Goal: Task Accomplishment & Management: Manage account settings

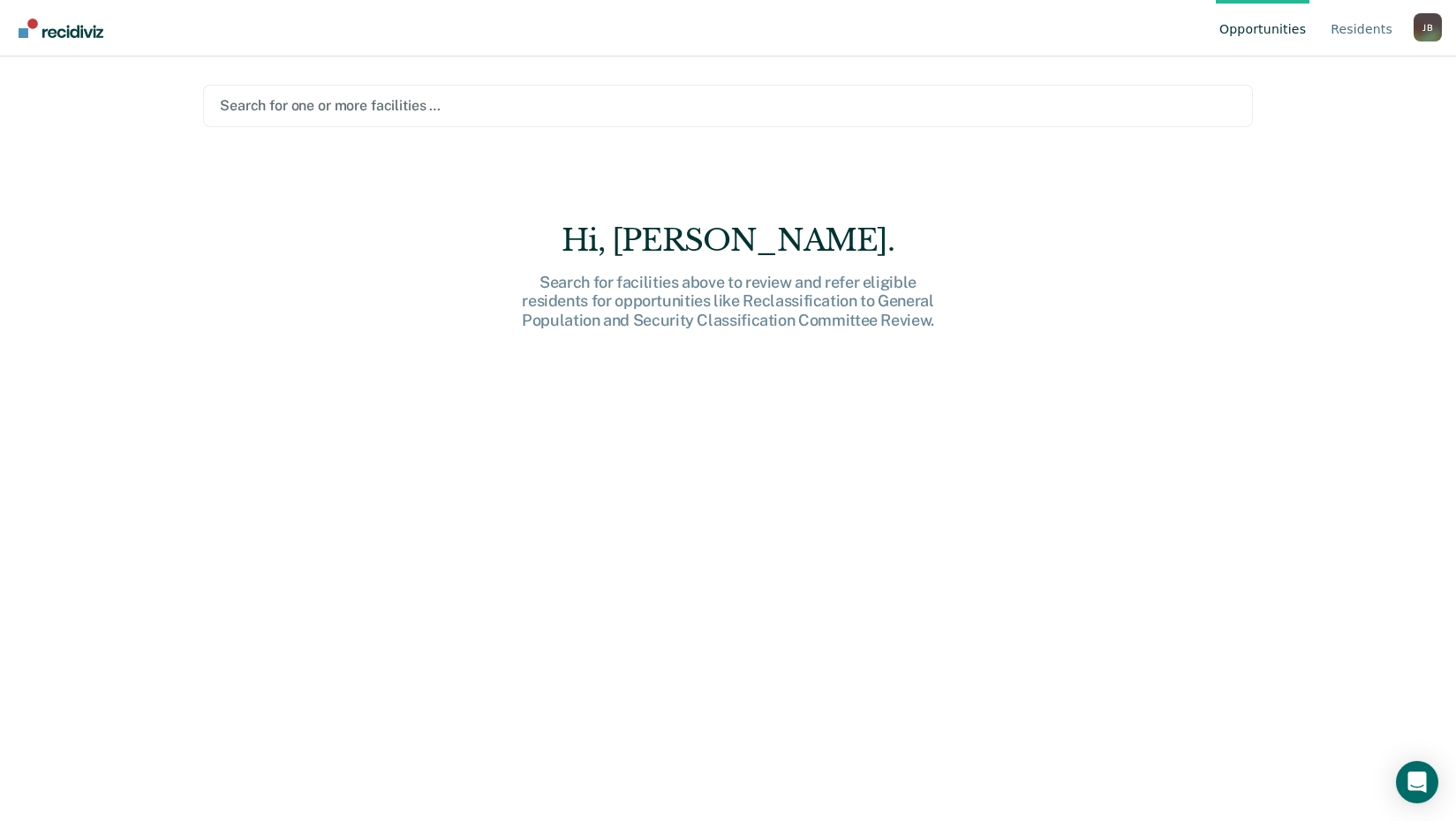
click at [478, 105] on div at bounding box center [728, 105] width 1016 height 20
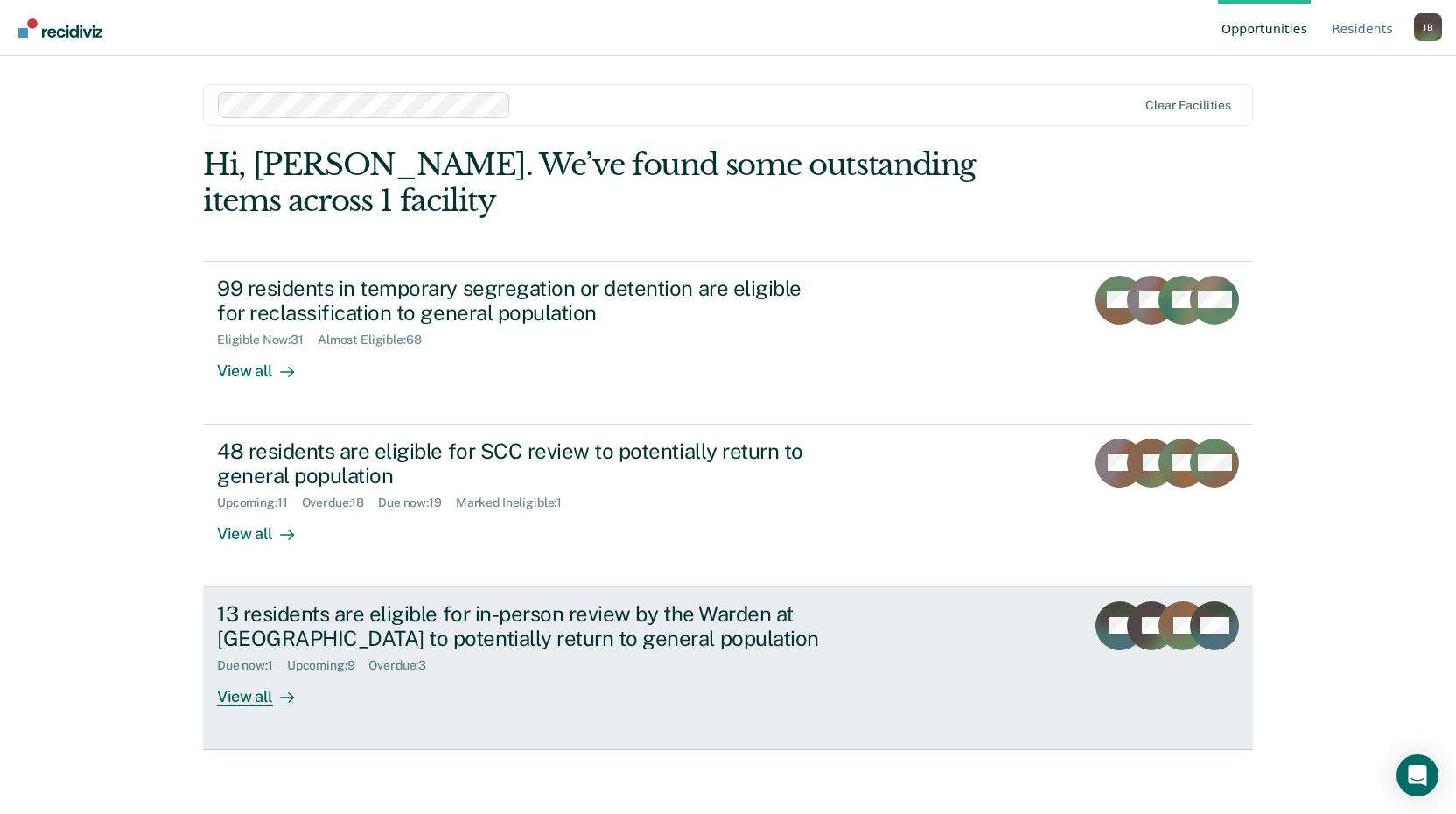
click at [235, 701] on div "View all" at bounding box center [266, 690] width 98 height 34
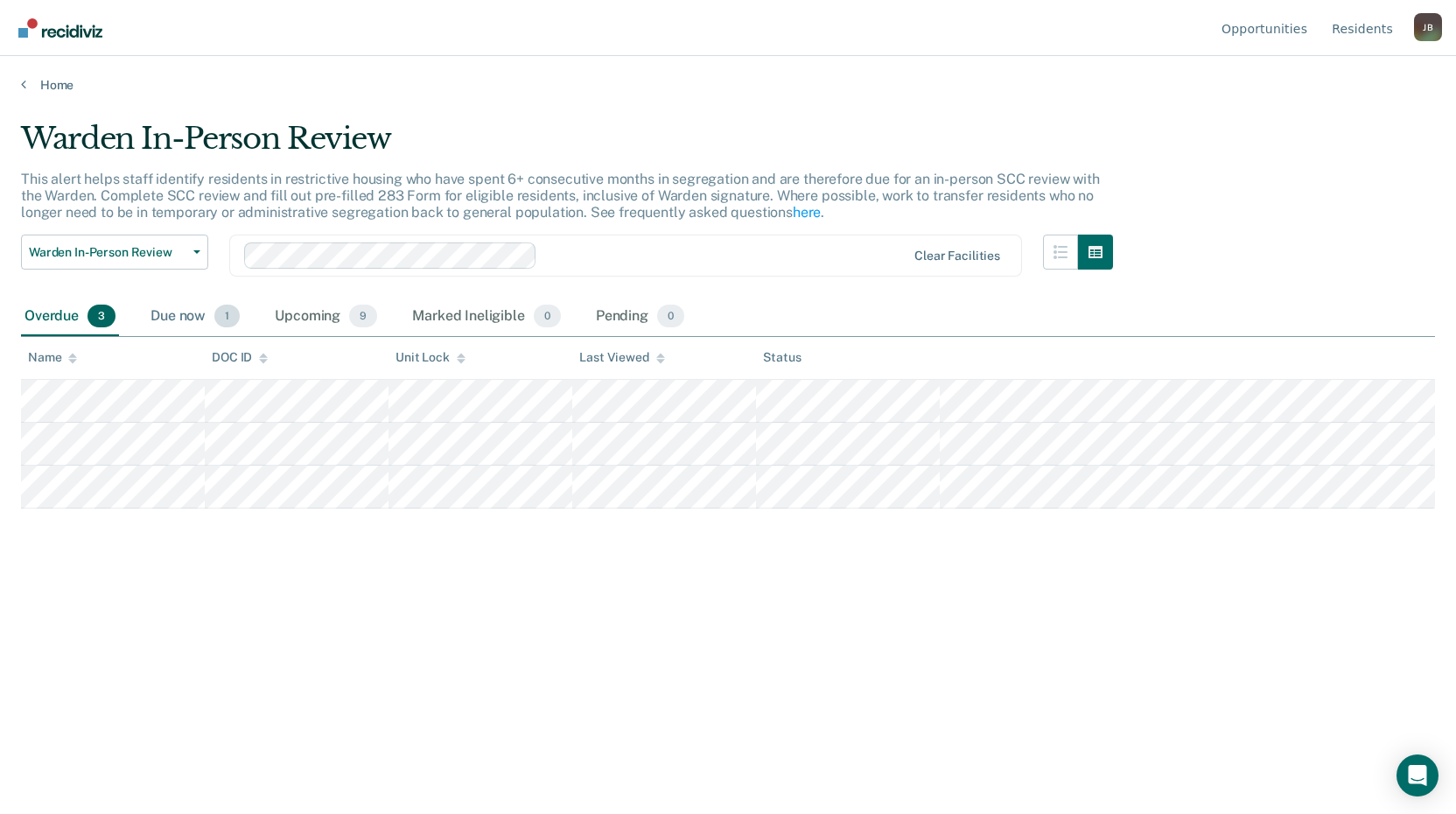
click at [230, 314] on span "1" at bounding box center [227, 315] width 25 height 23
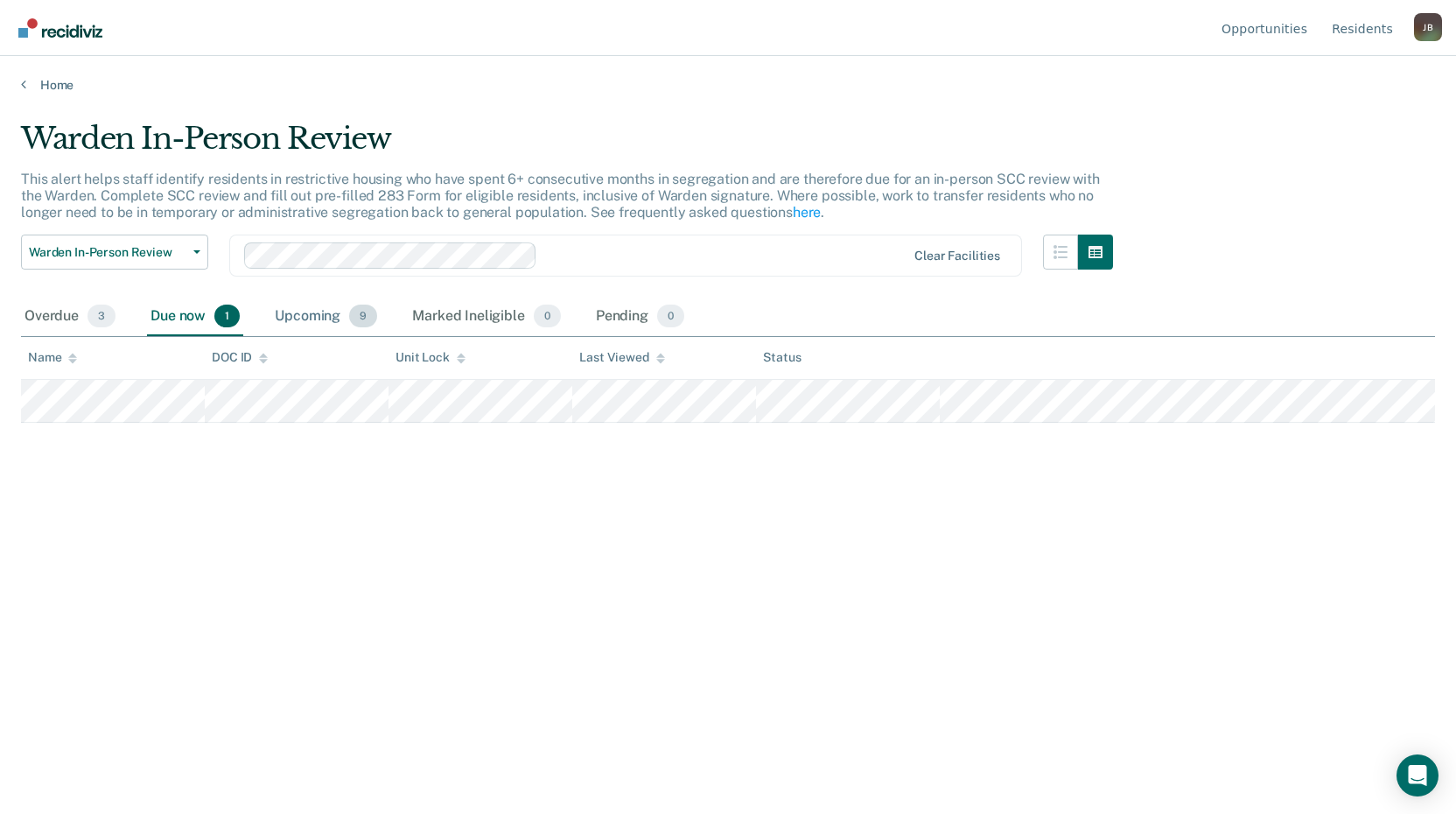
click at [317, 319] on div "Upcoming 9" at bounding box center [326, 316] width 110 height 39
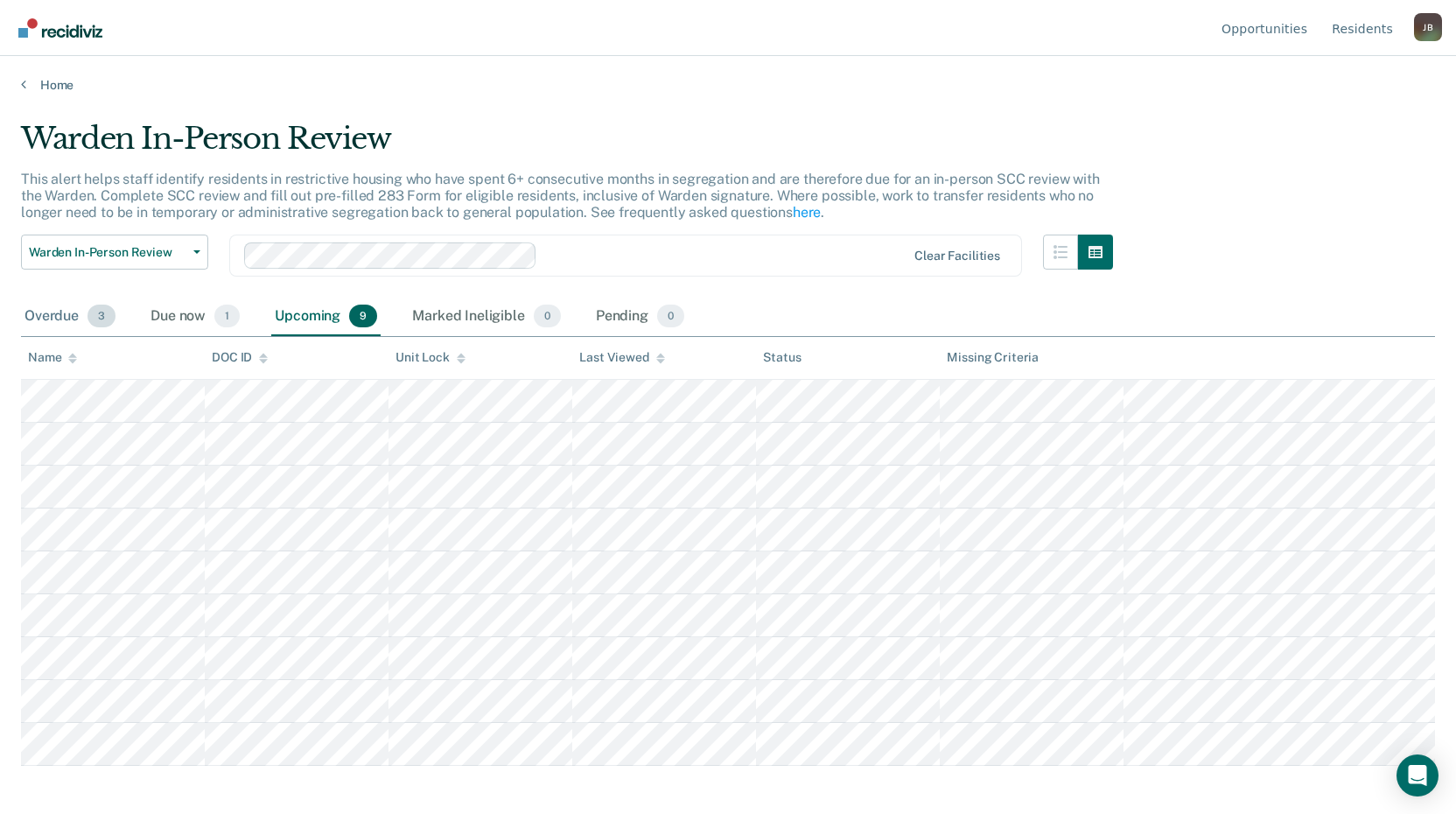
click at [70, 314] on div "Overdue 3" at bounding box center [70, 316] width 98 height 39
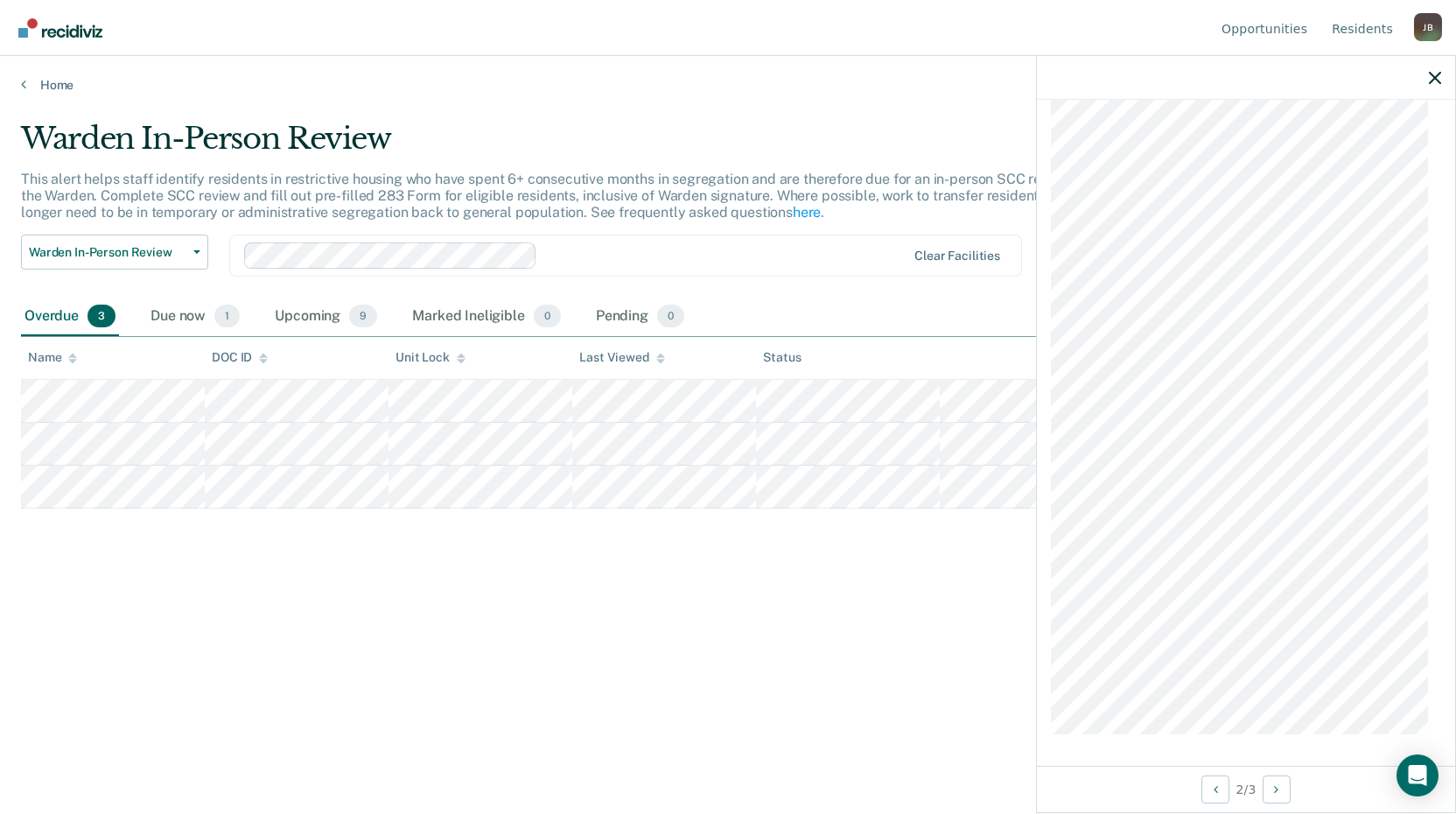
scroll to position [3596, 0]
click at [1434, 71] on button "button" at bounding box center [1434, 77] width 12 height 15
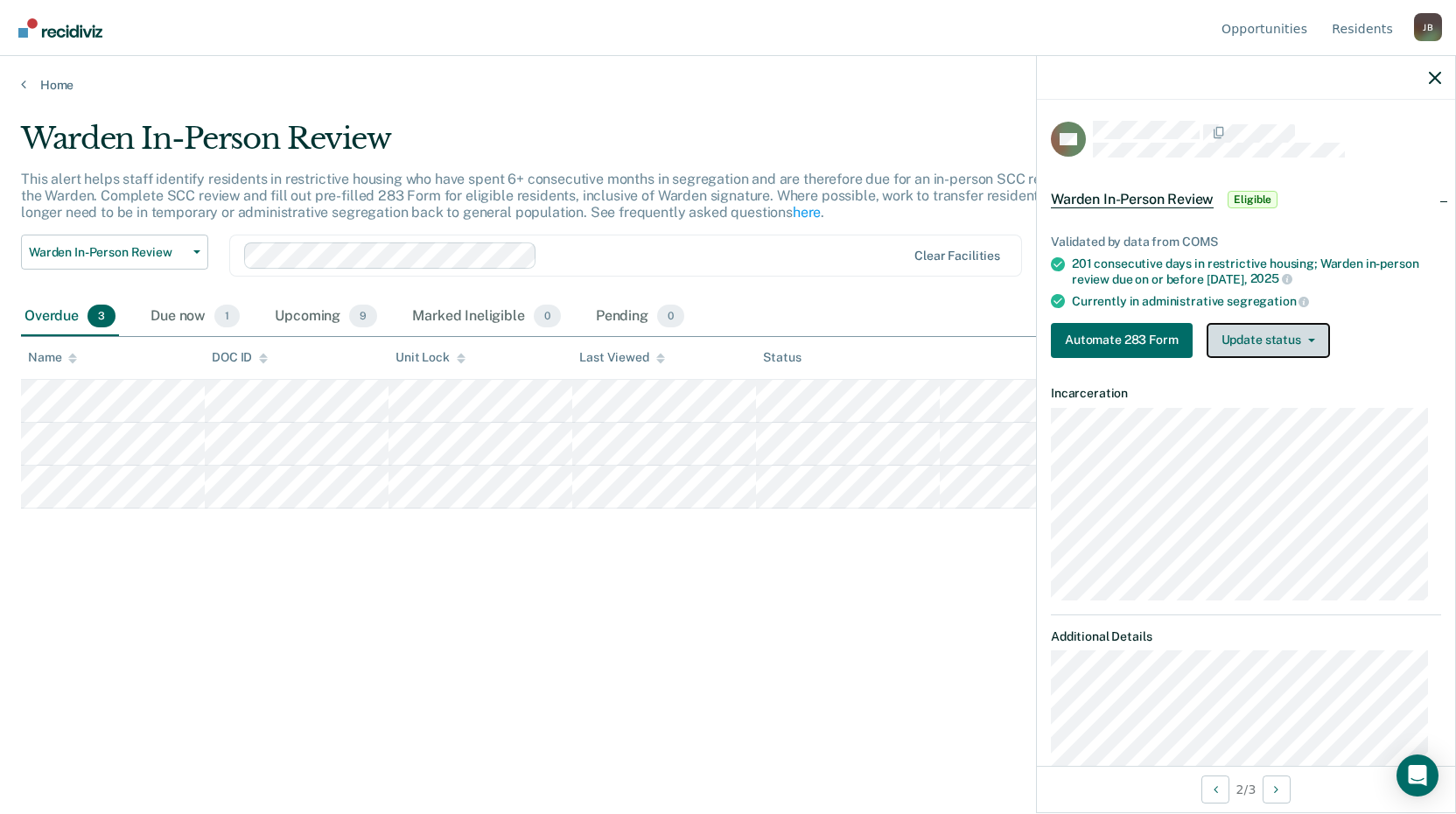
click at [1264, 350] on button "Update status" at bounding box center [1268, 340] width 124 height 35
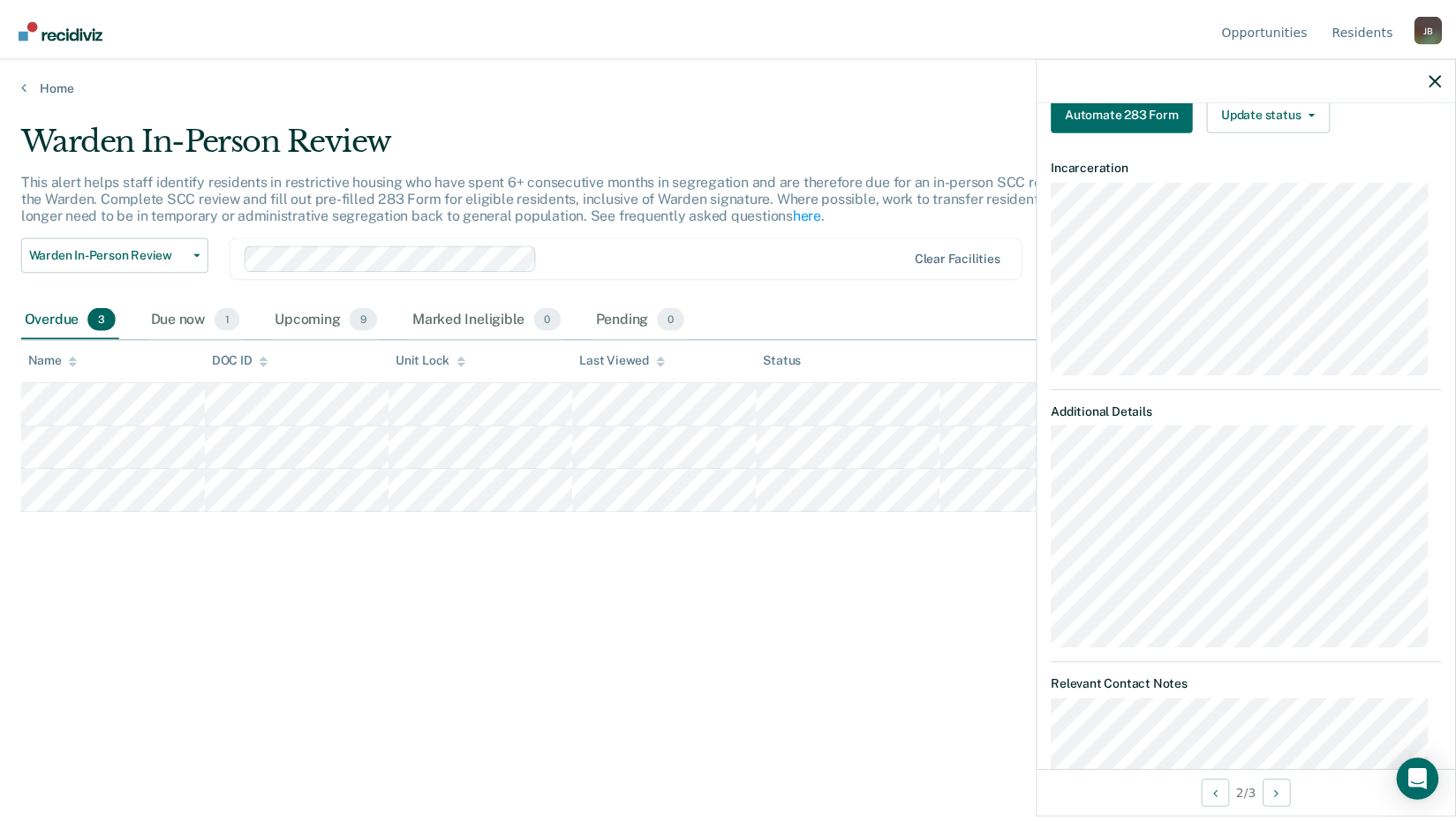
scroll to position [530, 0]
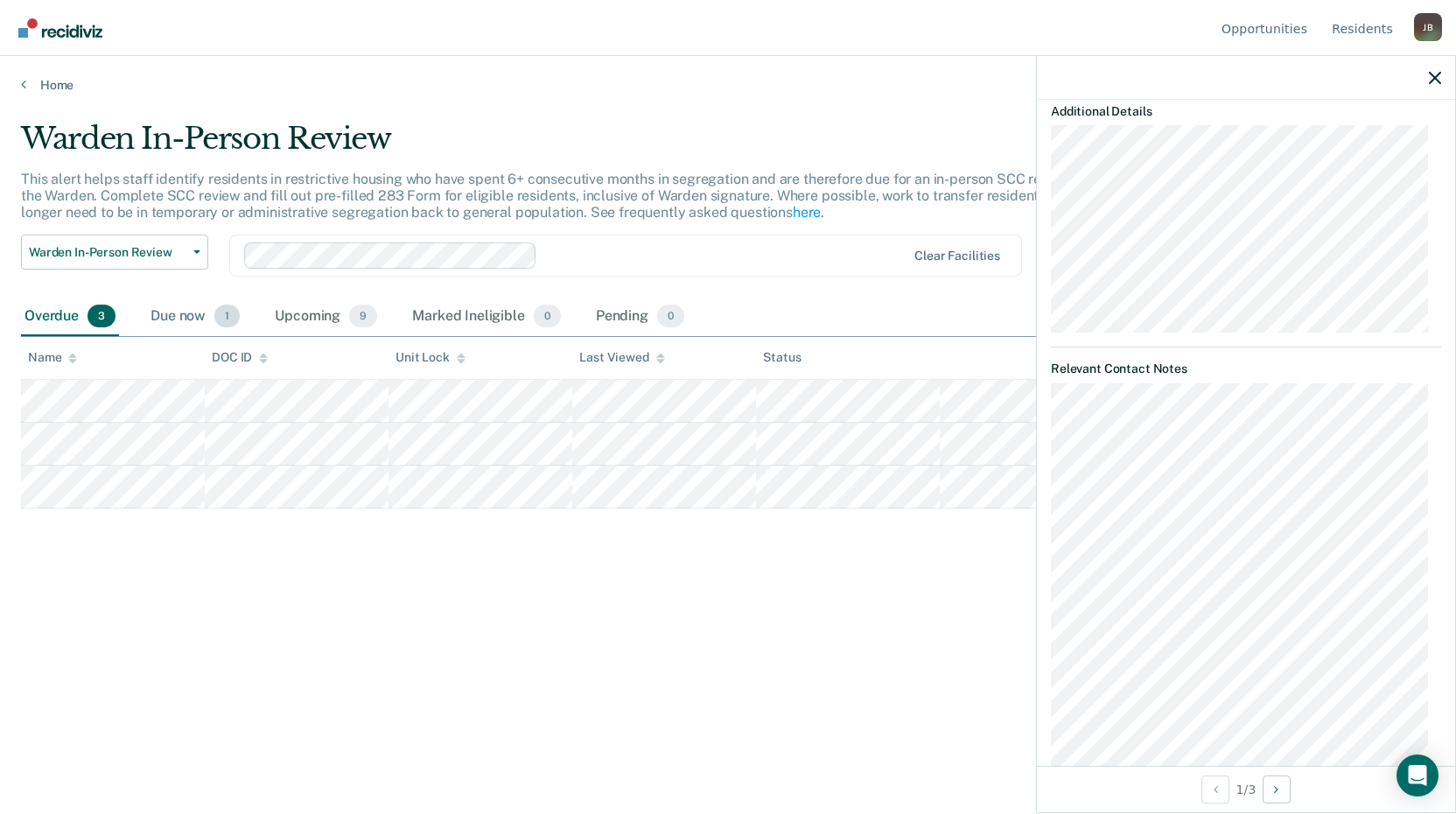
click at [188, 322] on div "Due now 1" at bounding box center [195, 316] width 96 height 39
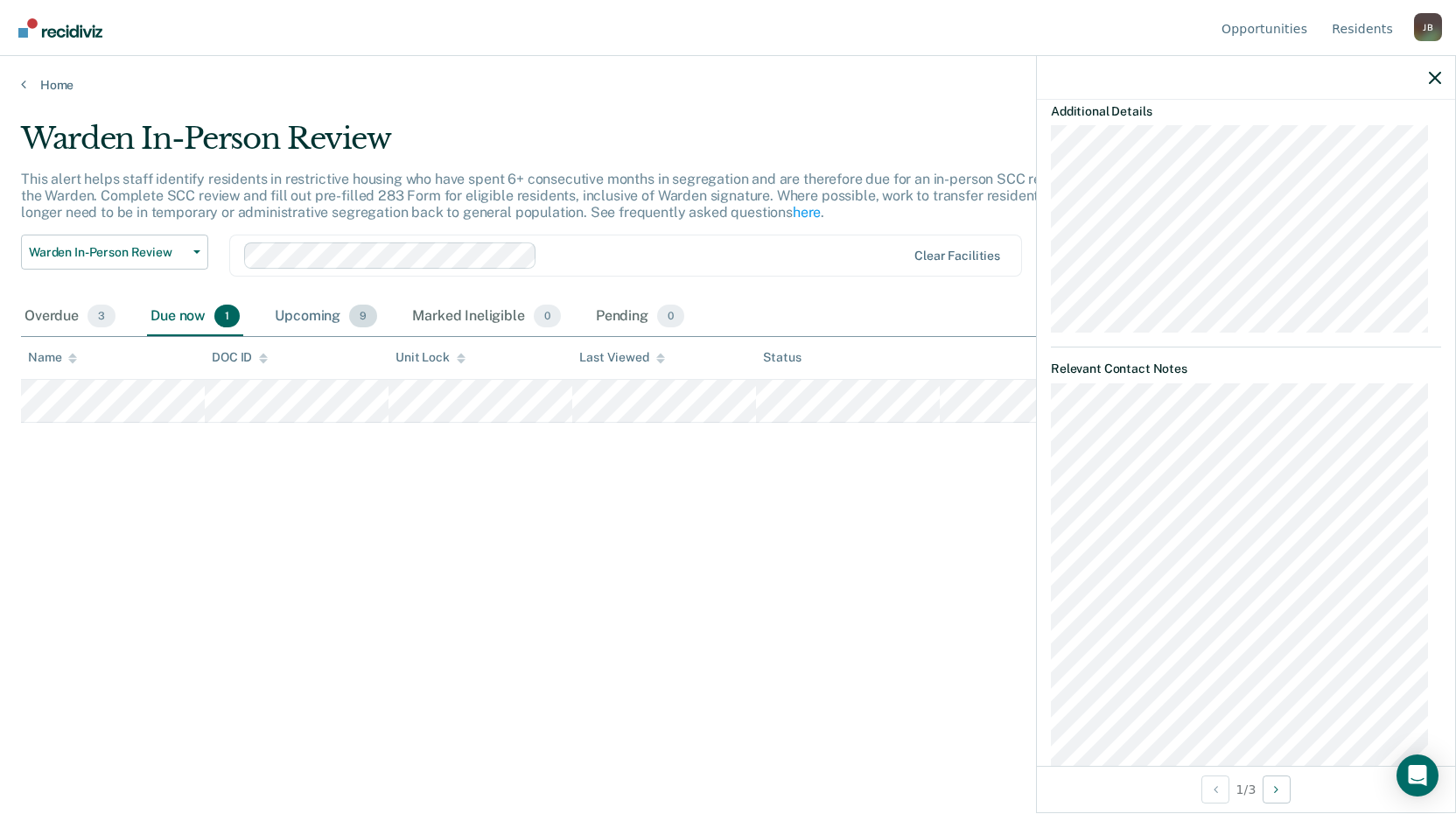
click at [336, 317] on div "Upcoming 9" at bounding box center [326, 316] width 110 height 39
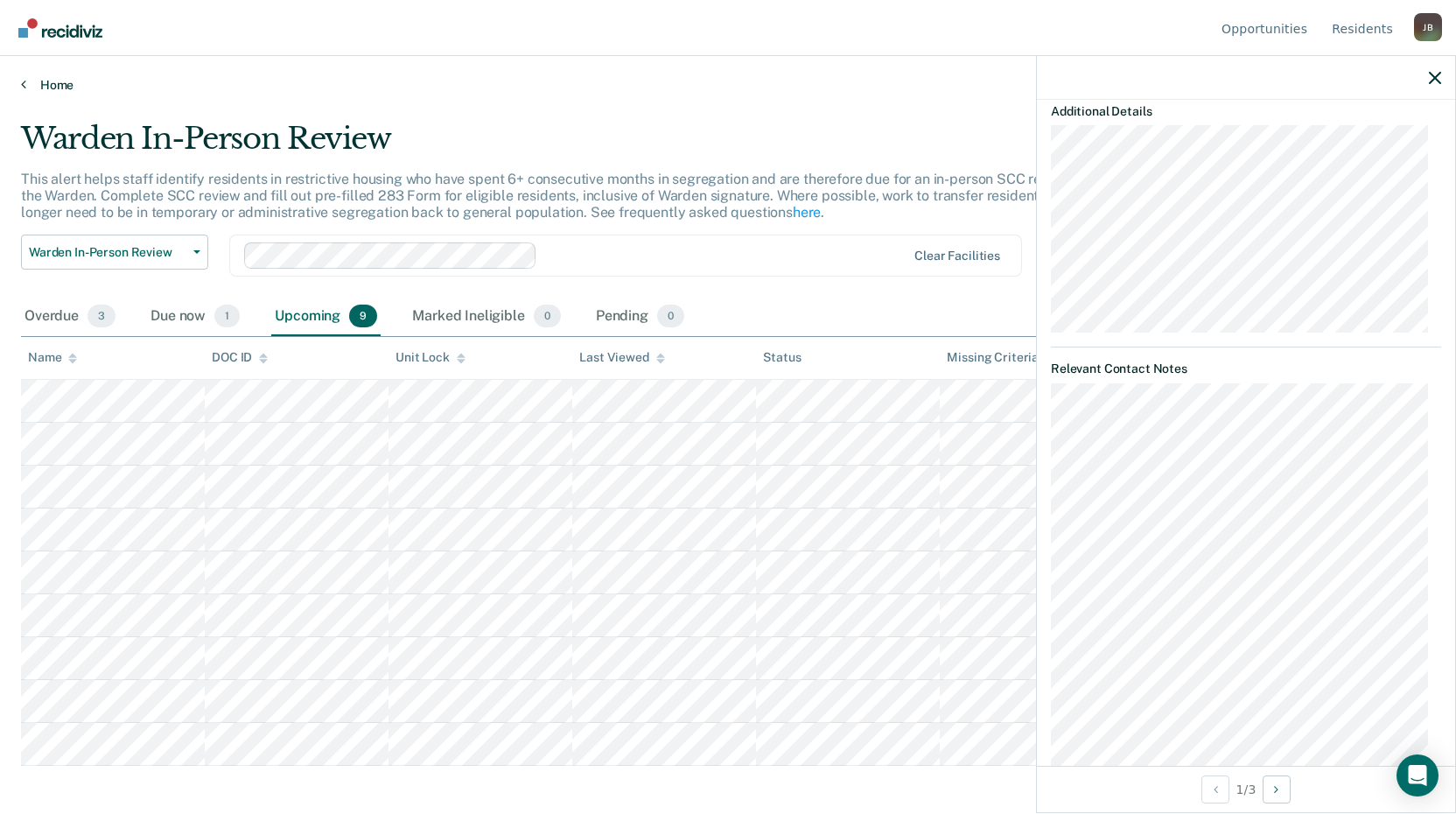
click at [45, 76] on div "Home" at bounding box center [728, 74] width 1456 height 37
click at [44, 83] on link "Home" at bounding box center [727, 85] width 1414 height 16
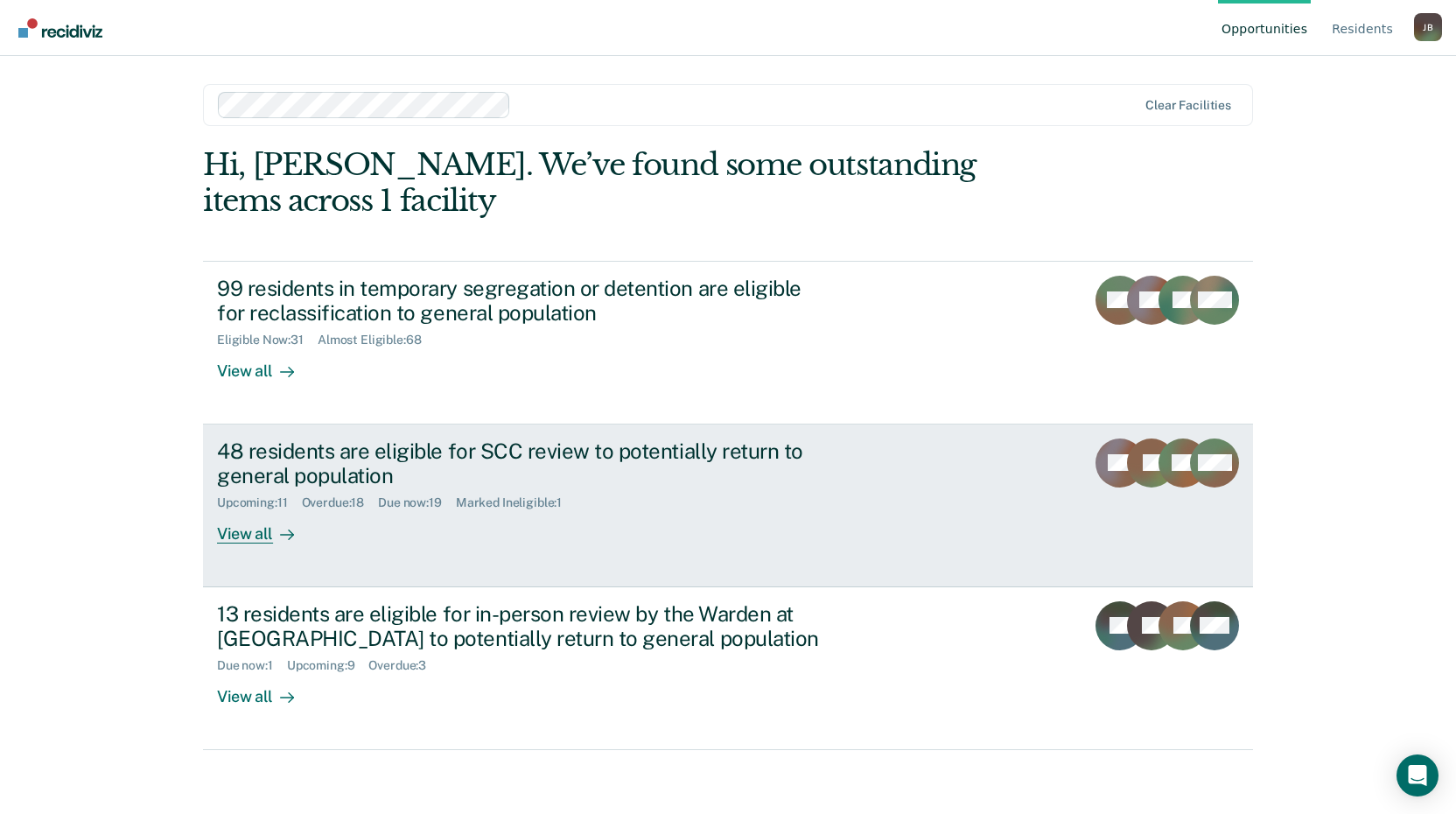
click at [256, 532] on div "View all" at bounding box center [266, 527] width 98 height 34
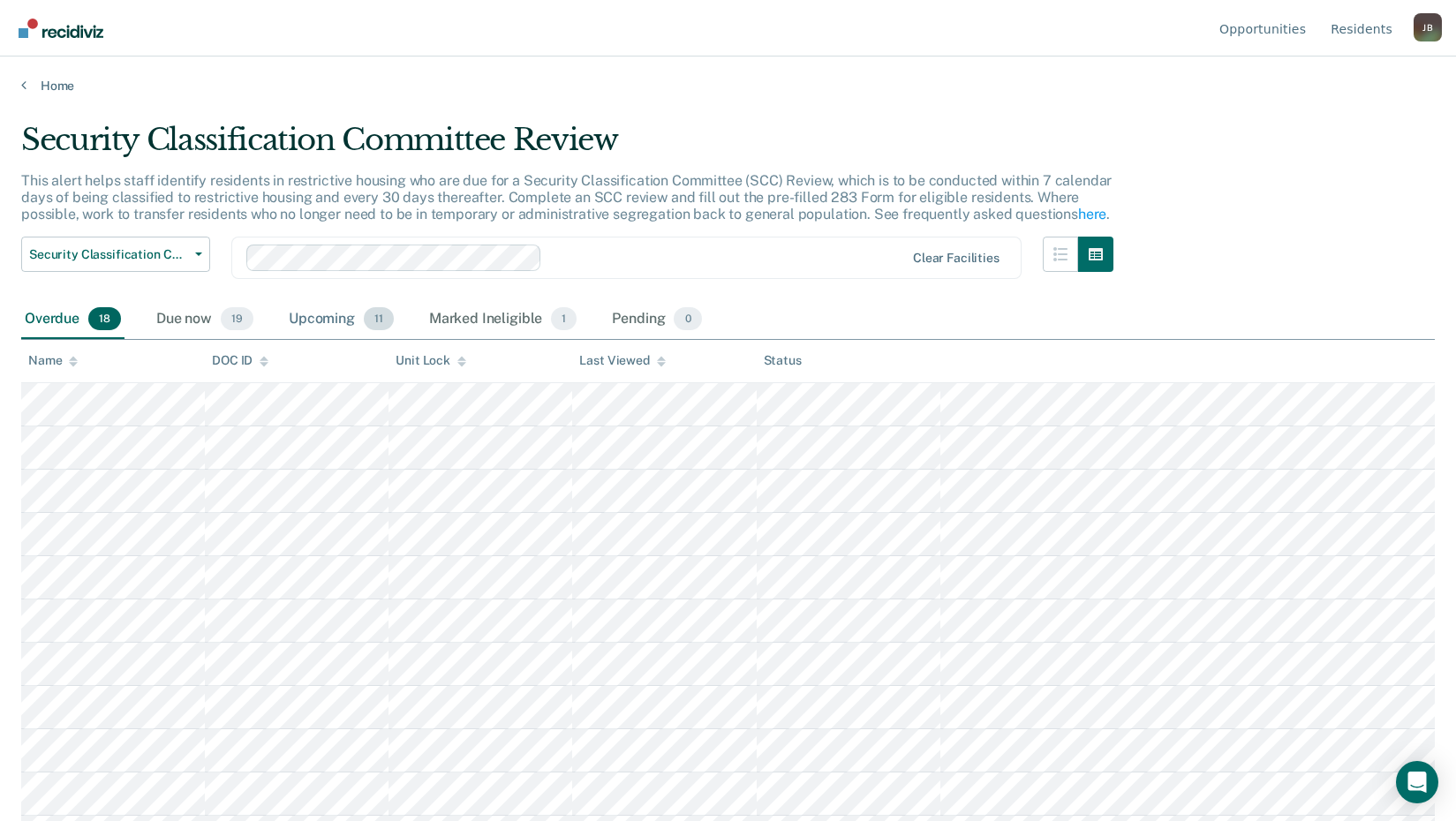
click at [333, 316] on div "Upcoming 11" at bounding box center [341, 319] width 112 height 39
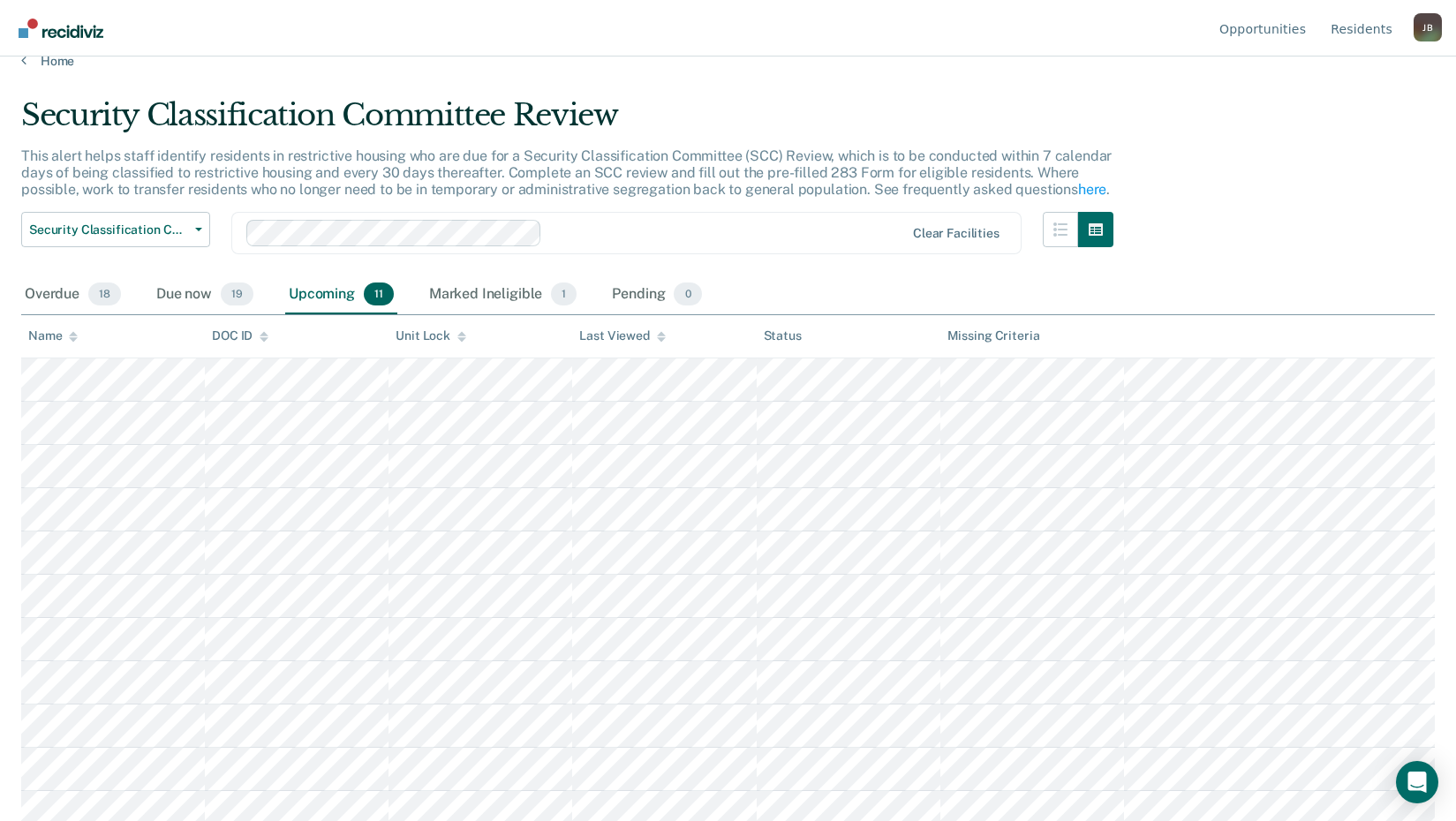
scroll to position [38, 0]
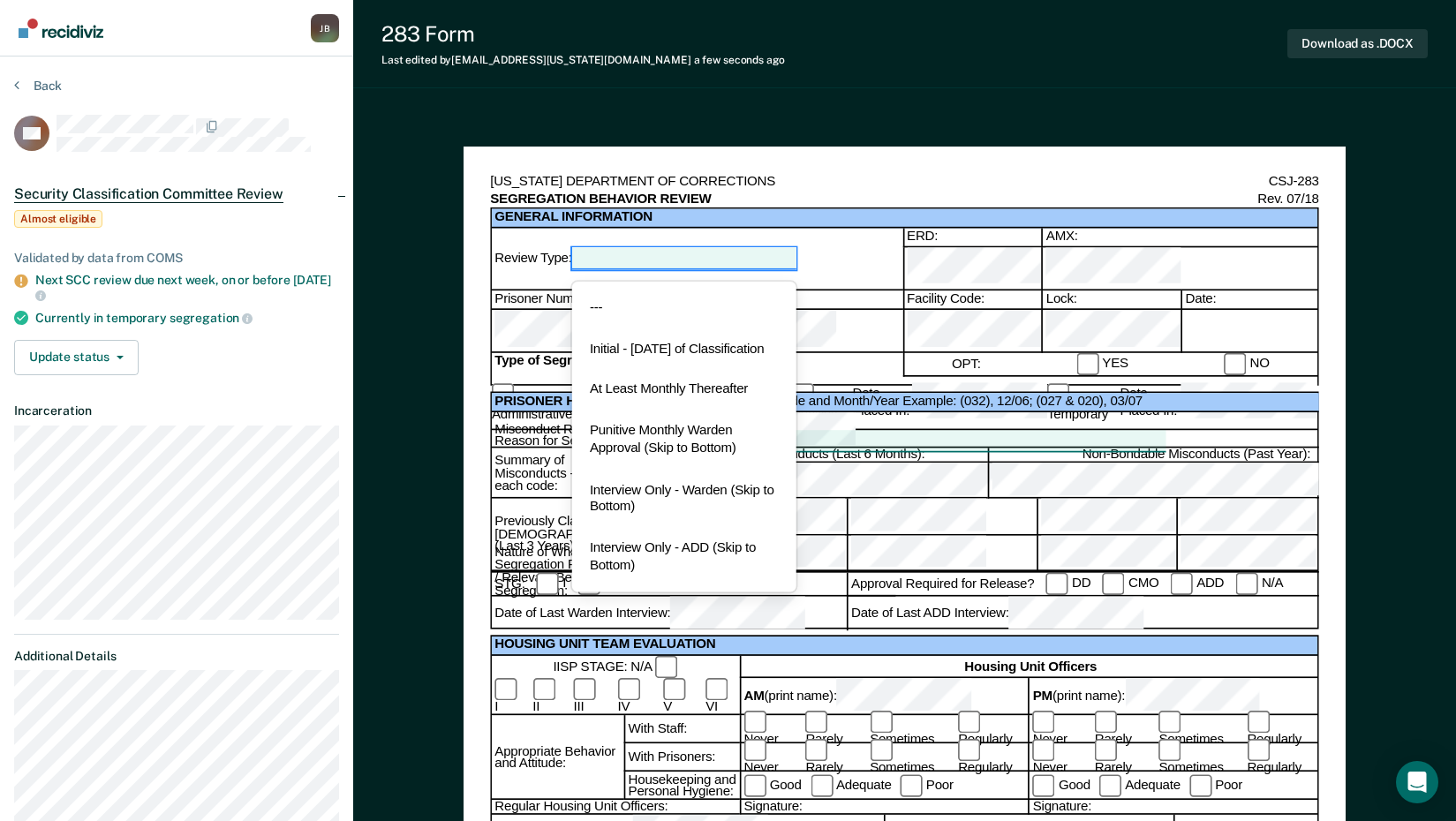
click at [795, 251] on div at bounding box center [683, 258] width 224 height 21
click at [899, 571] on div at bounding box center [1016, 571] width 769 height 2
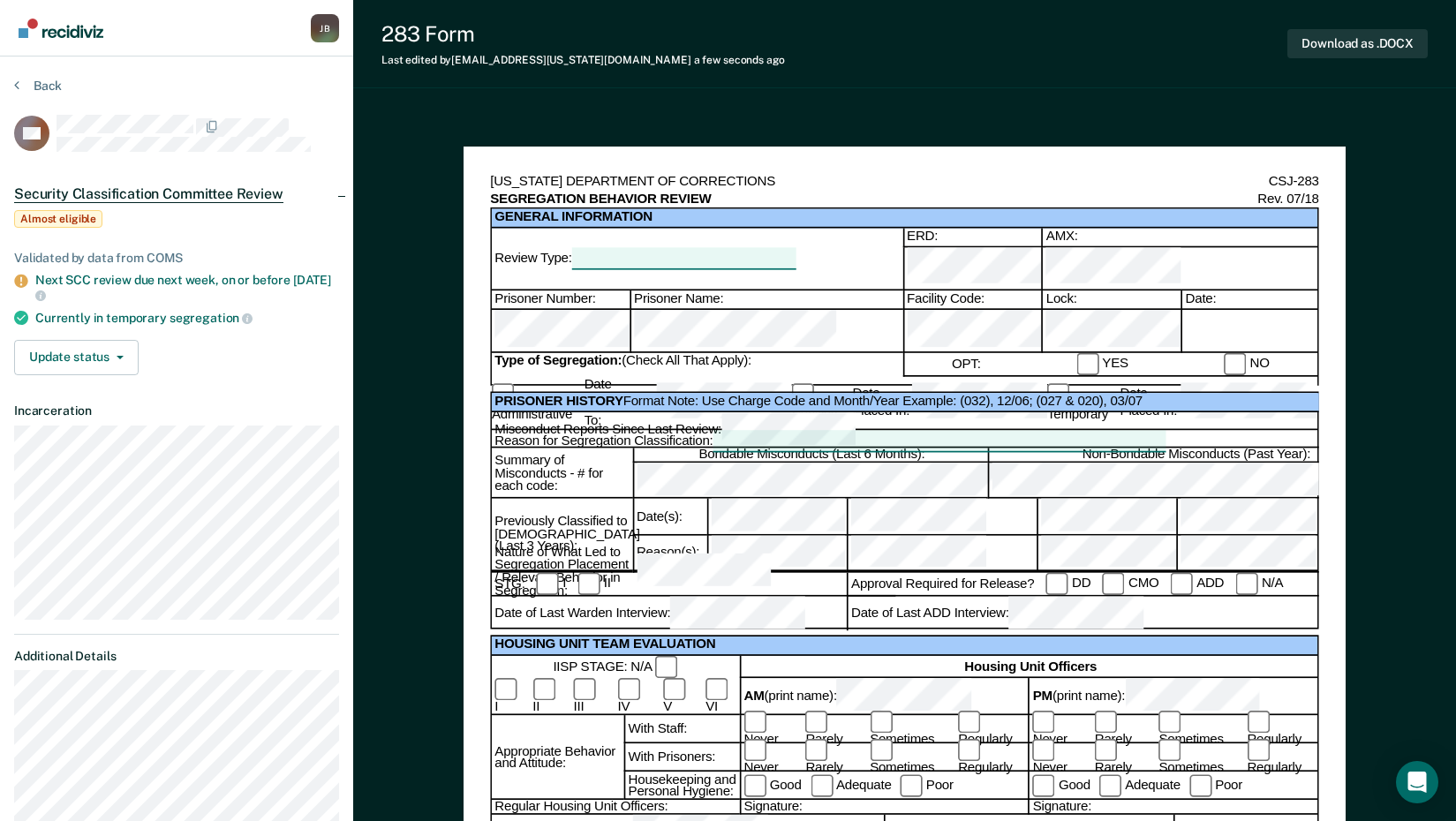
click at [1223, 310] on div at bounding box center [1248, 330] width 136 height 43
click at [1220, 310] on div at bounding box center [1248, 330] width 136 height 43
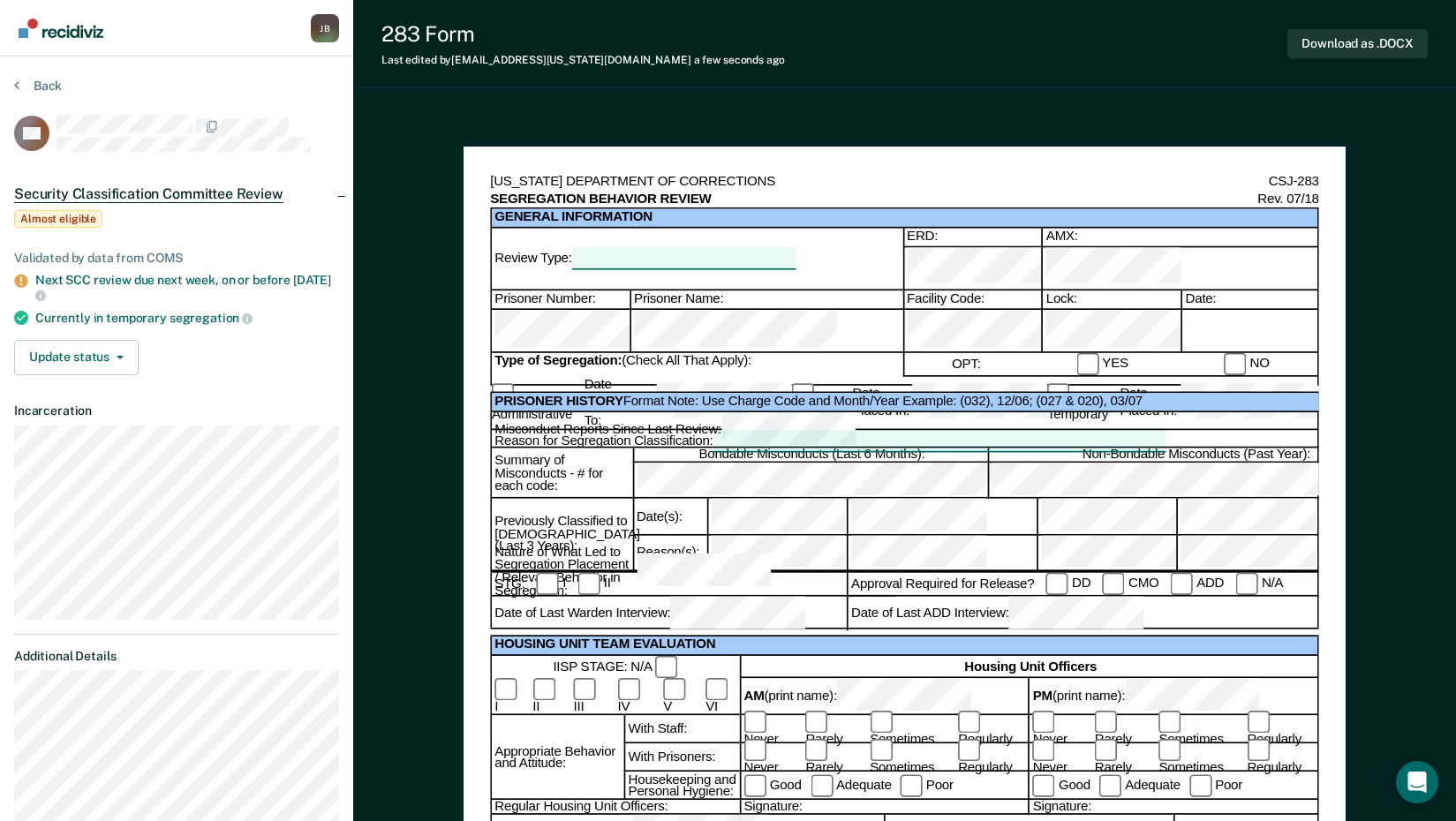
drag, startPoint x: 1220, startPoint y: 305, endPoint x: 1146, endPoint y: 305, distance: 74.0
click at [1207, 310] on div at bounding box center [1248, 330] width 136 height 43
click at [1215, 310] on div at bounding box center [1248, 330] width 136 height 43
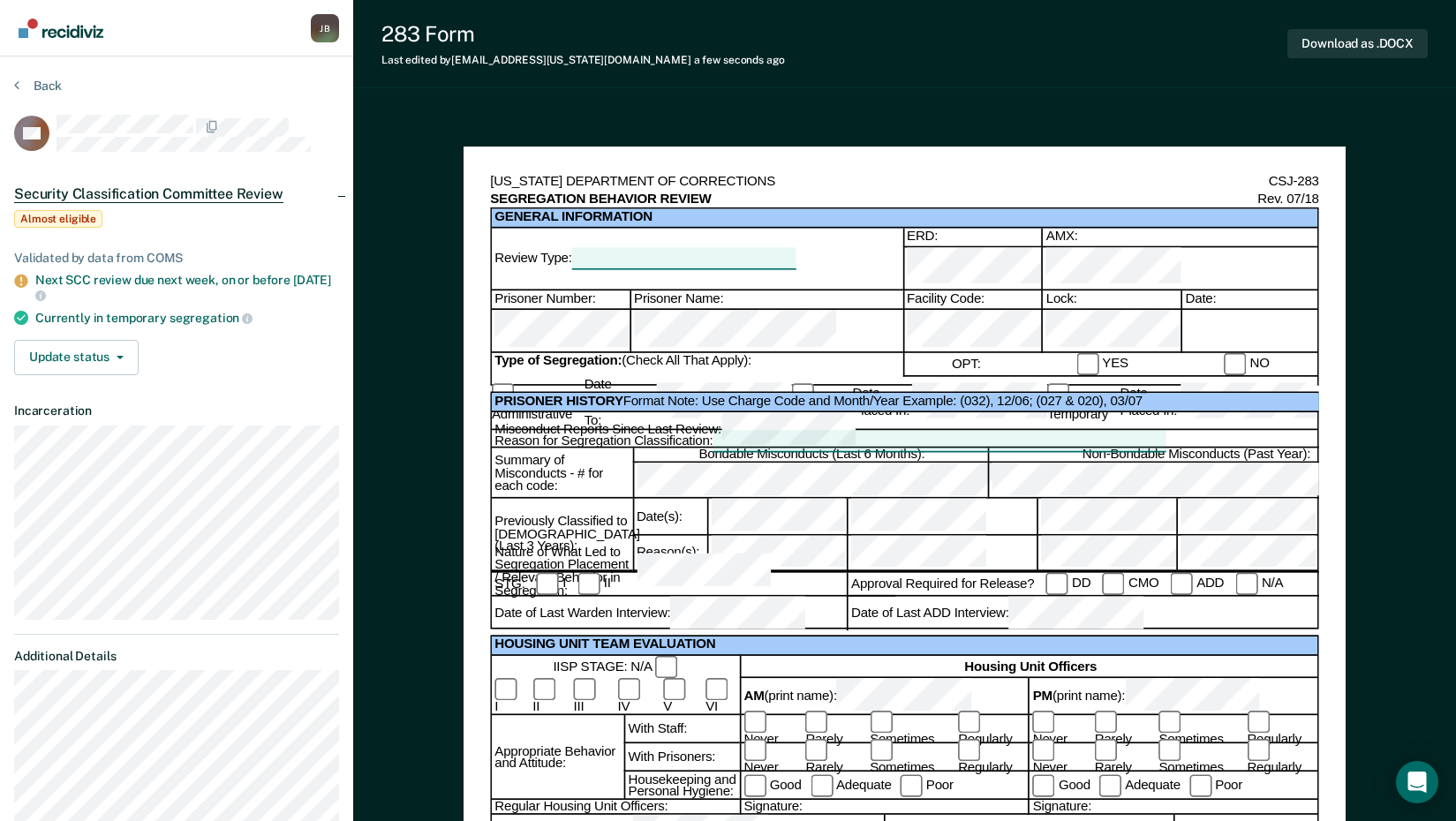
click at [1215, 310] on div at bounding box center [1248, 330] width 136 height 43
click at [1201, 310] on div at bounding box center [1248, 330] width 136 height 43
click at [22, 87] on button "Back" at bounding box center [38, 86] width 48 height 16
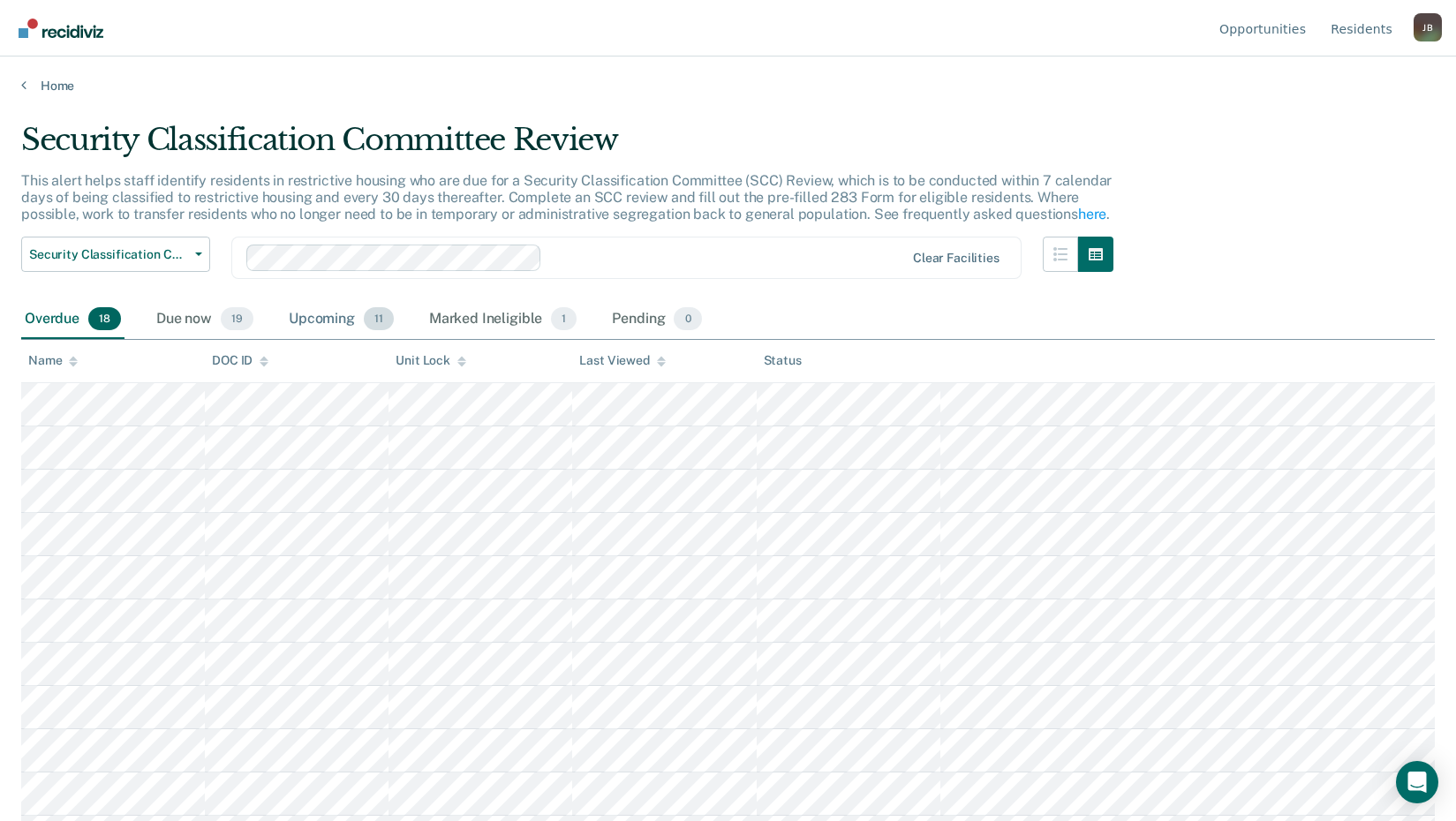
click at [370, 314] on span "11" at bounding box center [379, 318] width 30 height 23
click at [564, 317] on span "1" at bounding box center [563, 318] width 26 height 23
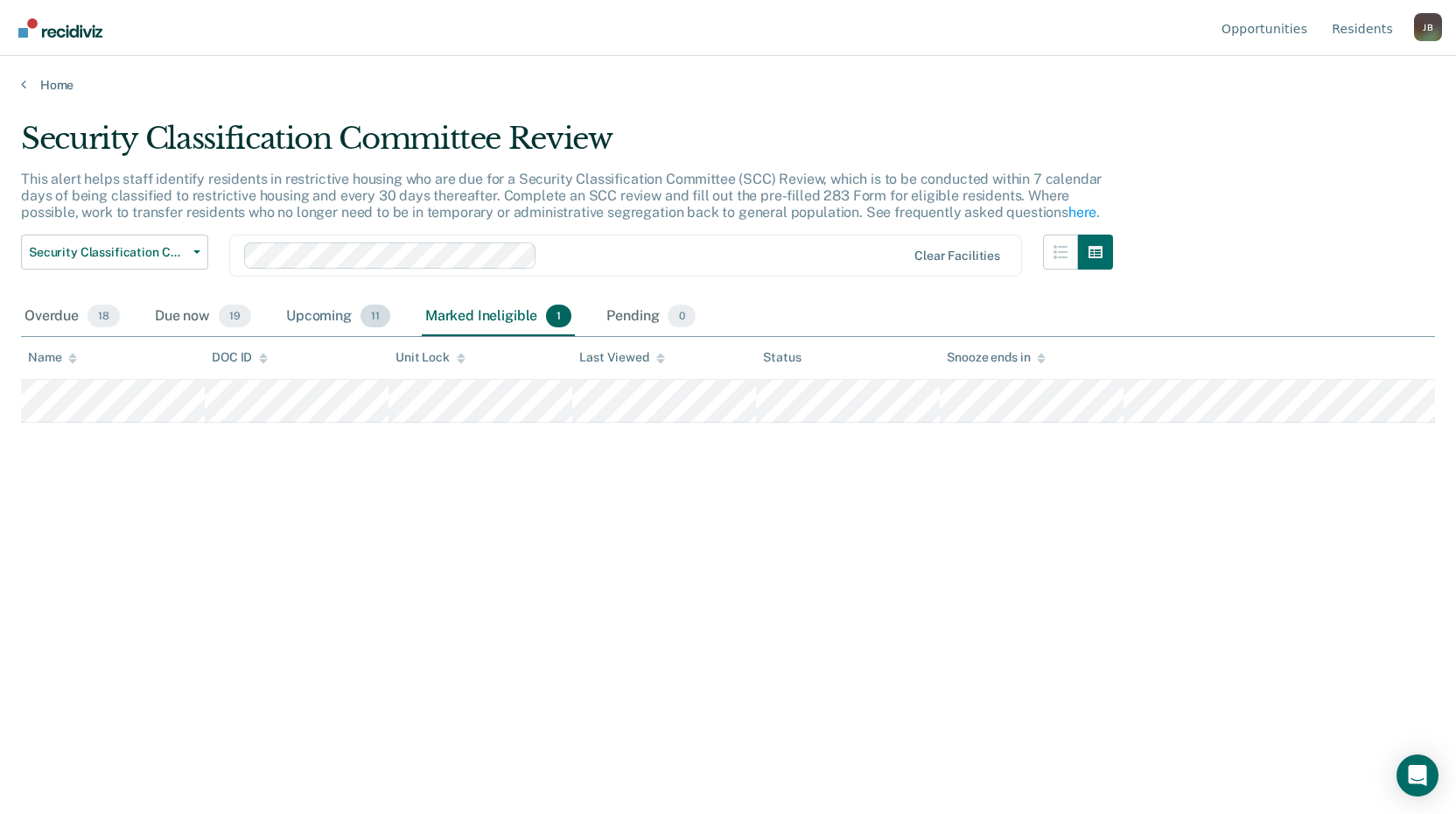
click at [382, 315] on span "11" at bounding box center [376, 315] width 30 height 23
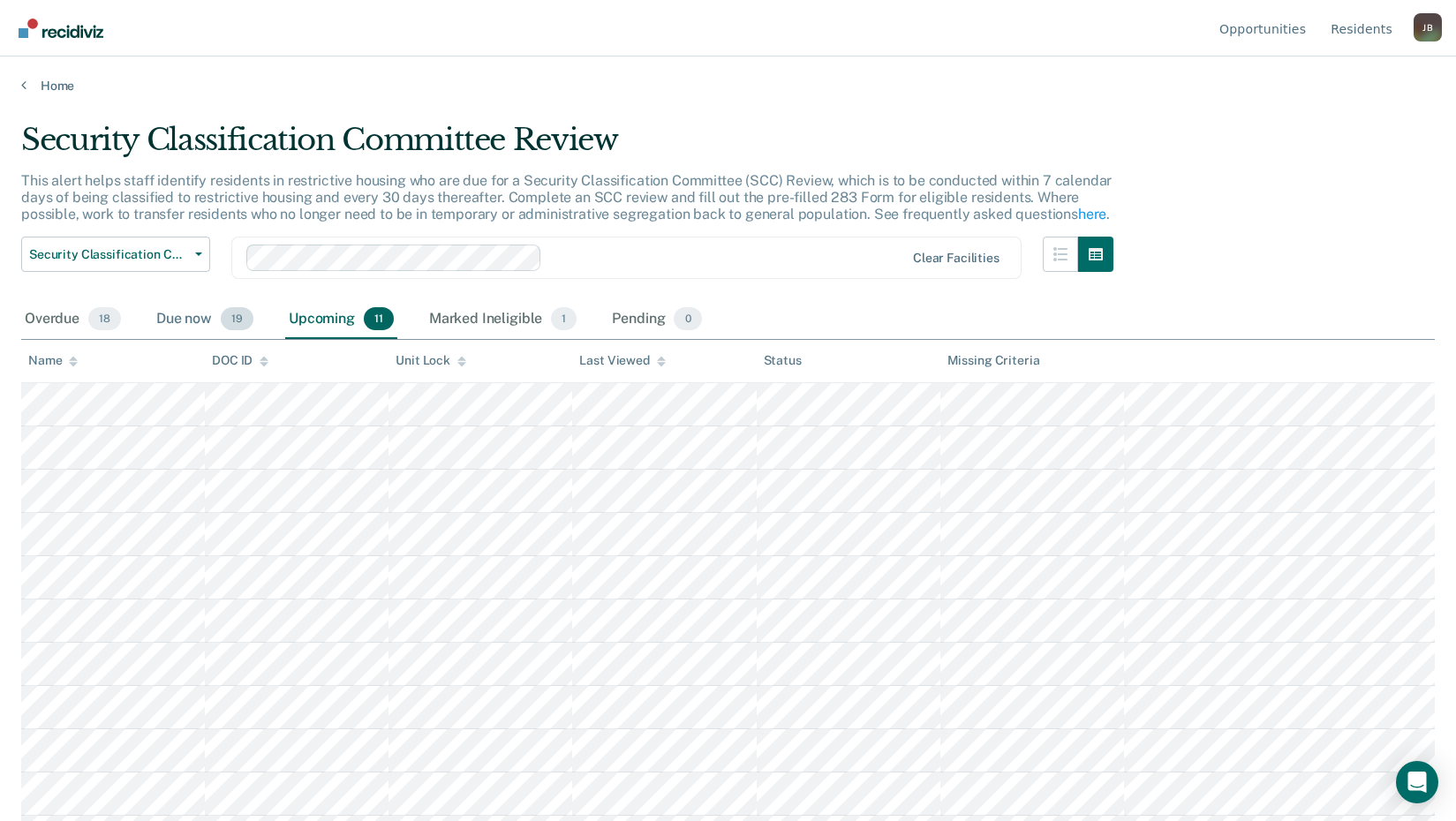
click at [231, 313] on span "19" at bounding box center [237, 318] width 32 height 23
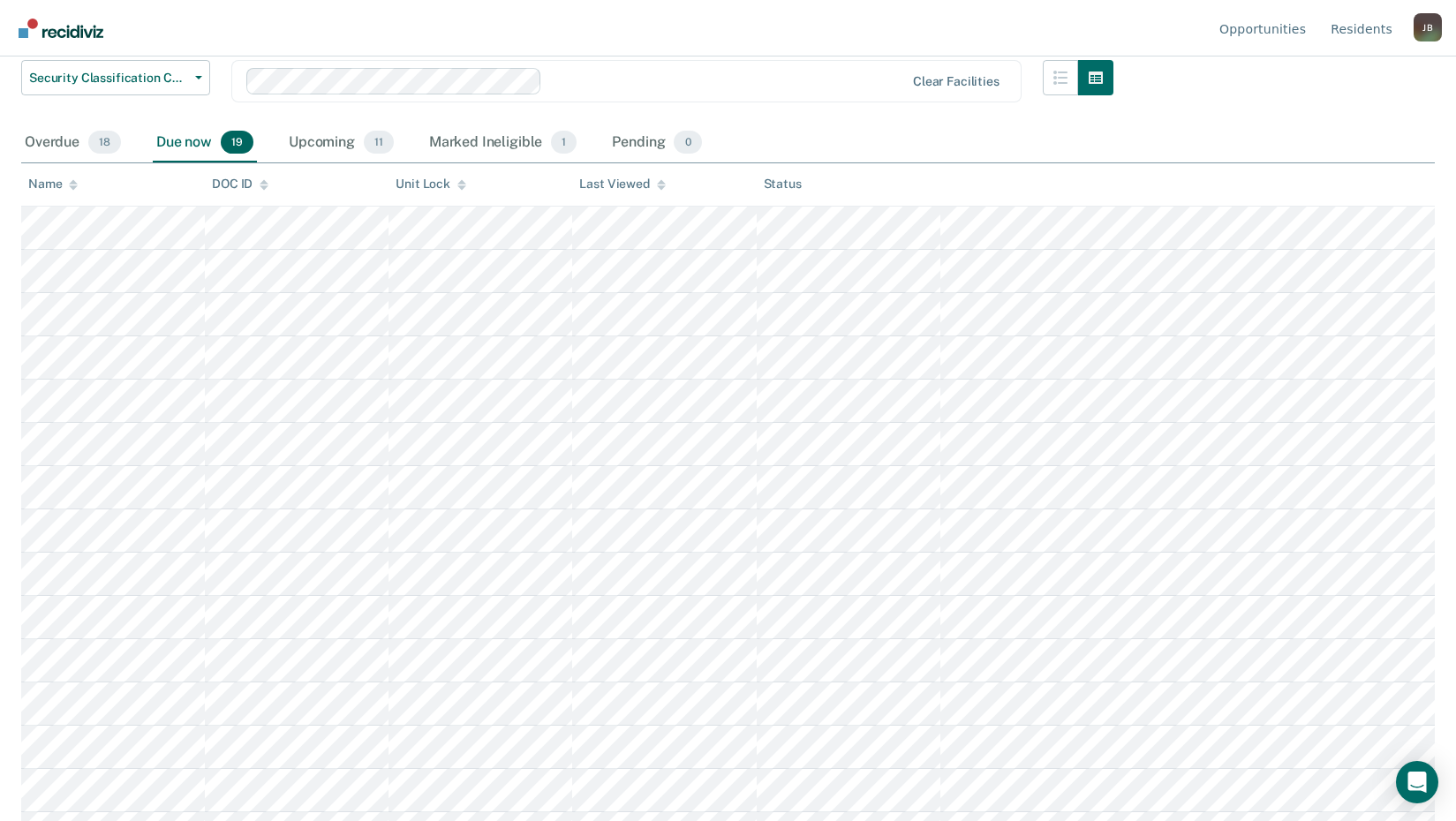
scroll to position [208, 0]
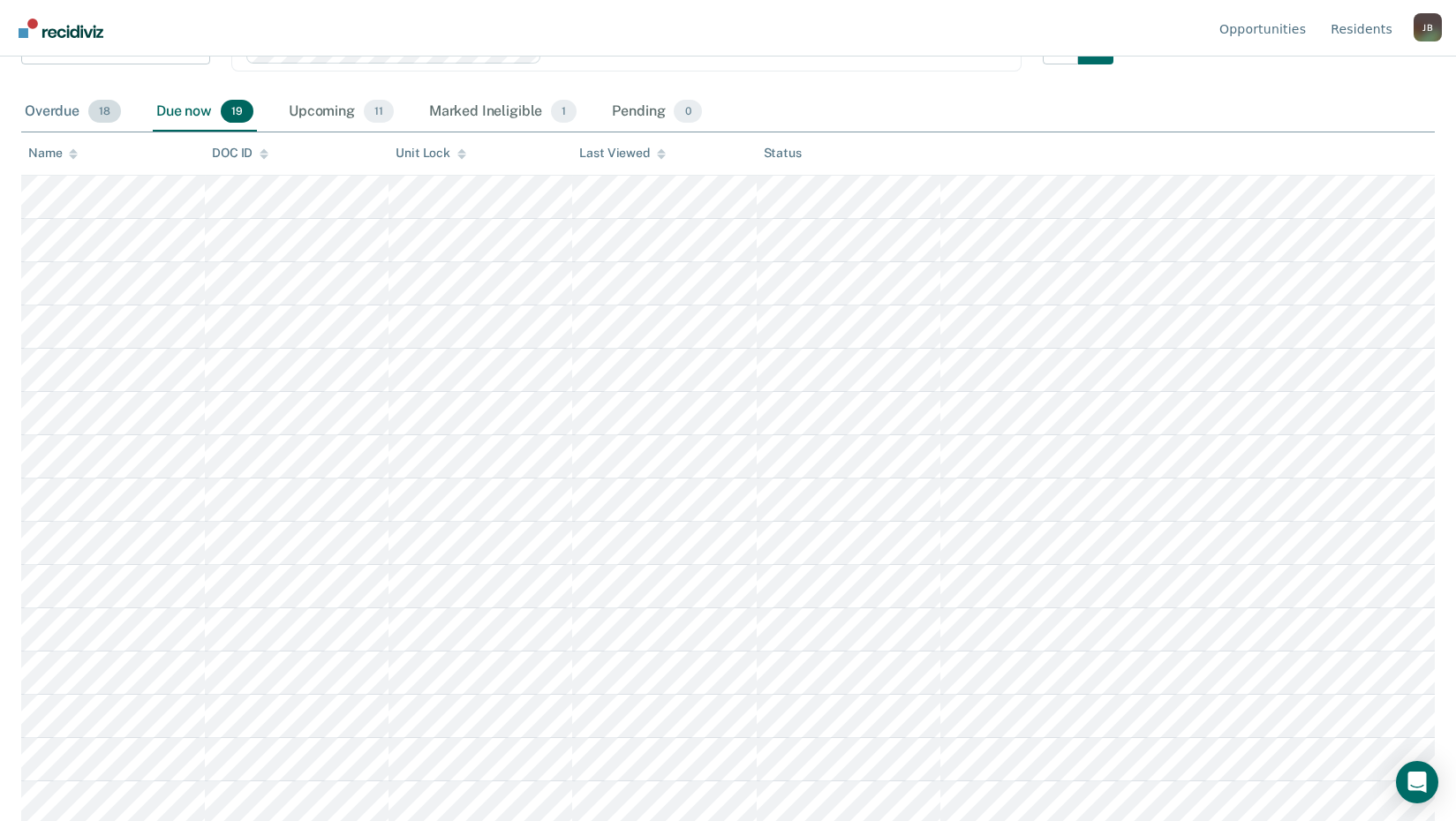
click at [104, 115] on span "18" at bounding box center [105, 111] width 32 height 23
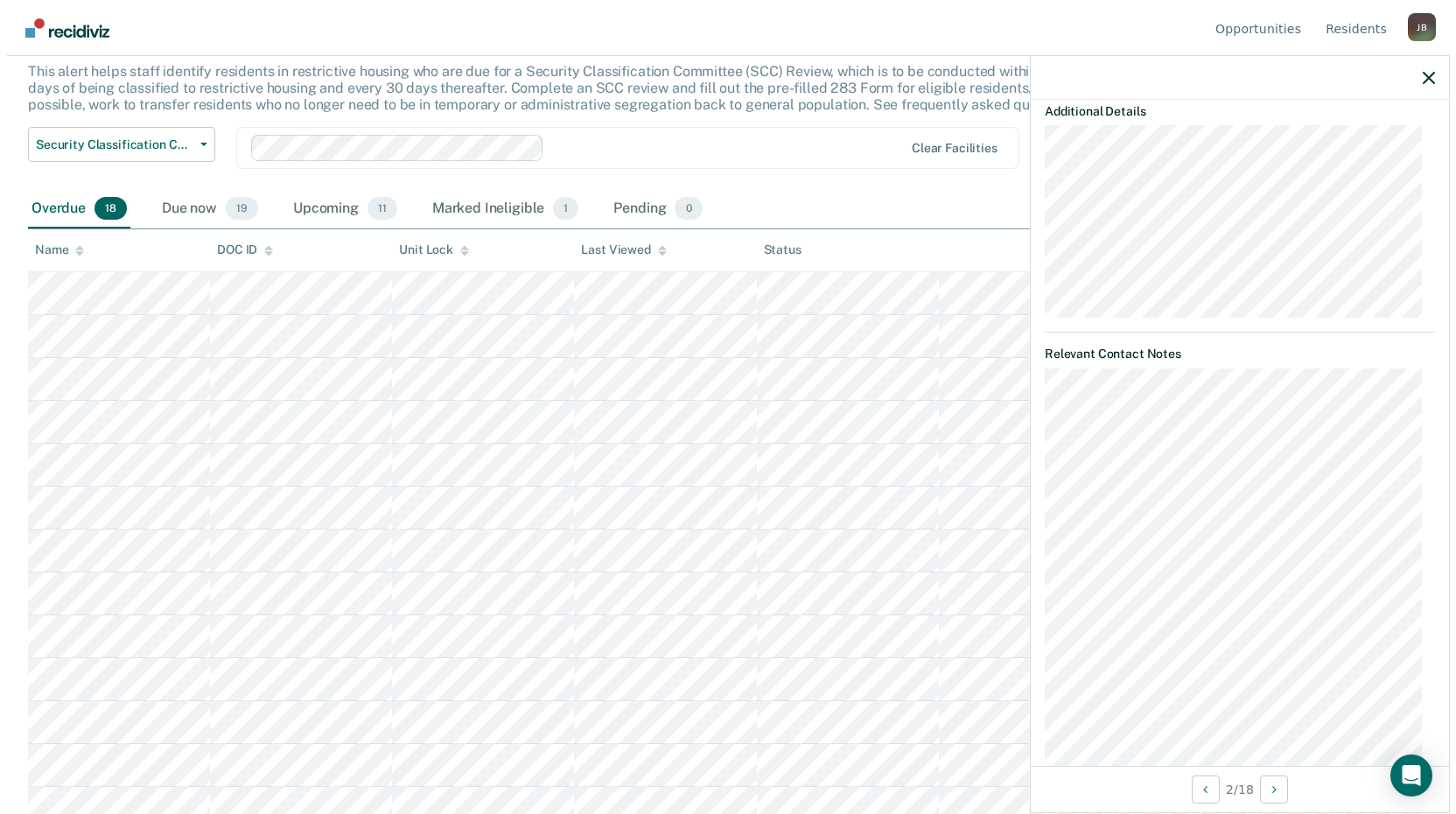
scroll to position [0, 0]
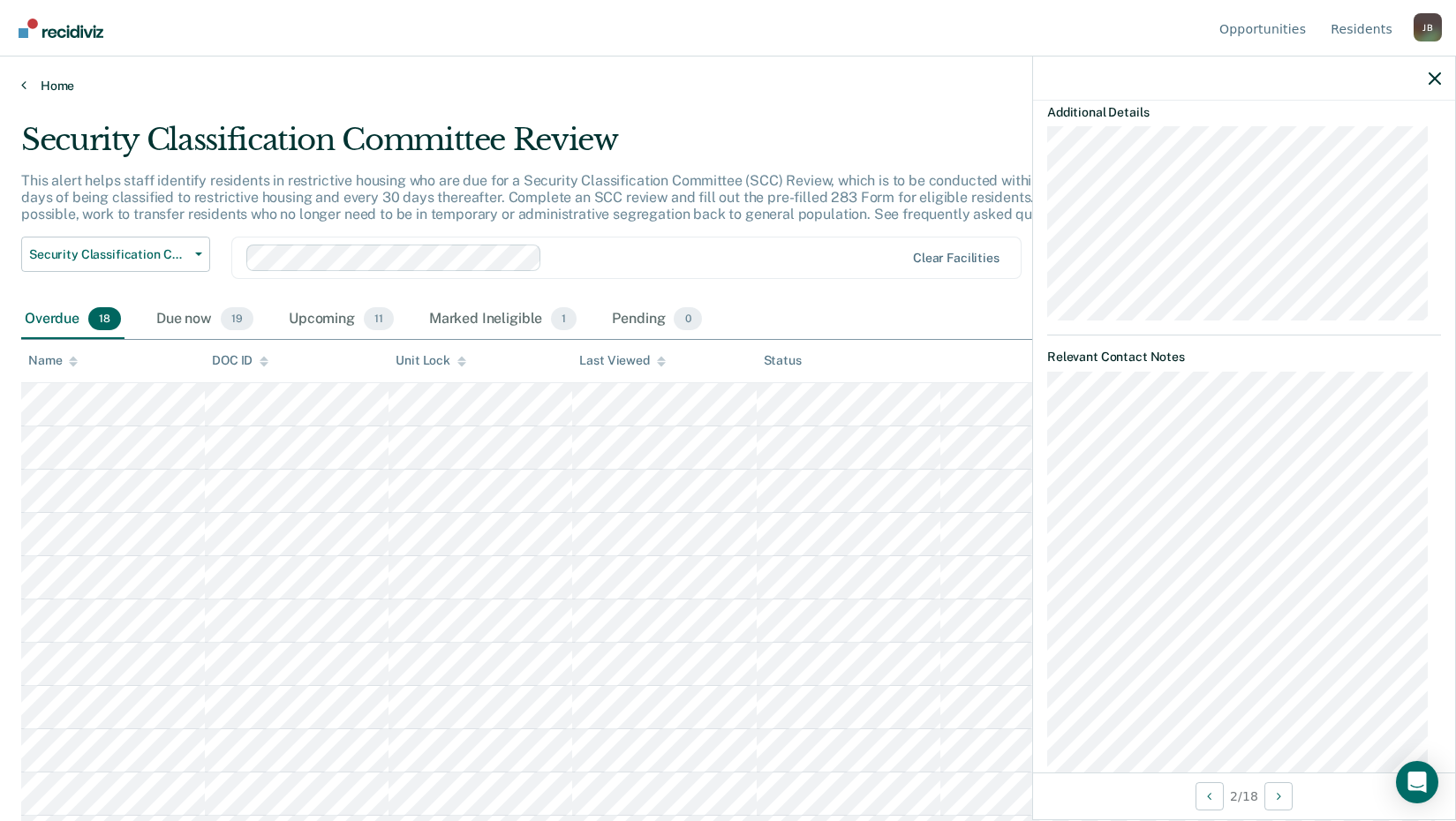
click at [51, 85] on link "Home" at bounding box center [727, 86] width 1413 height 16
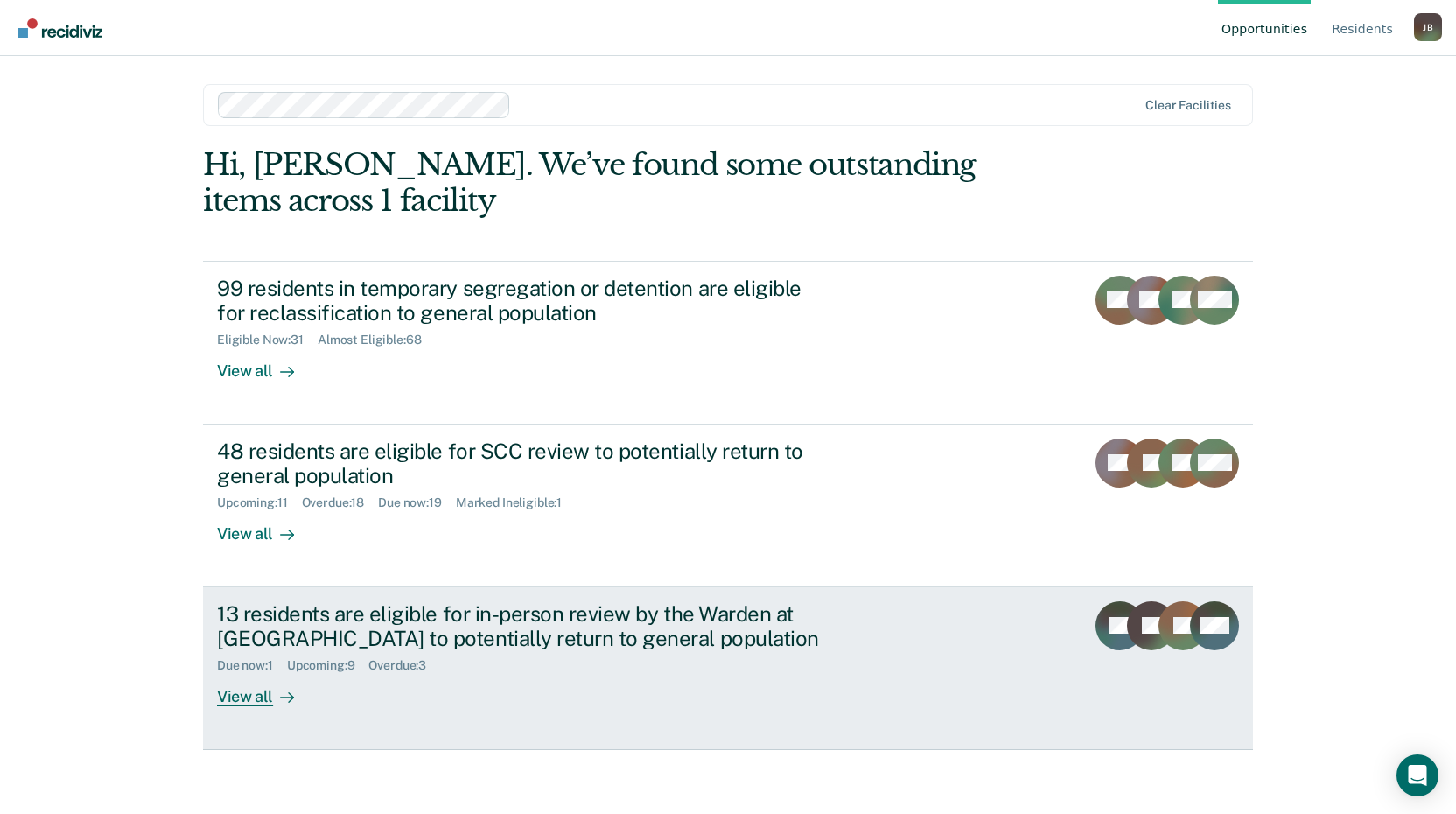
click at [242, 694] on div "View all" at bounding box center [266, 690] width 98 height 34
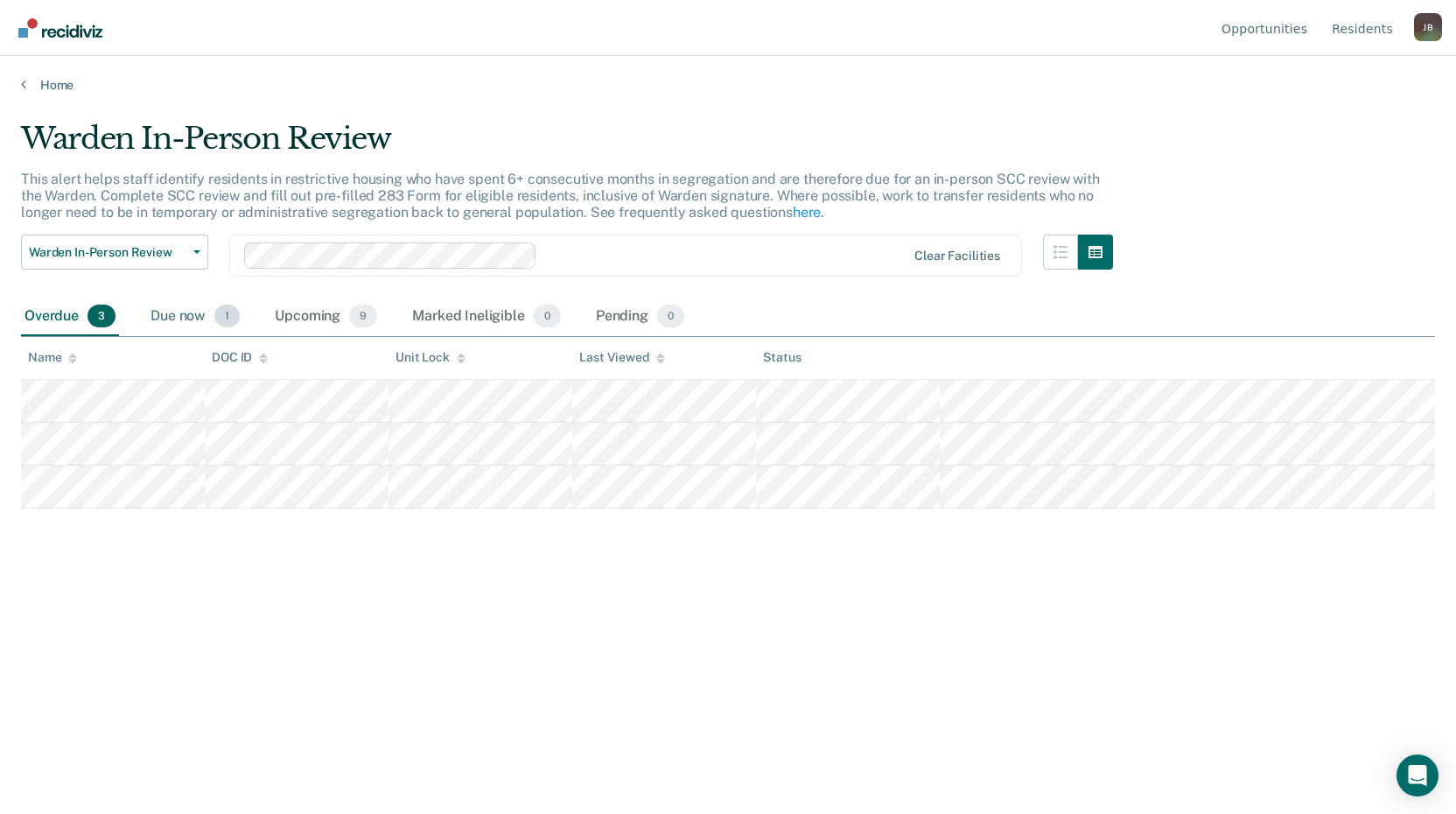
click at [173, 310] on div "Due now 1" at bounding box center [195, 316] width 96 height 39
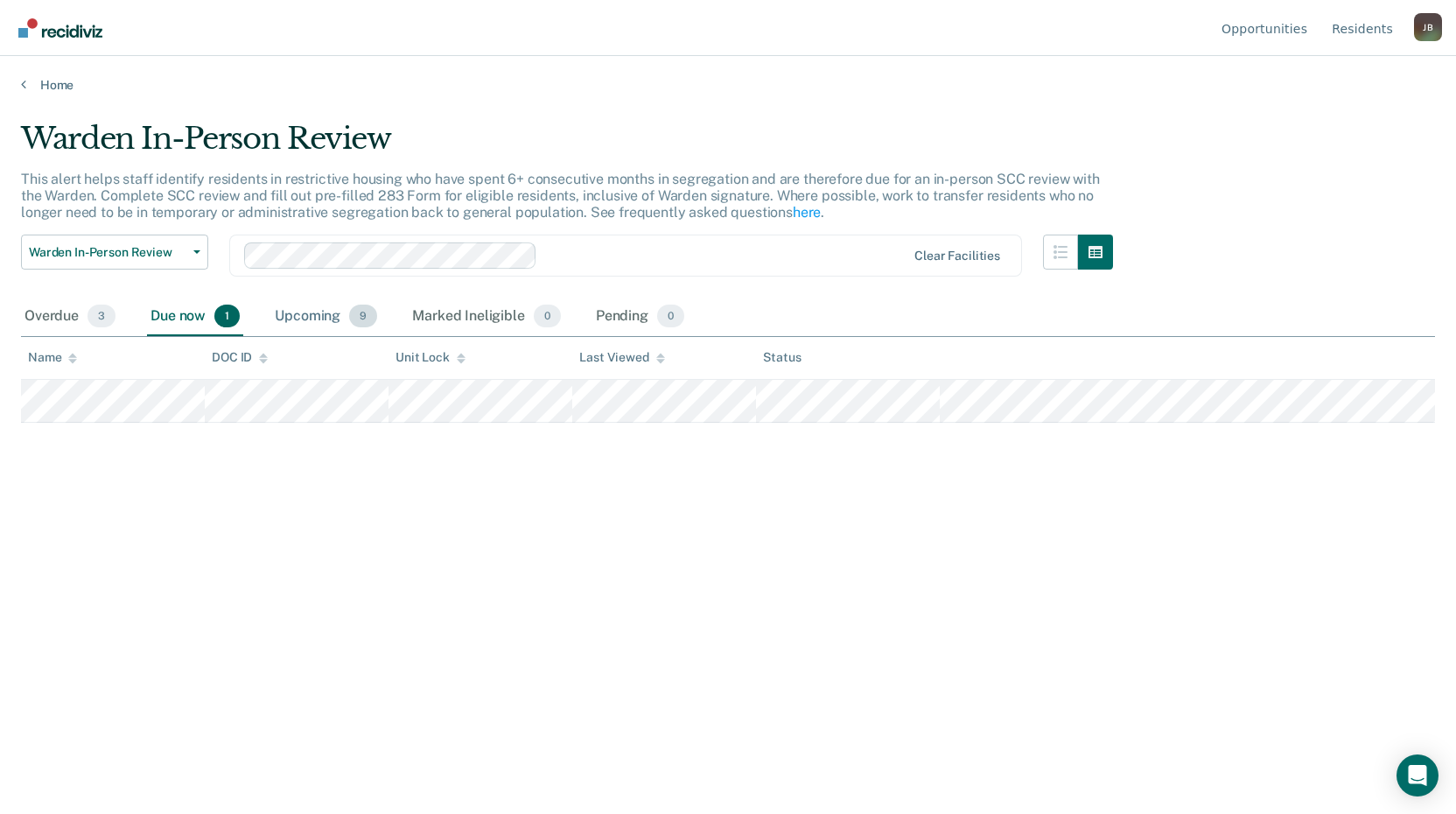
click at [296, 315] on div "Upcoming 9" at bounding box center [326, 316] width 110 height 39
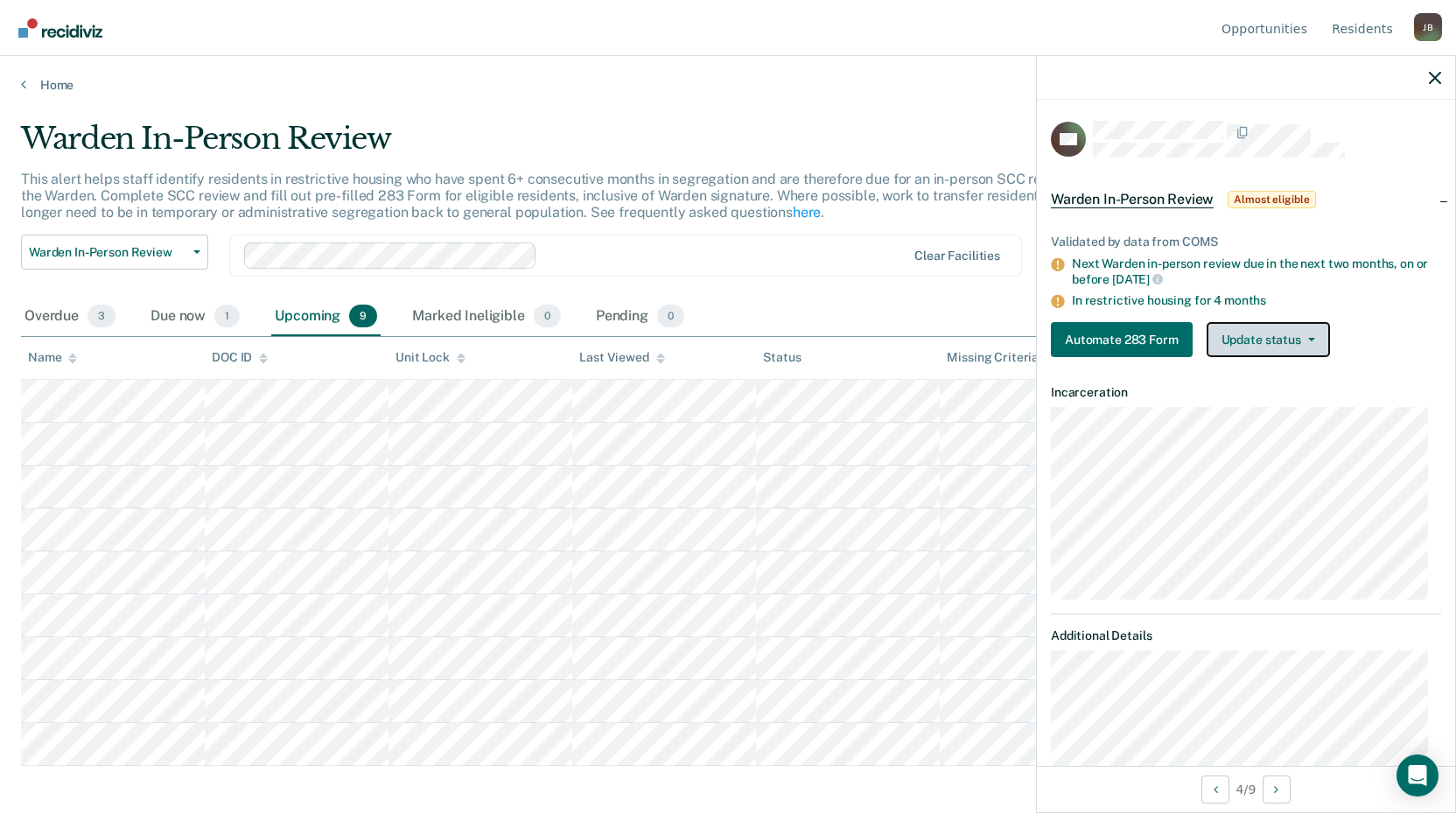
click at [1308, 338] on icon "button" at bounding box center [1311, 340] width 7 height 4
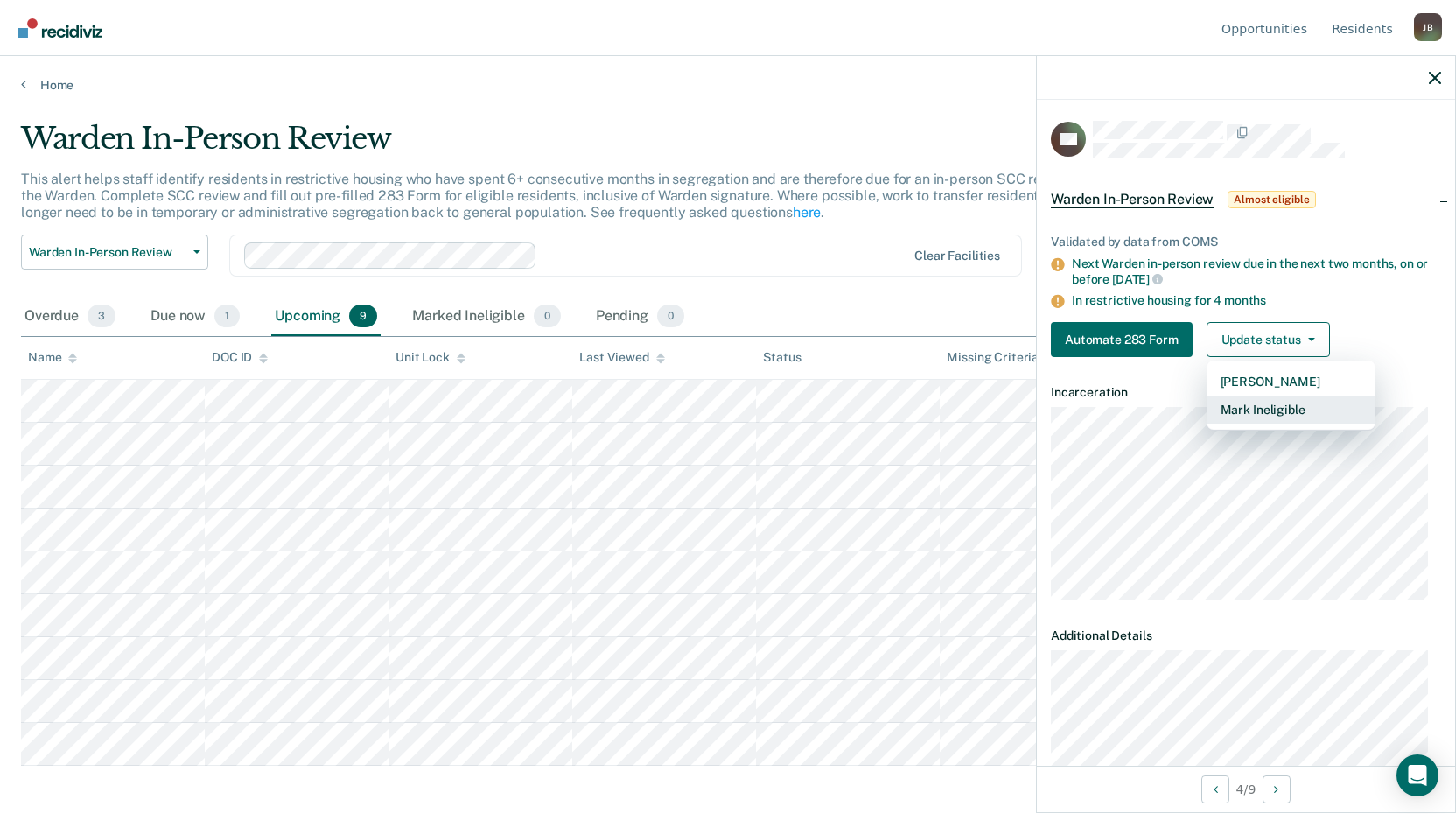
click at [1295, 406] on button "Mark Ineligible" at bounding box center [1291, 410] width 169 height 28
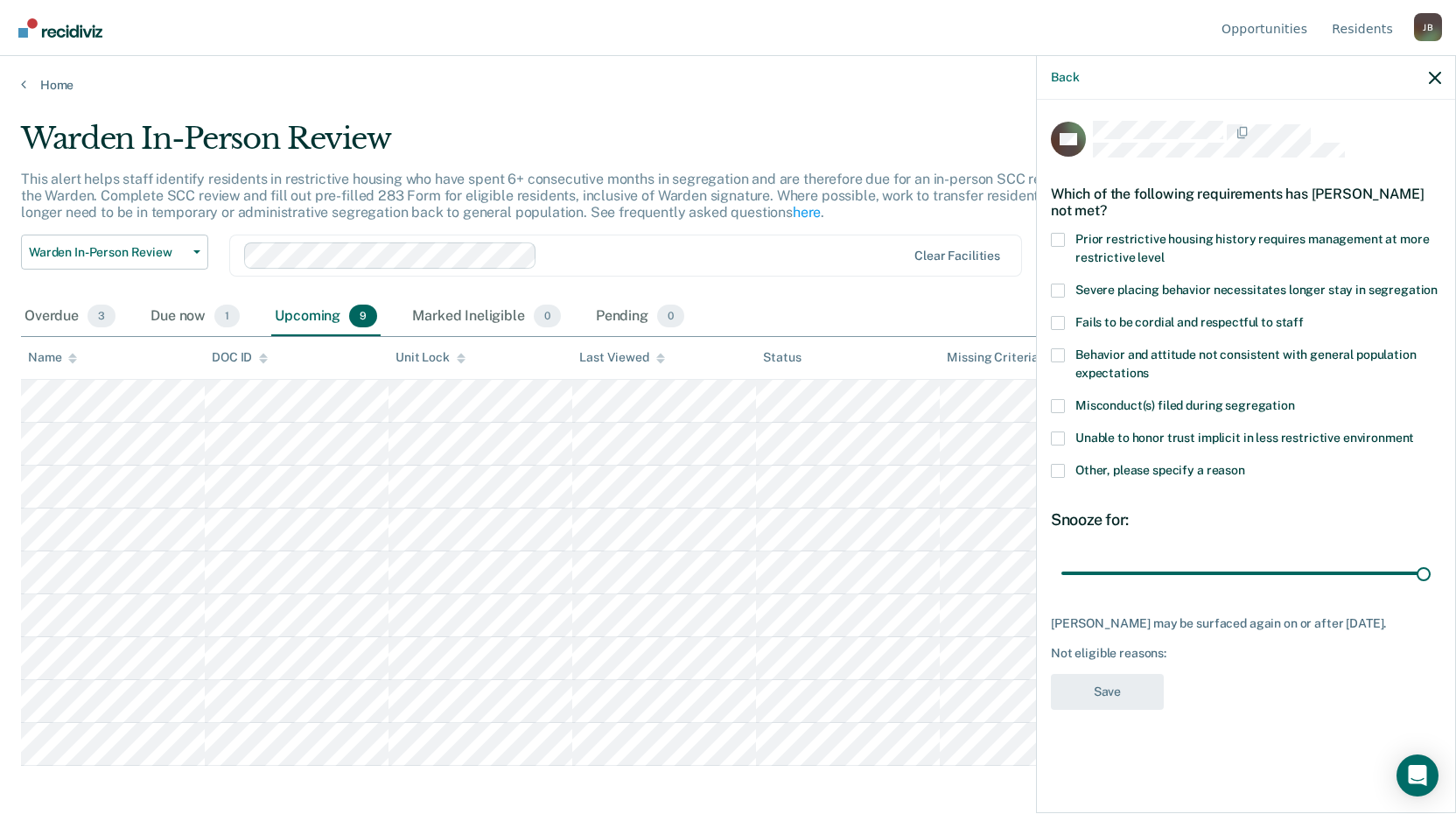
click at [1060, 469] on span at bounding box center [1058, 470] width 14 height 14
click at [1244, 464] on input "Other, please specify a reason" at bounding box center [1244, 464] width 0 height 0
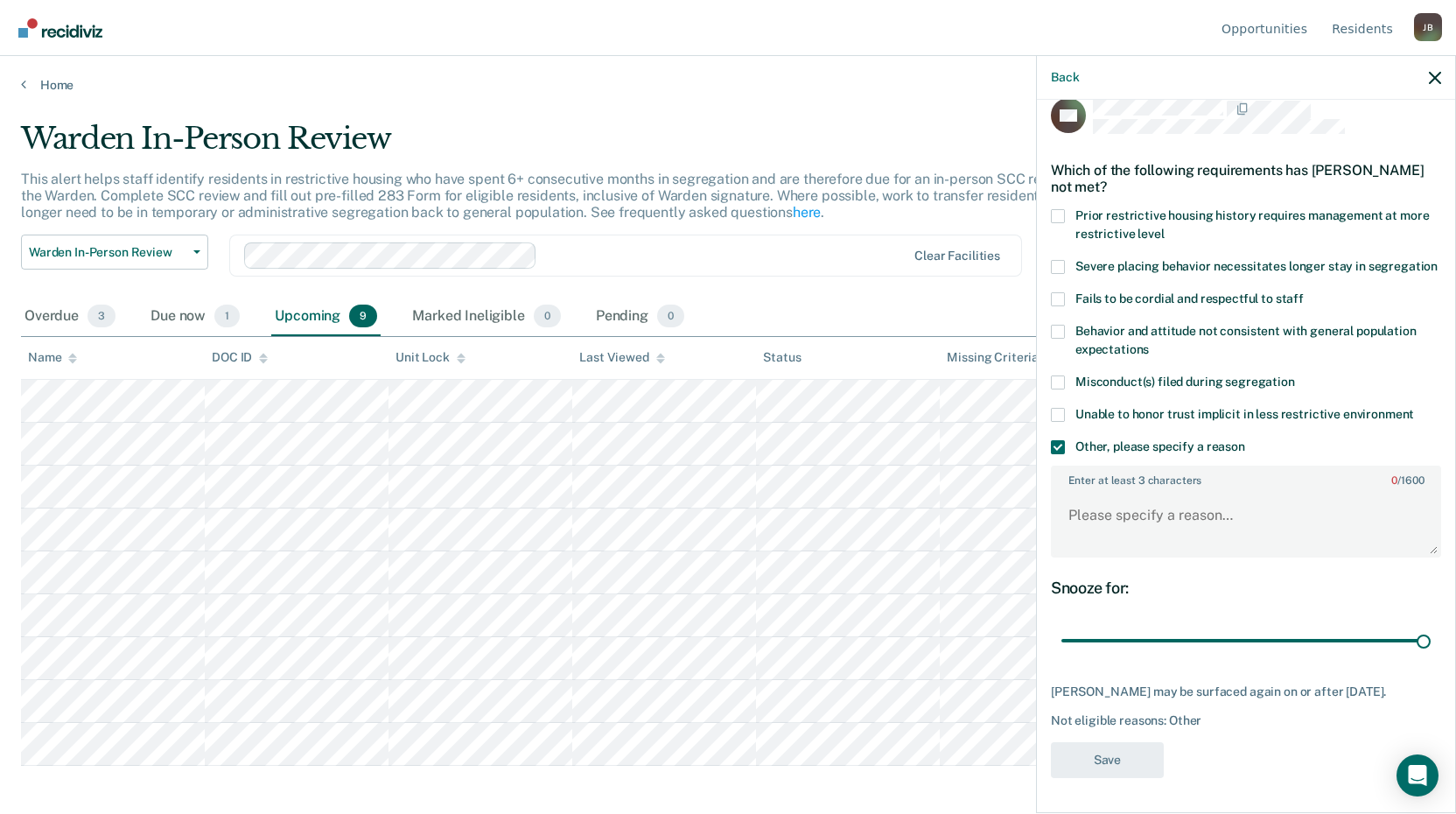
scroll to position [55, 0]
click at [1167, 491] on textarea "Enter at least 3 characters 0 / 1600" at bounding box center [1246, 523] width 387 height 65
type textarea "Transferring 10/15"
click at [1085, 757] on button "Save" at bounding box center [1108, 760] width 113 height 36
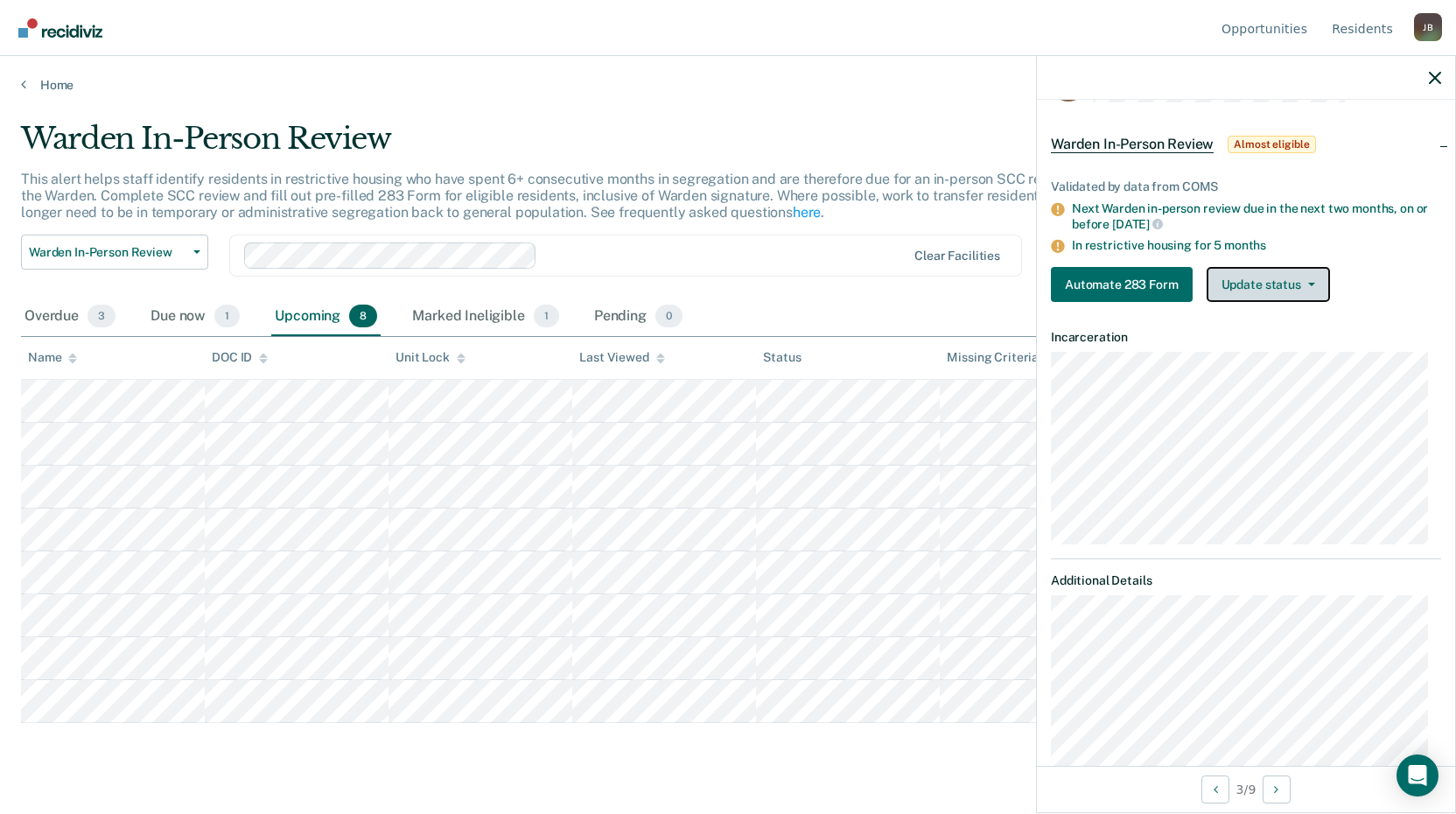
click at [1248, 285] on button "Update status" at bounding box center [1268, 284] width 124 height 35
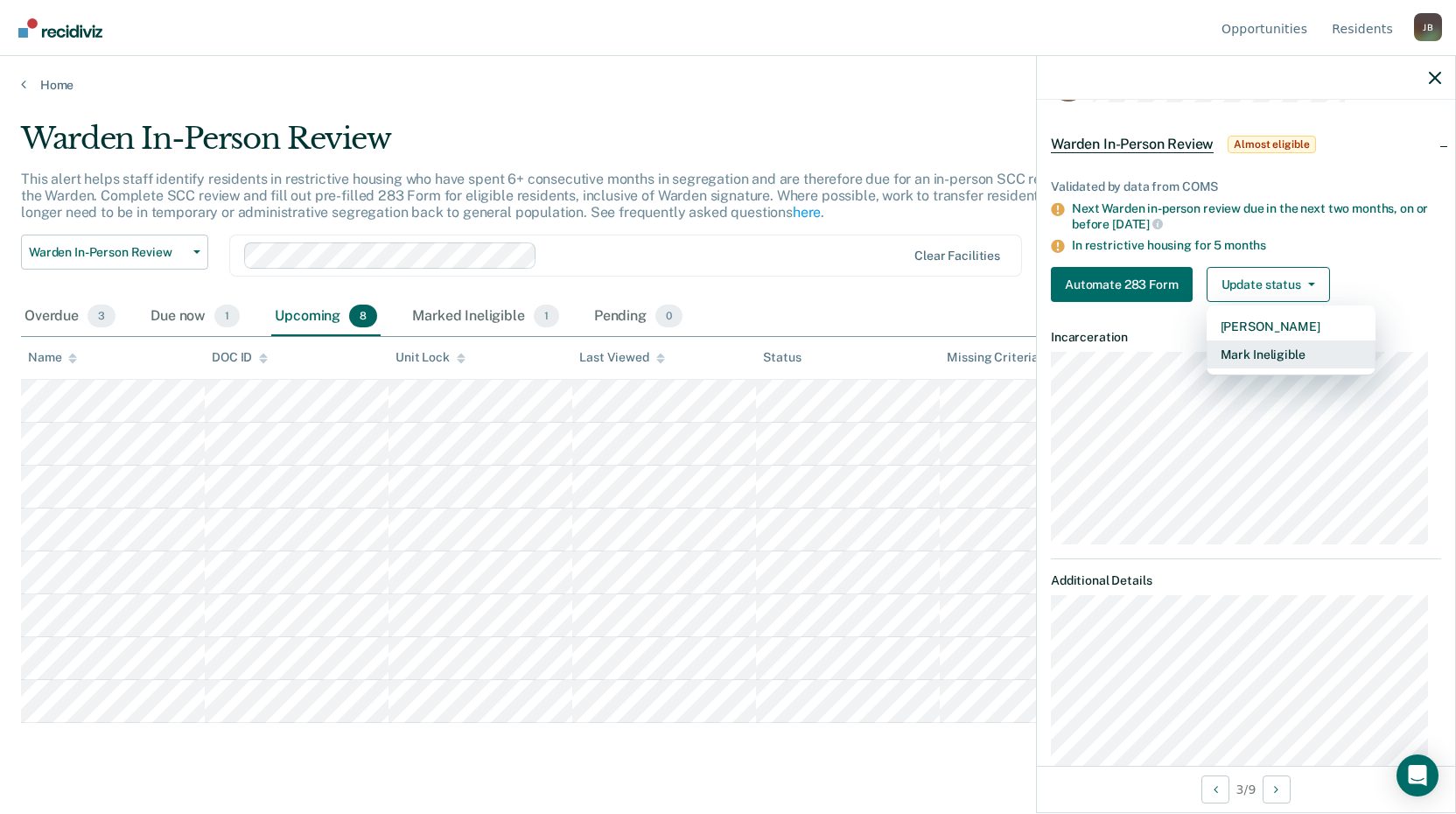
click at [1224, 360] on button "Mark Ineligible" at bounding box center [1291, 354] width 169 height 28
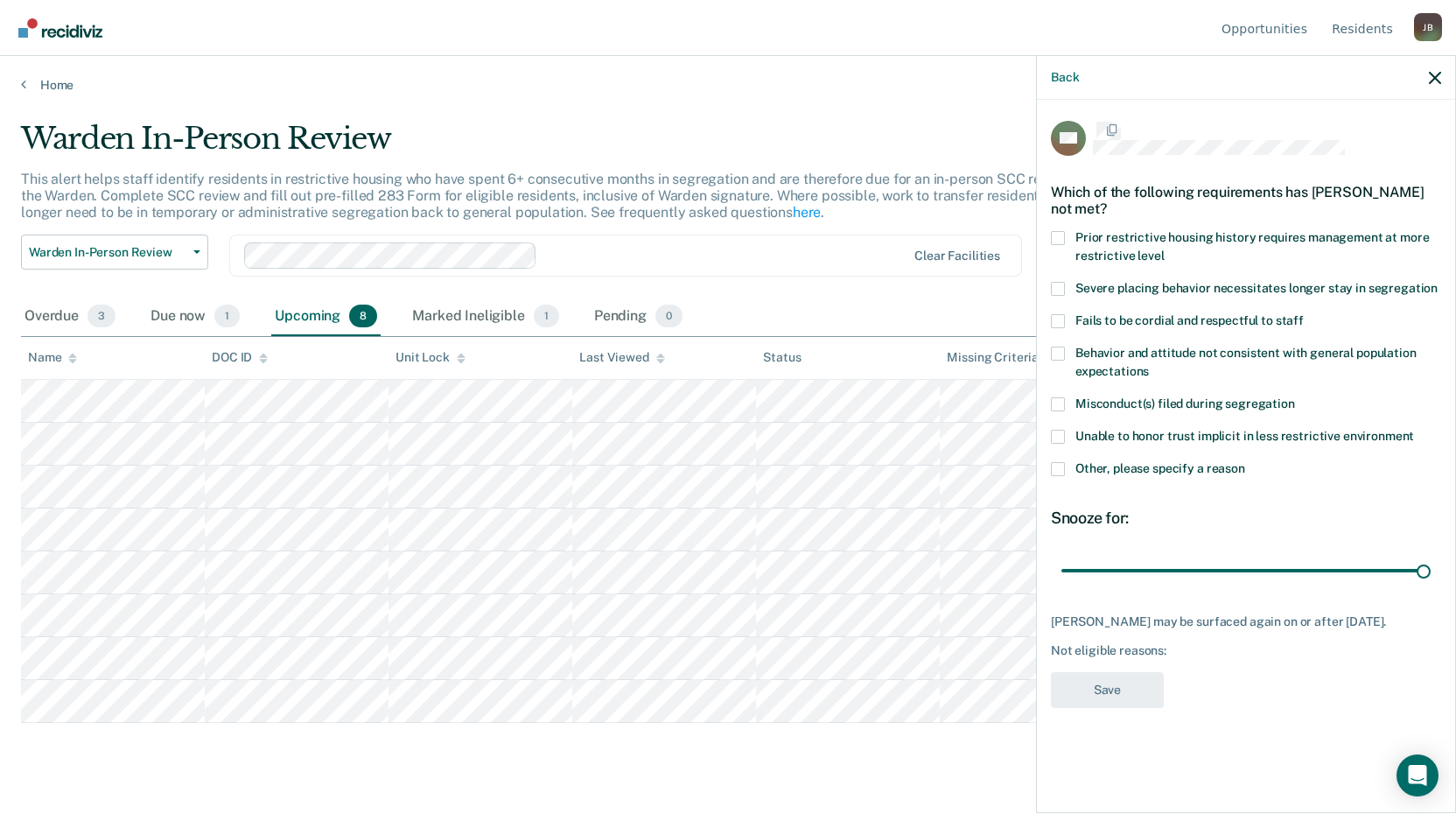
scroll to position [0, 0]
click at [1054, 474] on span at bounding box center [1058, 470] width 14 height 14
click at [1244, 464] on input "Other, please specify a reason" at bounding box center [1244, 464] width 0 height 0
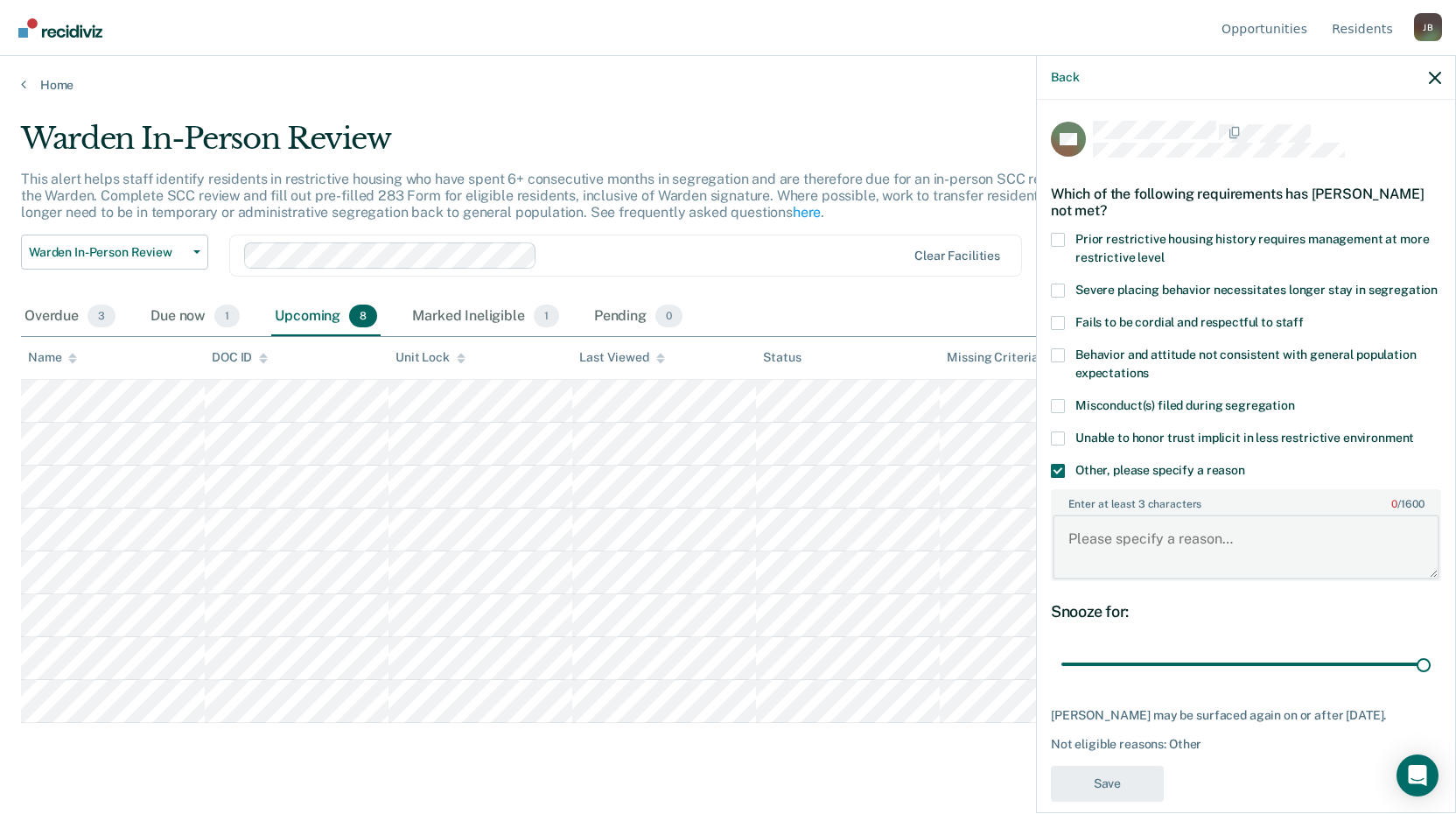
click at [1076, 566] on textarea "Enter at least 3 characters 0 / 1600" at bounding box center [1246, 547] width 387 height 65
click at [1329, 566] on textarea "Prisoner released to GP LIV at IBC op" at bounding box center [1246, 547] width 387 height 65
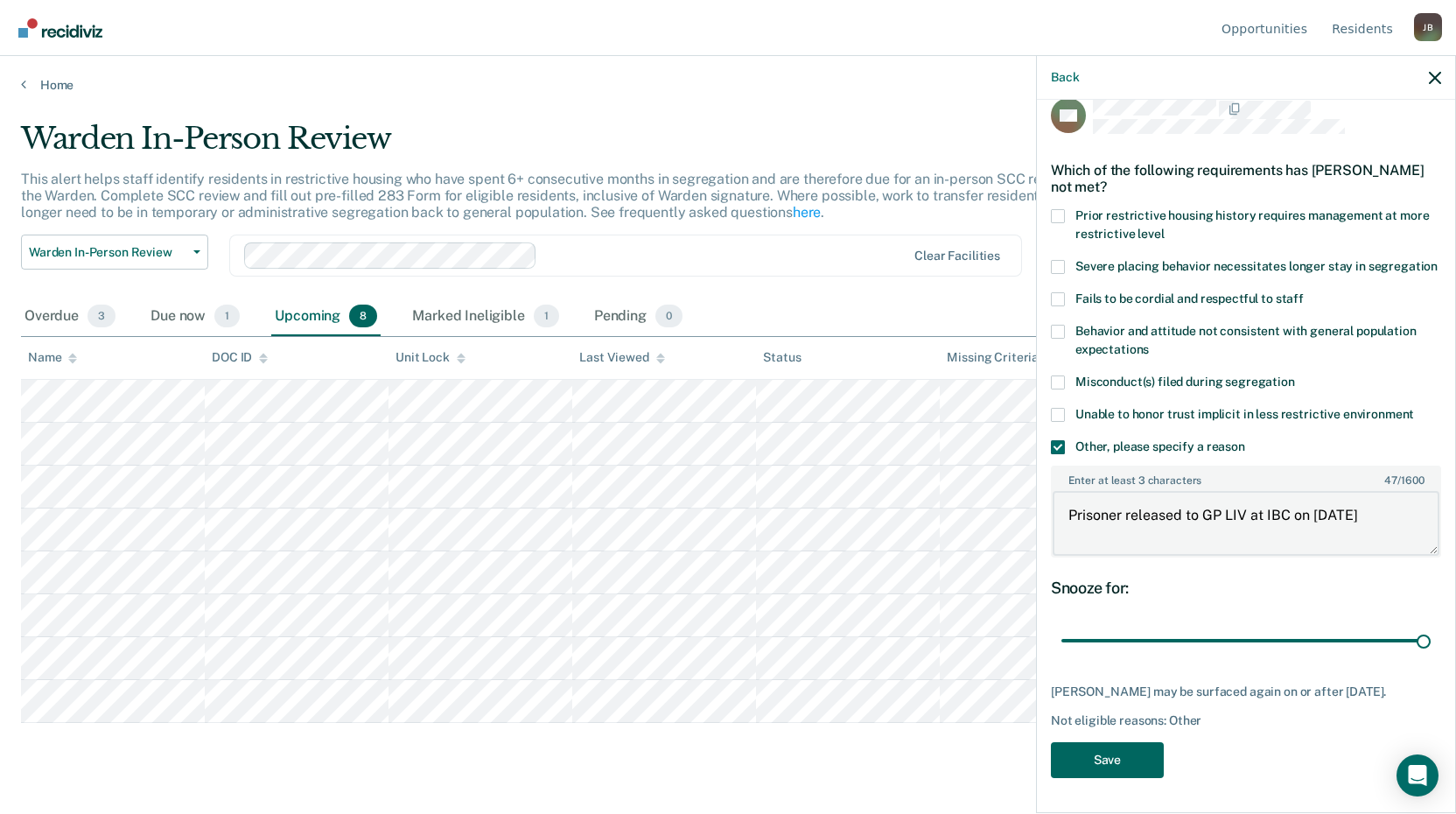
type textarea "Prisoner released to GP LIV at IBC on 10/13/25"
drag, startPoint x: 1073, startPoint y: 763, endPoint x: 1065, endPoint y: 756, distance: 10.6
click at [1074, 763] on button "Save" at bounding box center [1108, 760] width 113 height 36
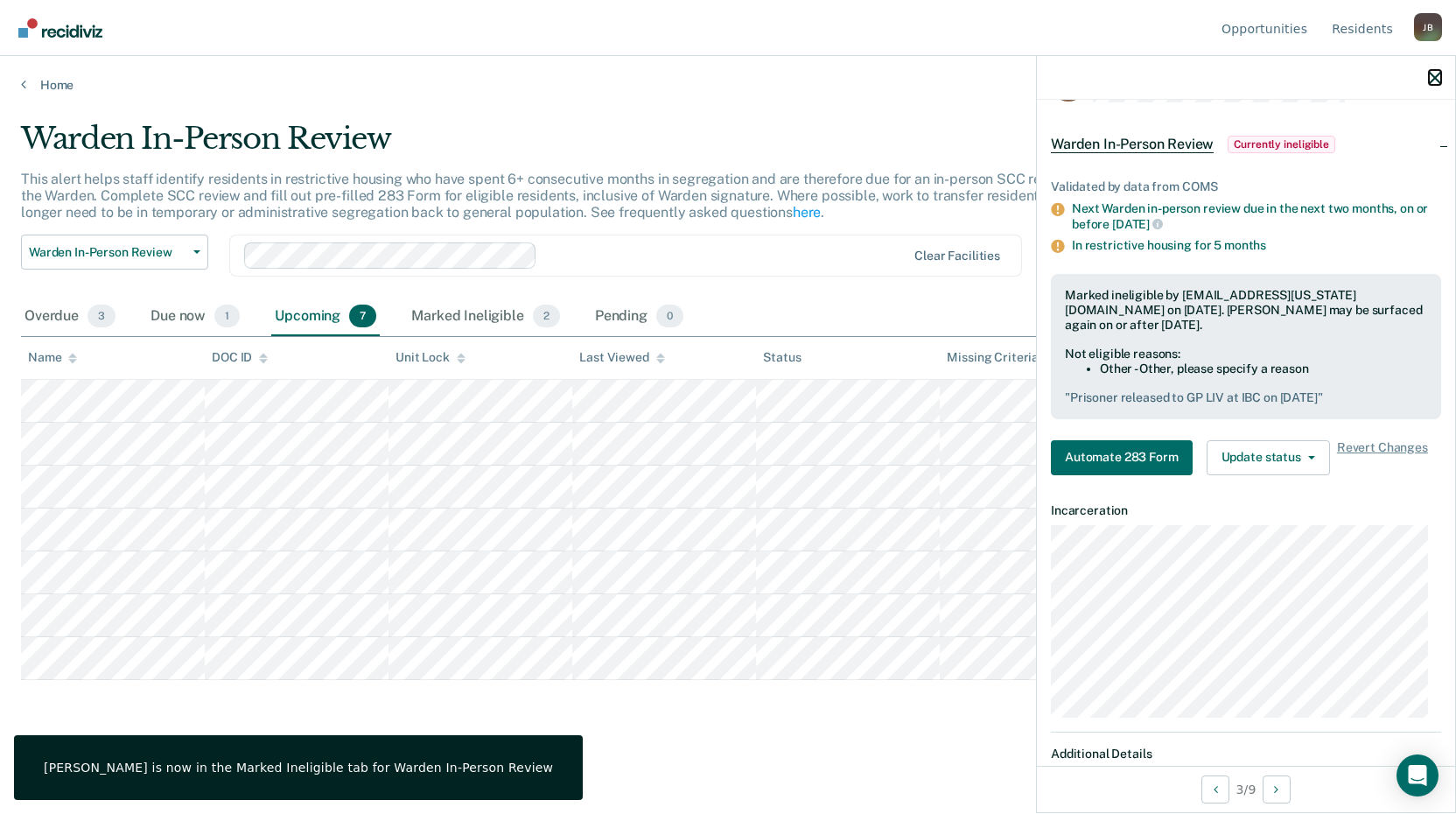
click at [1431, 77] on icon "button" at bounding box center [1434, 77] width 12 height 12
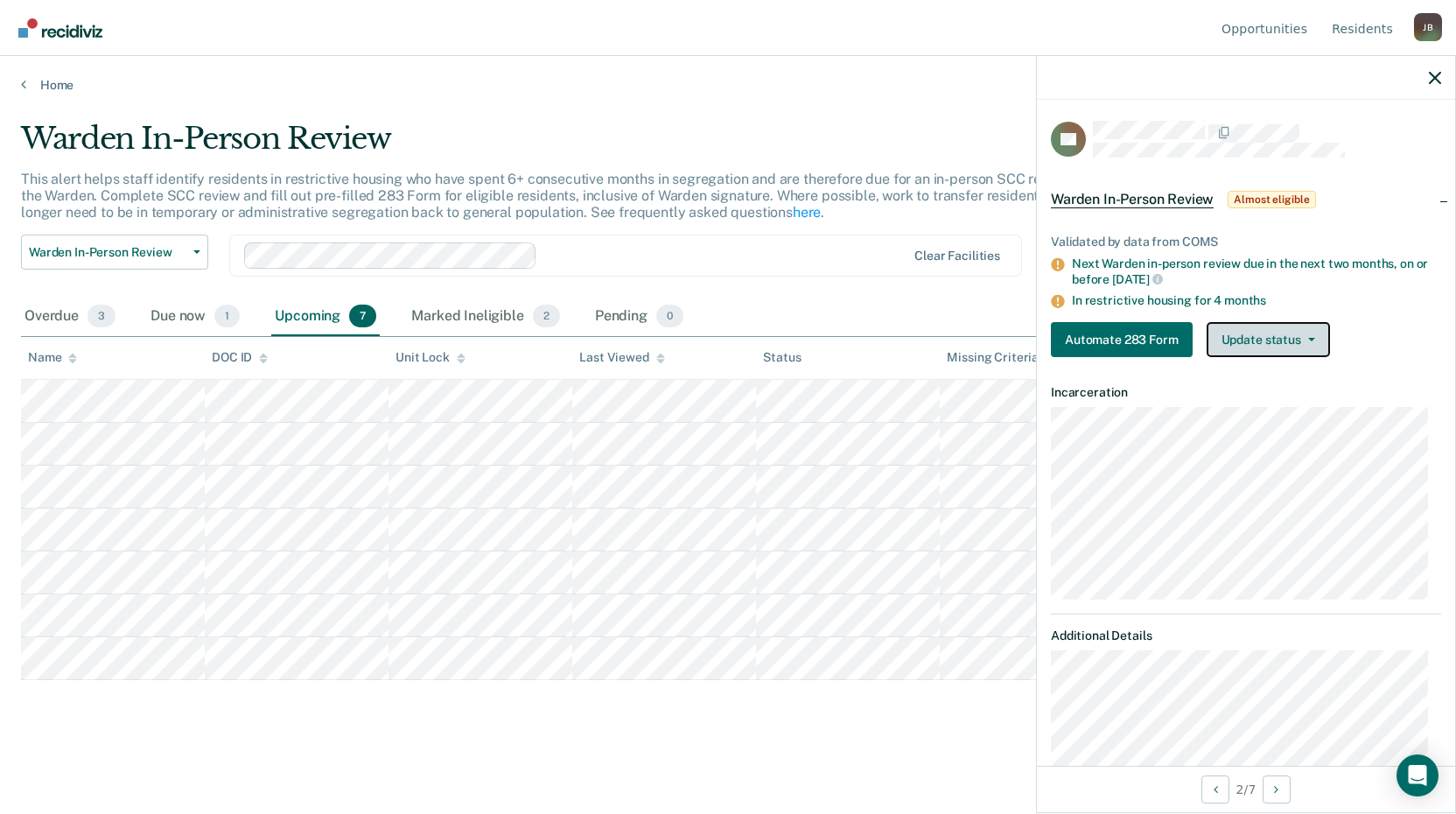
click at [1281, 342] on button "Update status" at bounding box center [1268, 339] width 124 height 35
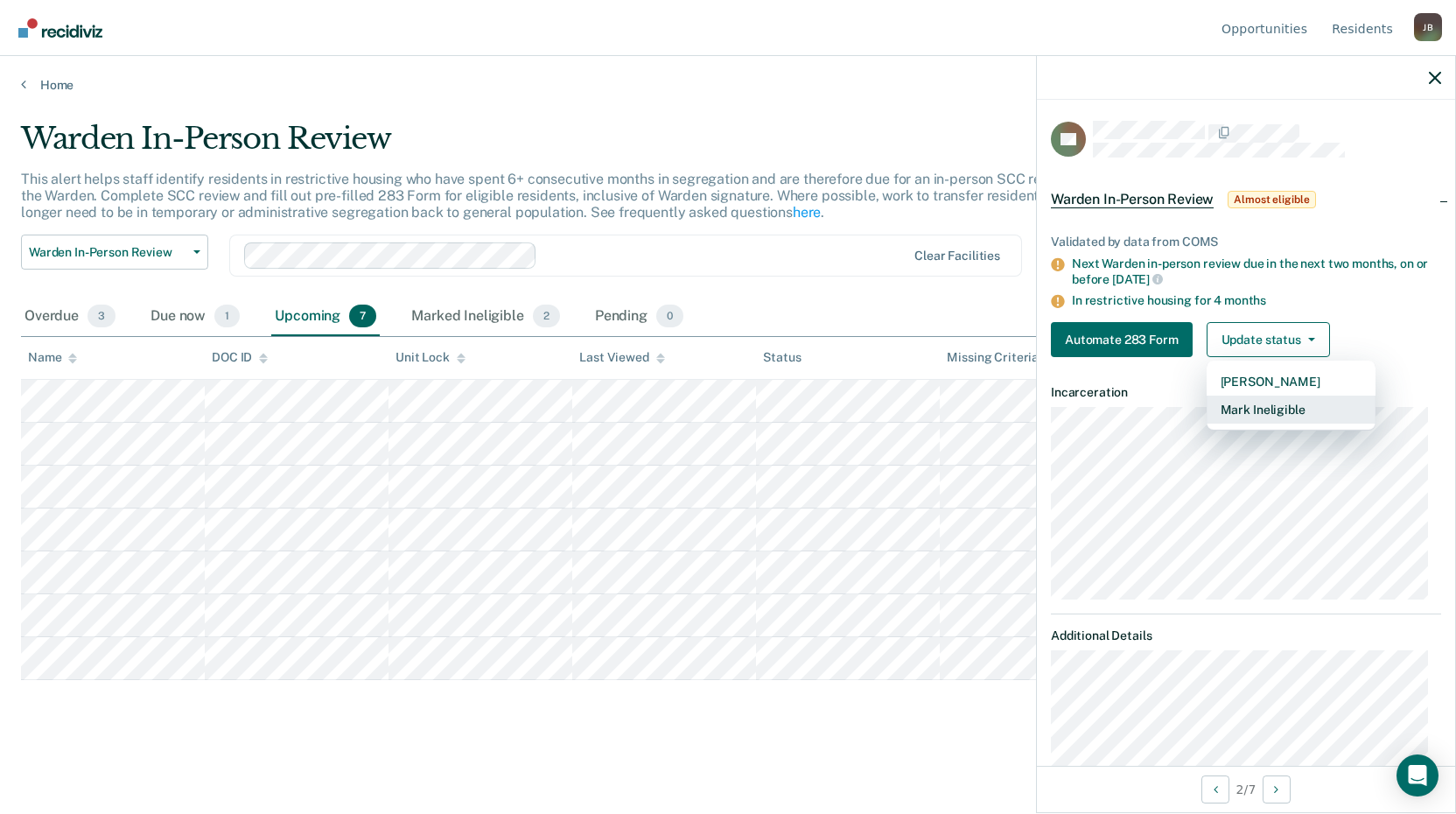
click at [1230, 408] on button "Mark Ineligible" at bounding box center [1291, 410] width 169 height 28
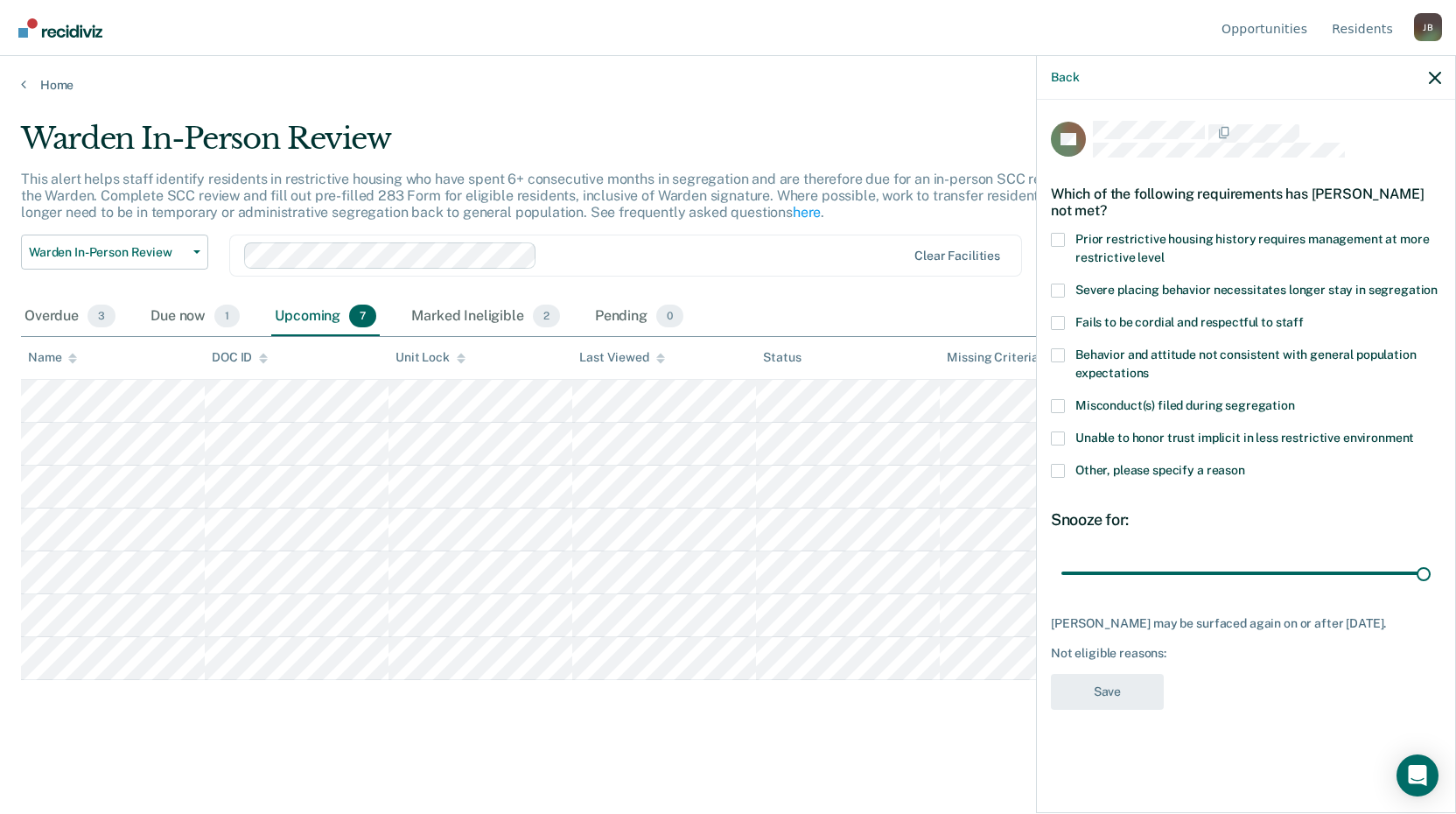
drag, startPoint x: 1055, startPoint y: 466, endPoint x: 1056, endPoint y: 476, distance: 10.0
click at [1055, 467] on span at bounding box center [1058, 470] width 14 height 14
click at [1244, 464] on input "Other, please specify a reason" at bounding box center [1244, 464] width 0 height 0
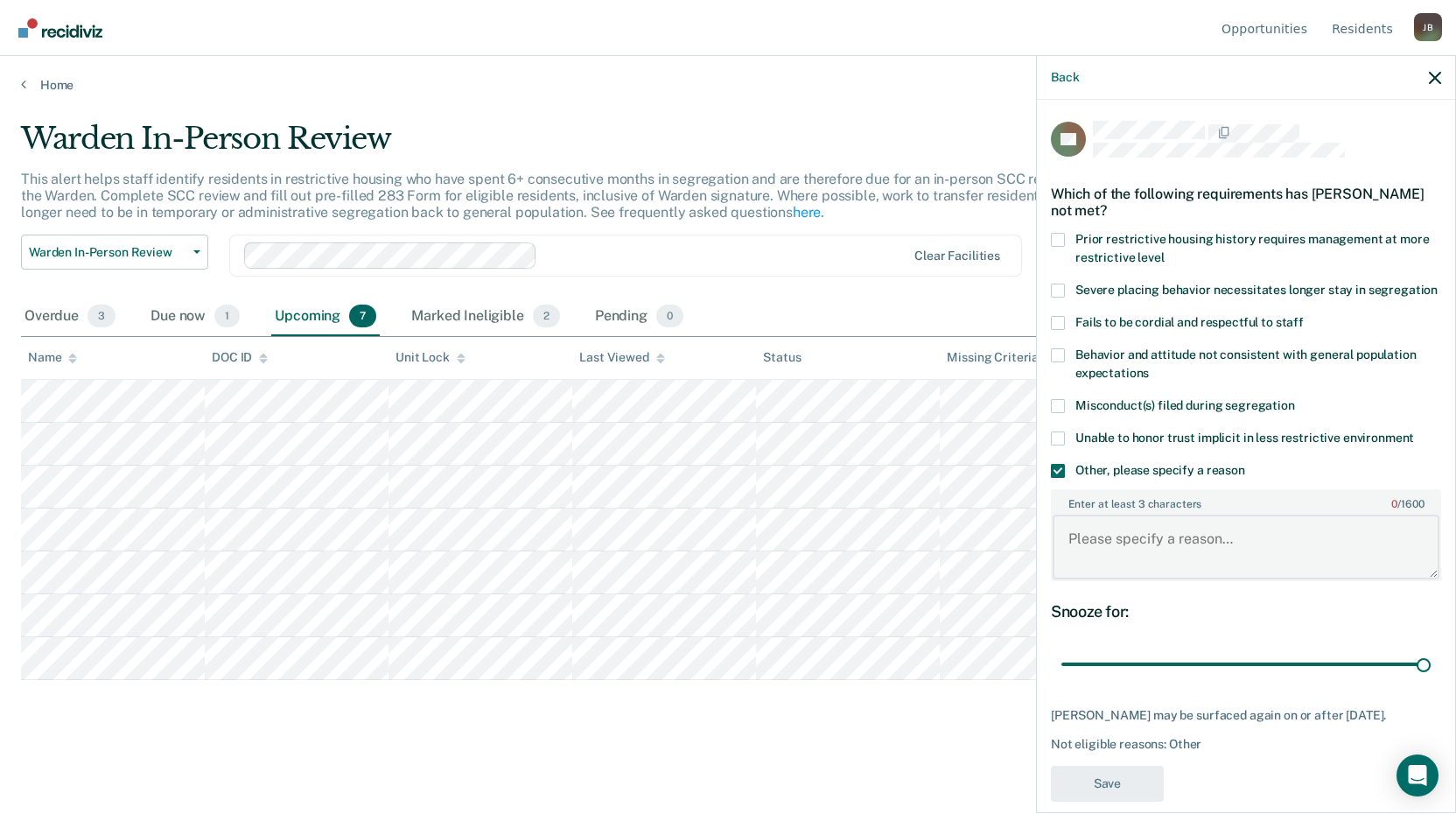
click at [1093, 560] on textarea "Enter at least 3 characters 0 / 1600" at bounding box center [1246, 547] width 387 height 65
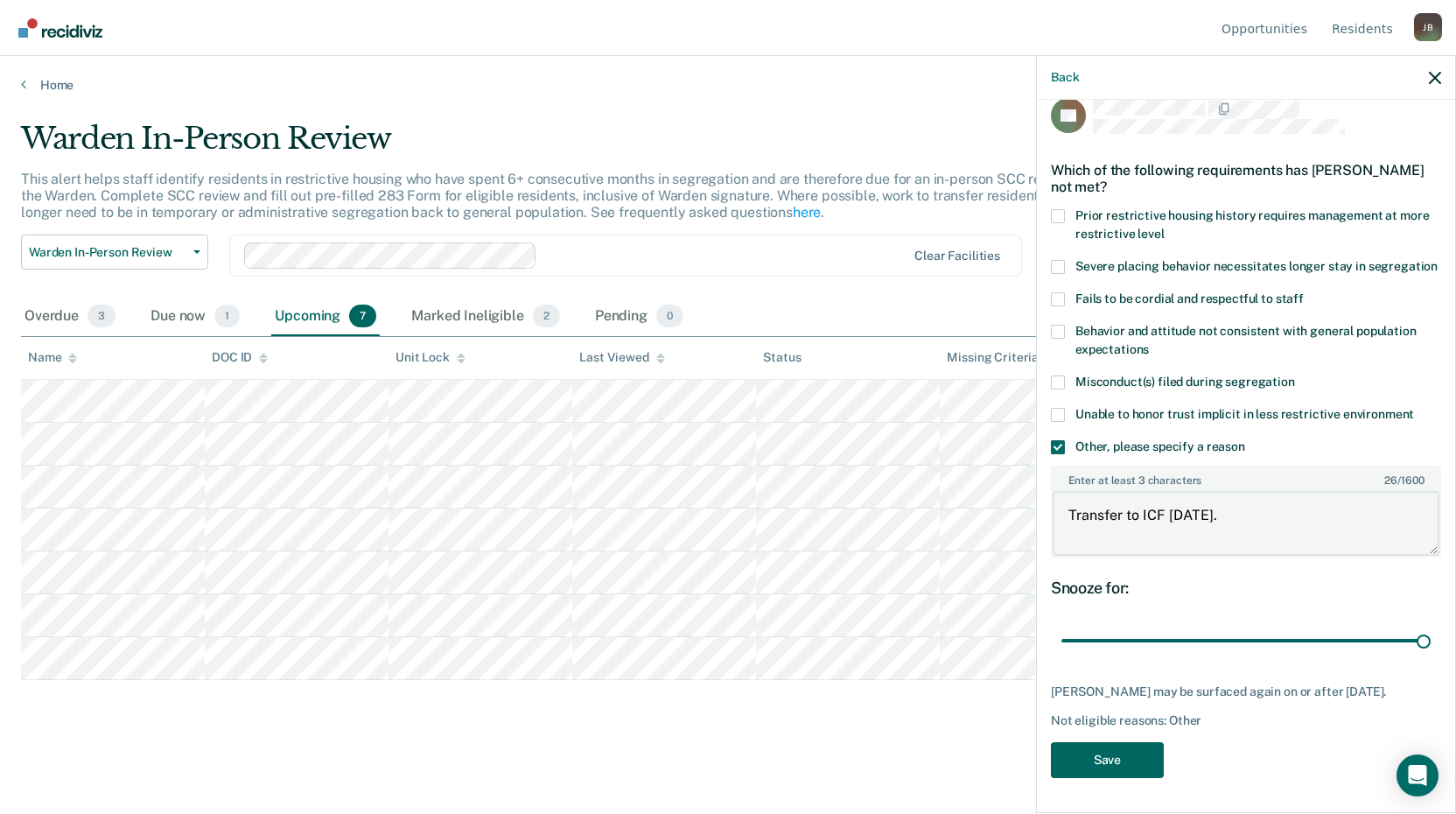
type textarea "Transfer to ICF 10/15/25."
click at [1113, 761] on button "Save" at bounding box center [1108, 760] width 113 height 36
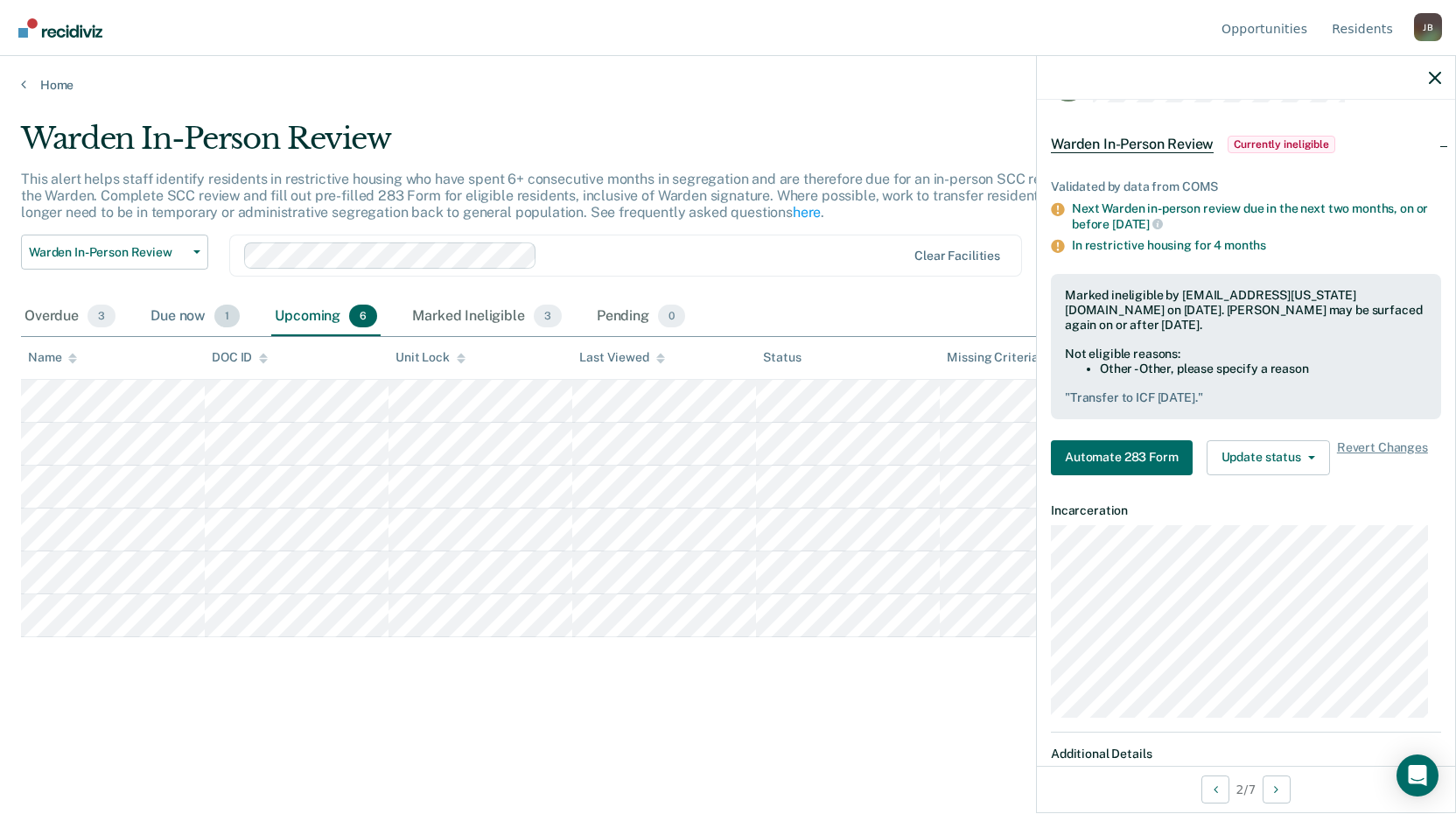
click at [182, 318] on div "Due now 1" at bounding box center [195, 316] width 96 height 39
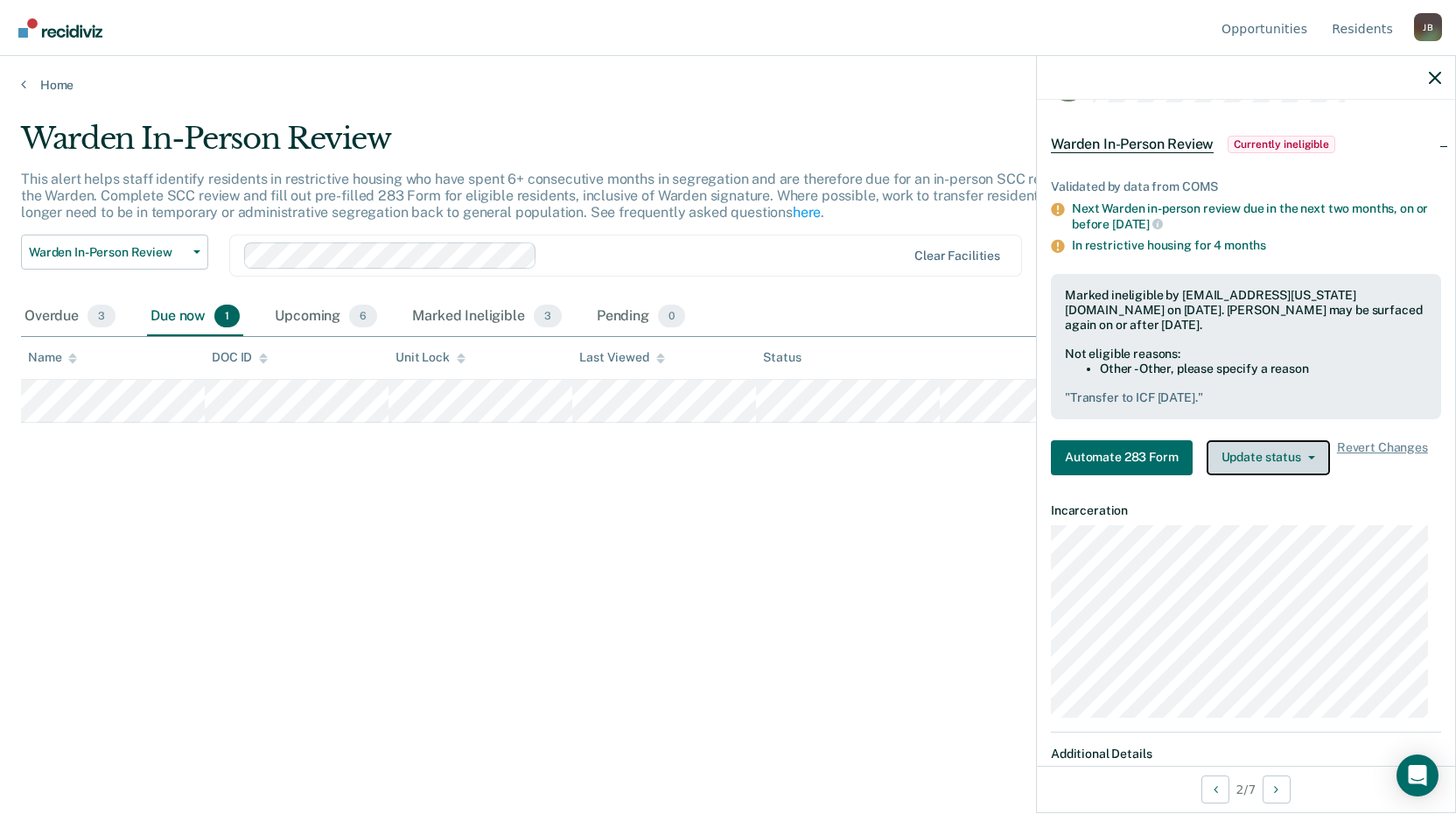
click at [1273, 453] on button "Update status" at bounding box center [1268, 457] width 124 height 35
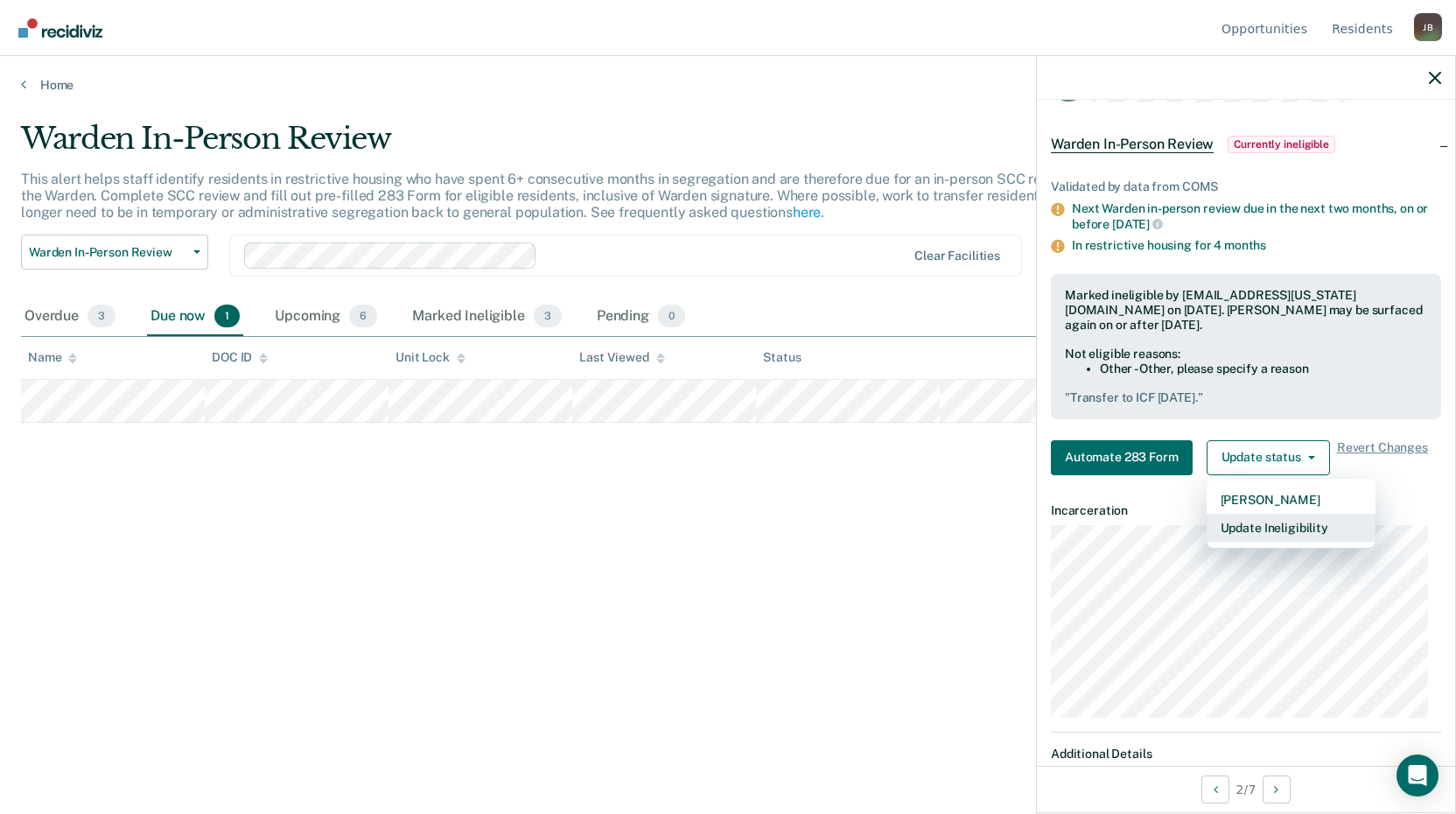
click at [1274, 529] on button "Update Ineligibility" at bounding box center [1291, 528] width 169 height 28
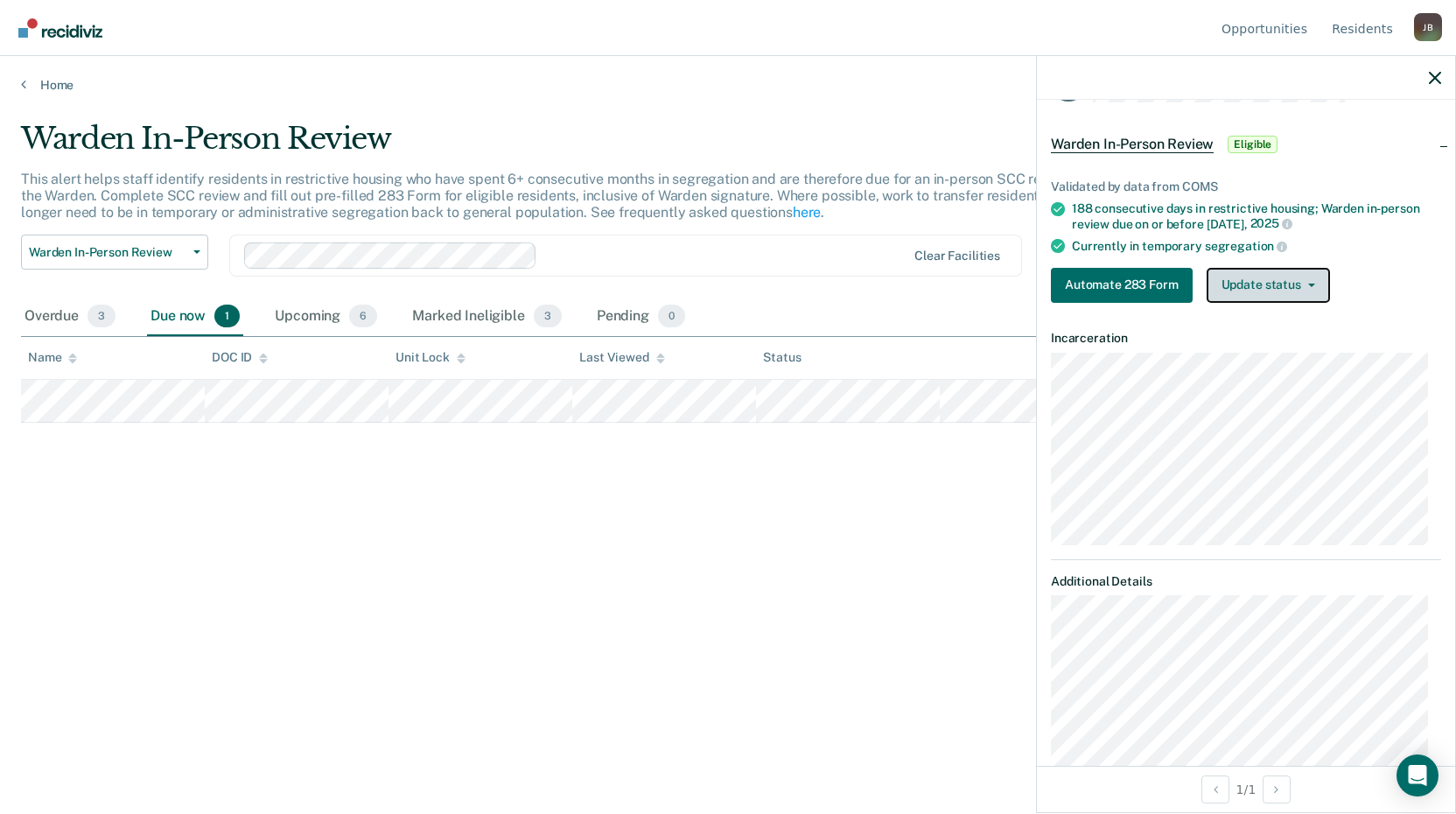
click at [1274, 284] on button "Update status" at bounding box center [1268, 285] width 124 height 35
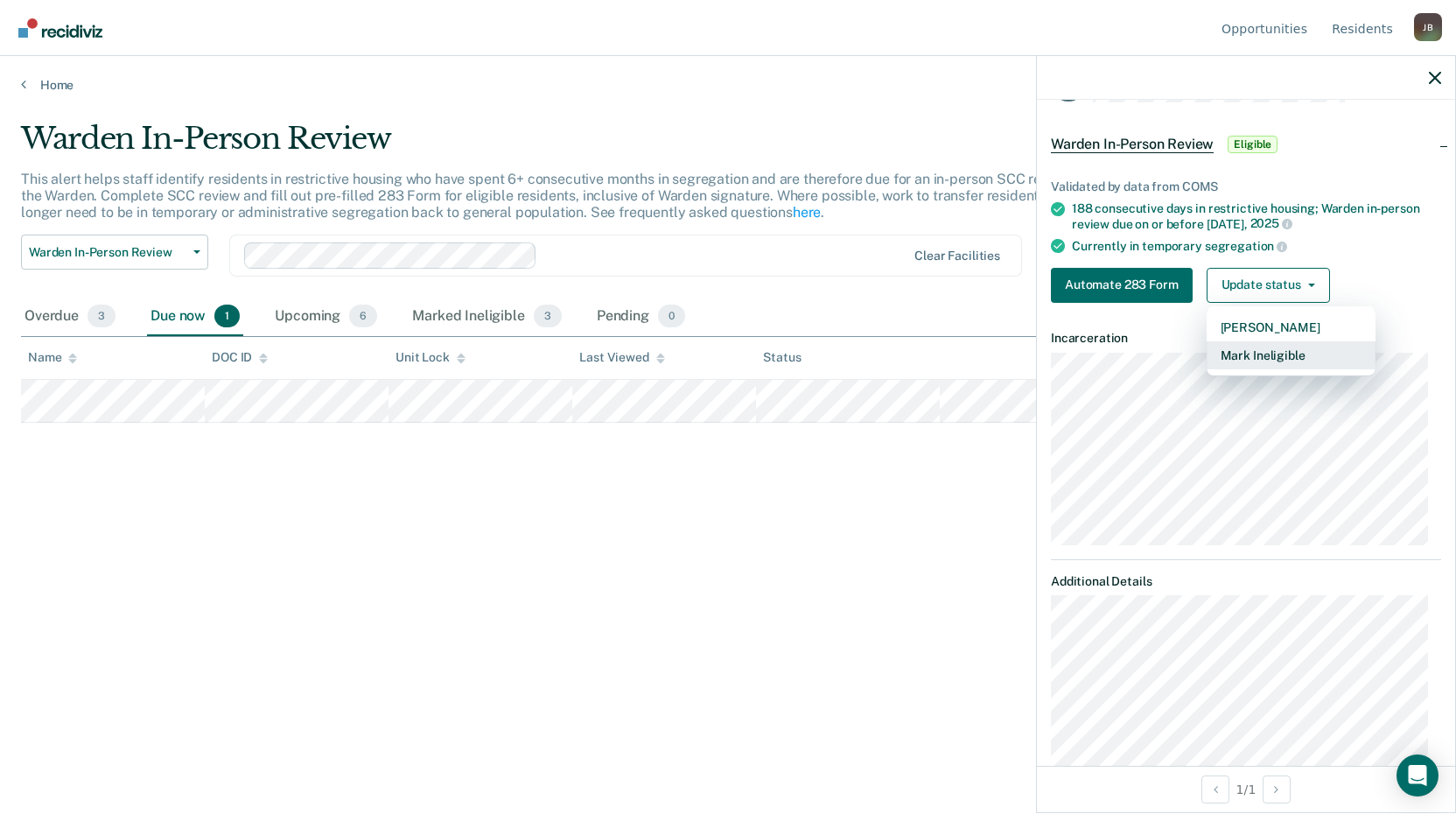
click at [1250, 349] on button "Mark Ineligible" at bounding box center [1291, 355] width 169 height 28
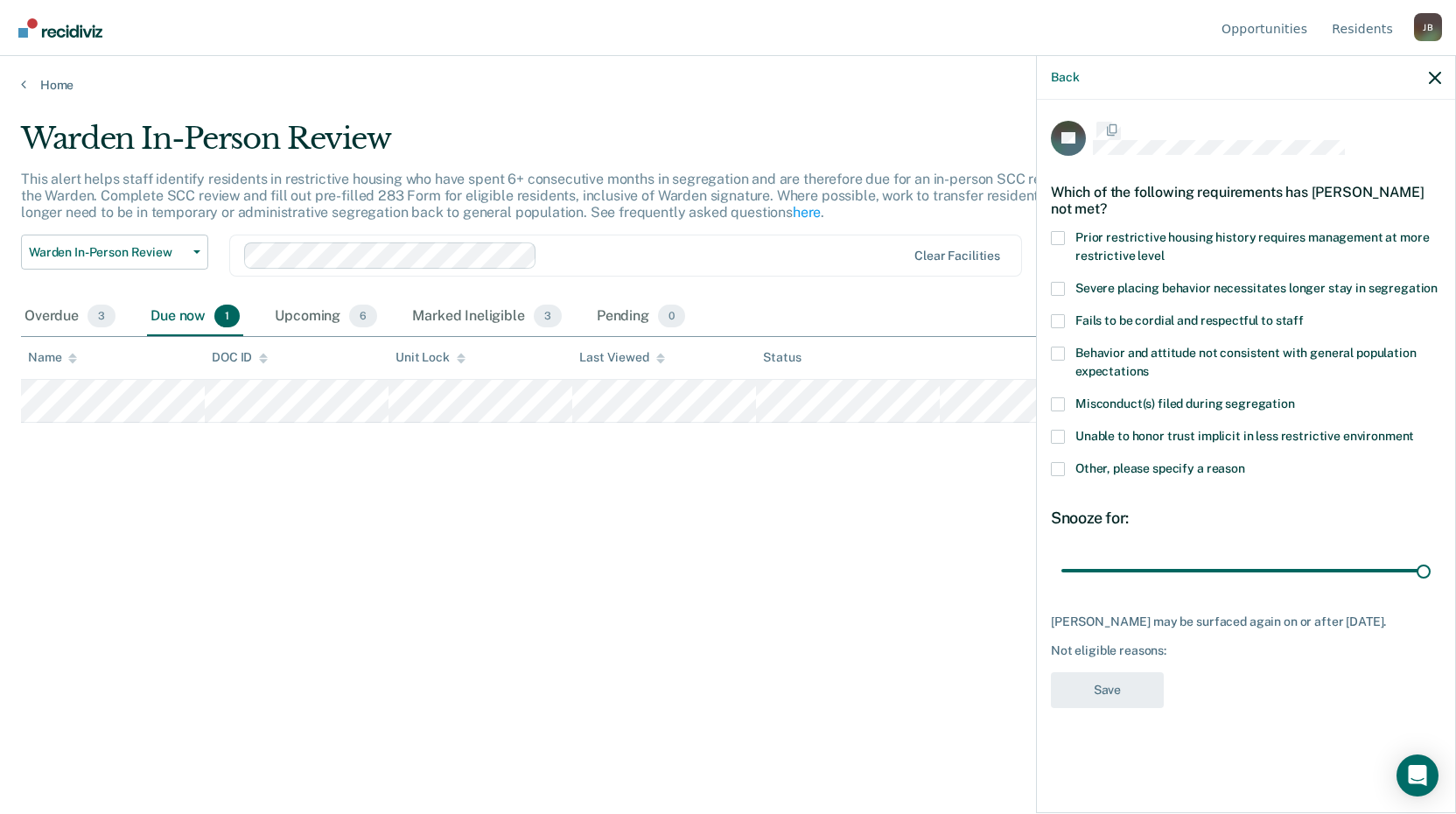
scroll to position [0, 0]
click at [1055, 475] on span at bounding box center [1058, 470] width 14 height 14
click at [1244, 464] on input "Other, please specify a reason" at bounding box center [1244, 464] width 0 height 0
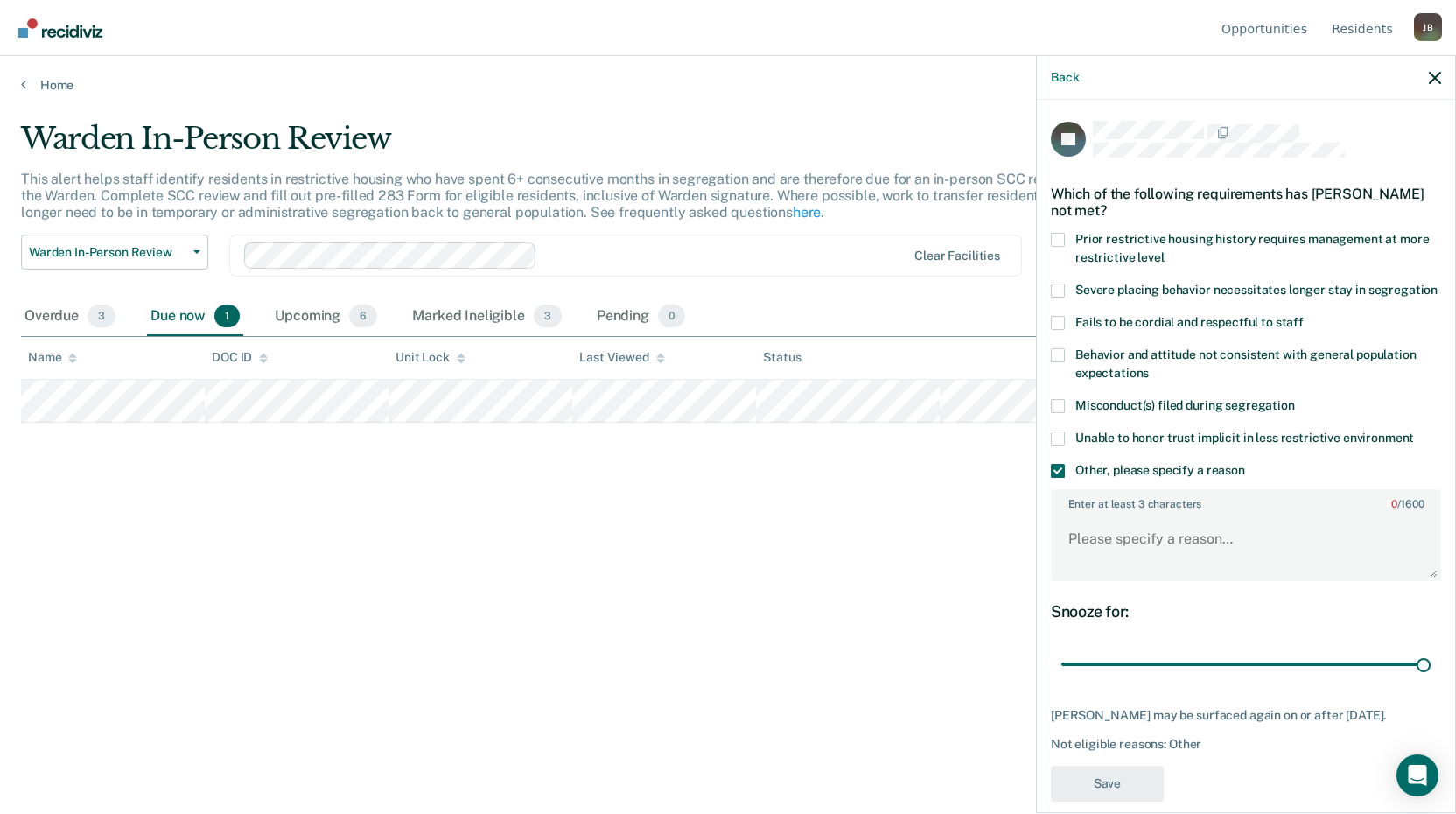
click at [1100, 653] on div "Snooze for: 30 days" at bounding box center [1245, 640] width 390 height 77
click at [1098, 562] on textarea "Enter at least 3 characters 0 / 1600" at bounding box center [1246, 547] width 387 height 65
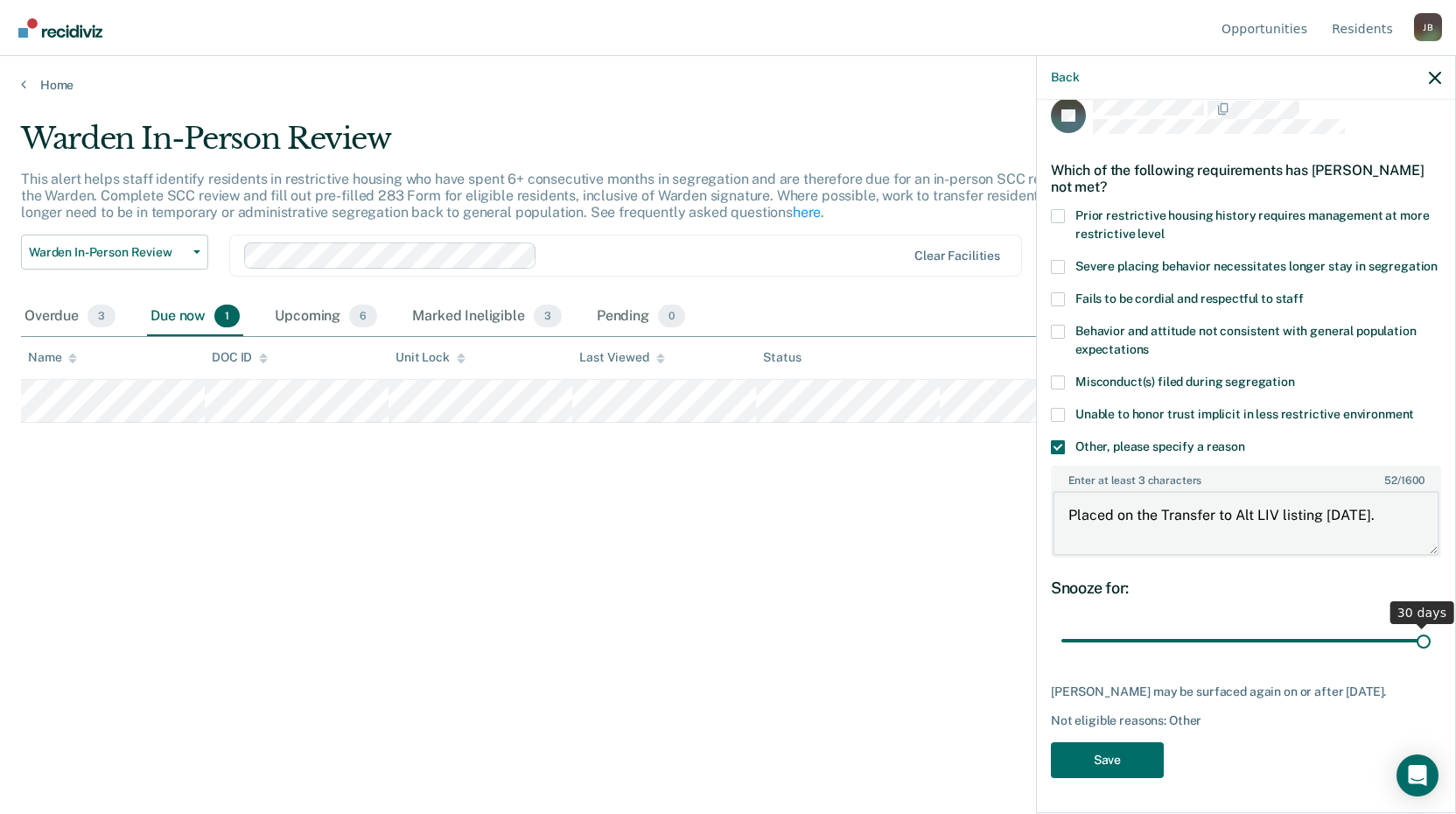
scroll to position [55, 0]
type textarea "Placed on the Transfer to Alt LIV listing 10/6/25."
click at [1085, 767] on button "Save" at bounding box center [1108, 760] width 113 height 36
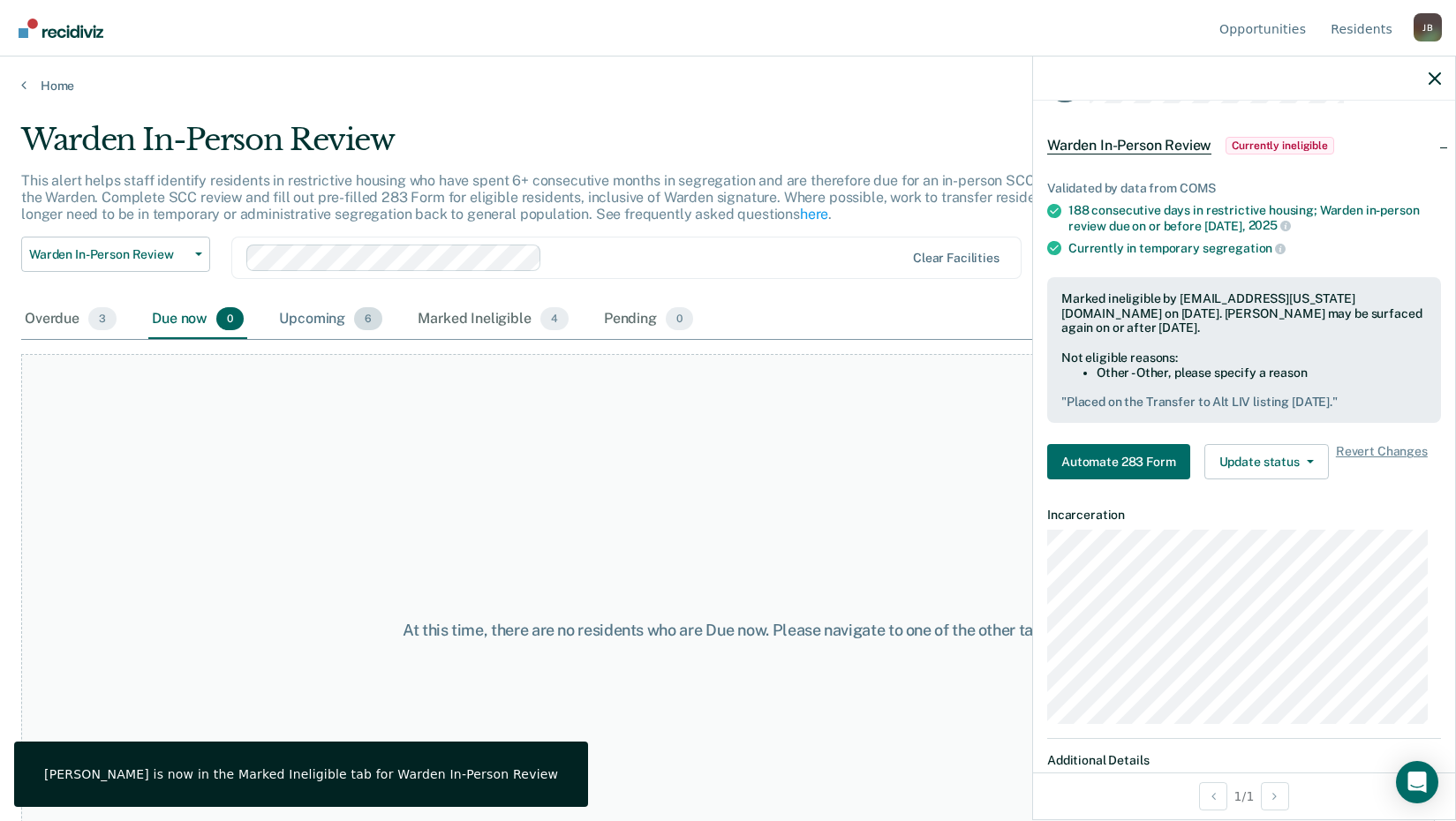
click at [296, 321] on div "Upcoming 6" at bounding box center [331, 319] width 111 height 39
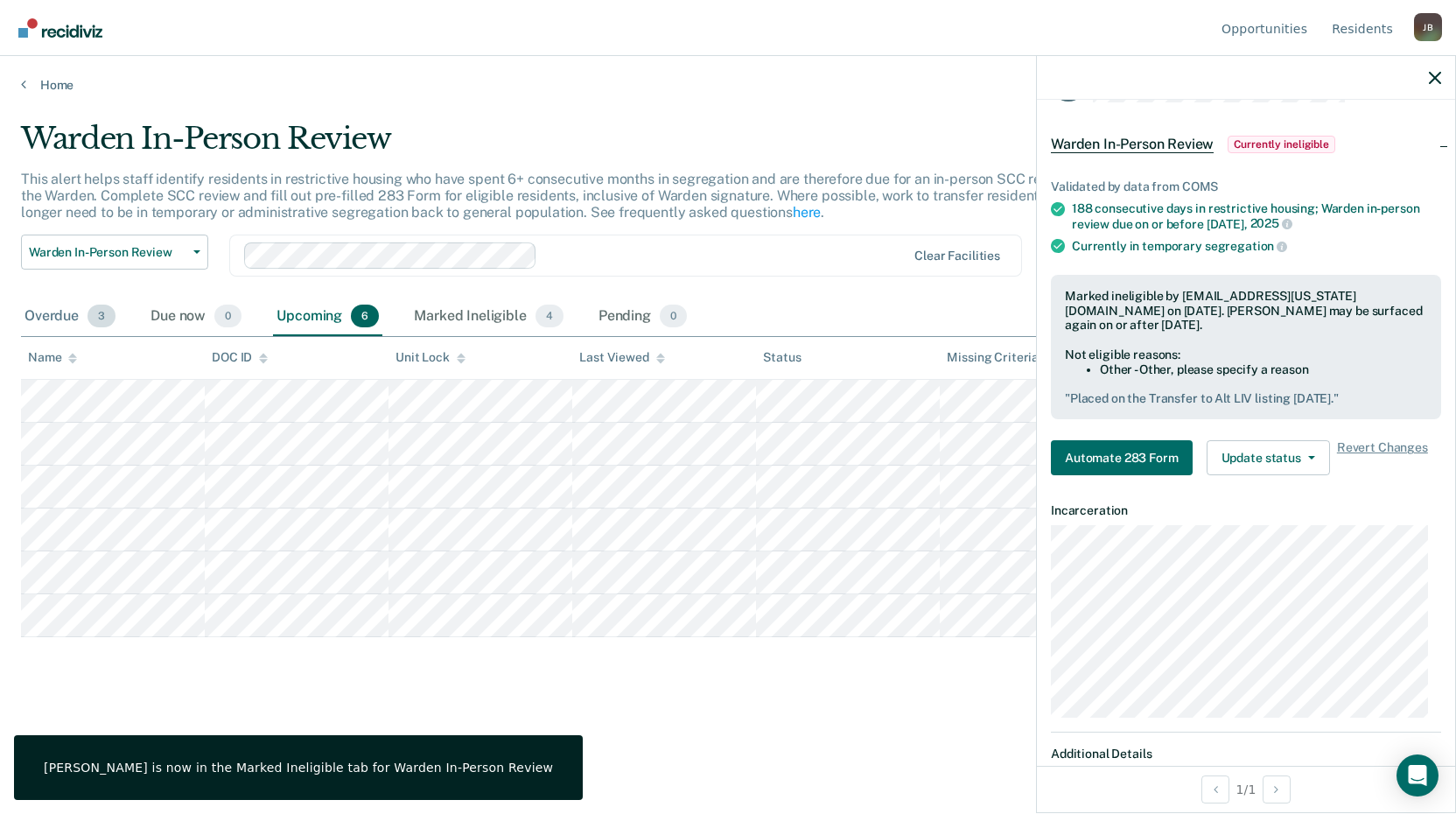
click at [68, 316] on div "Overdue 3" at bounding box center [70, 316] width 98 height 39
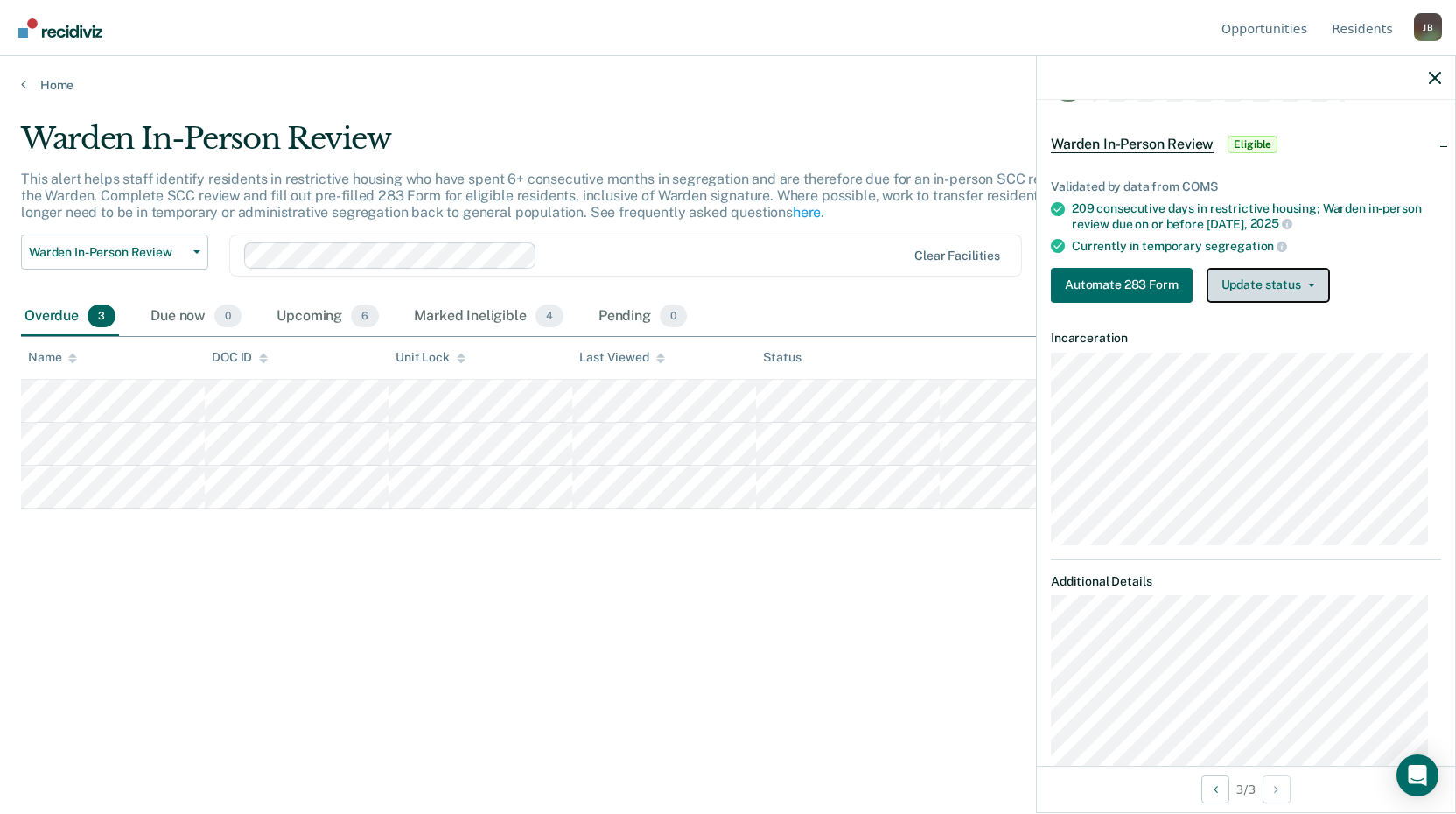
click at [1269, 292] on button "Update status" at bounding box center [1268, 285] width 124 height 35
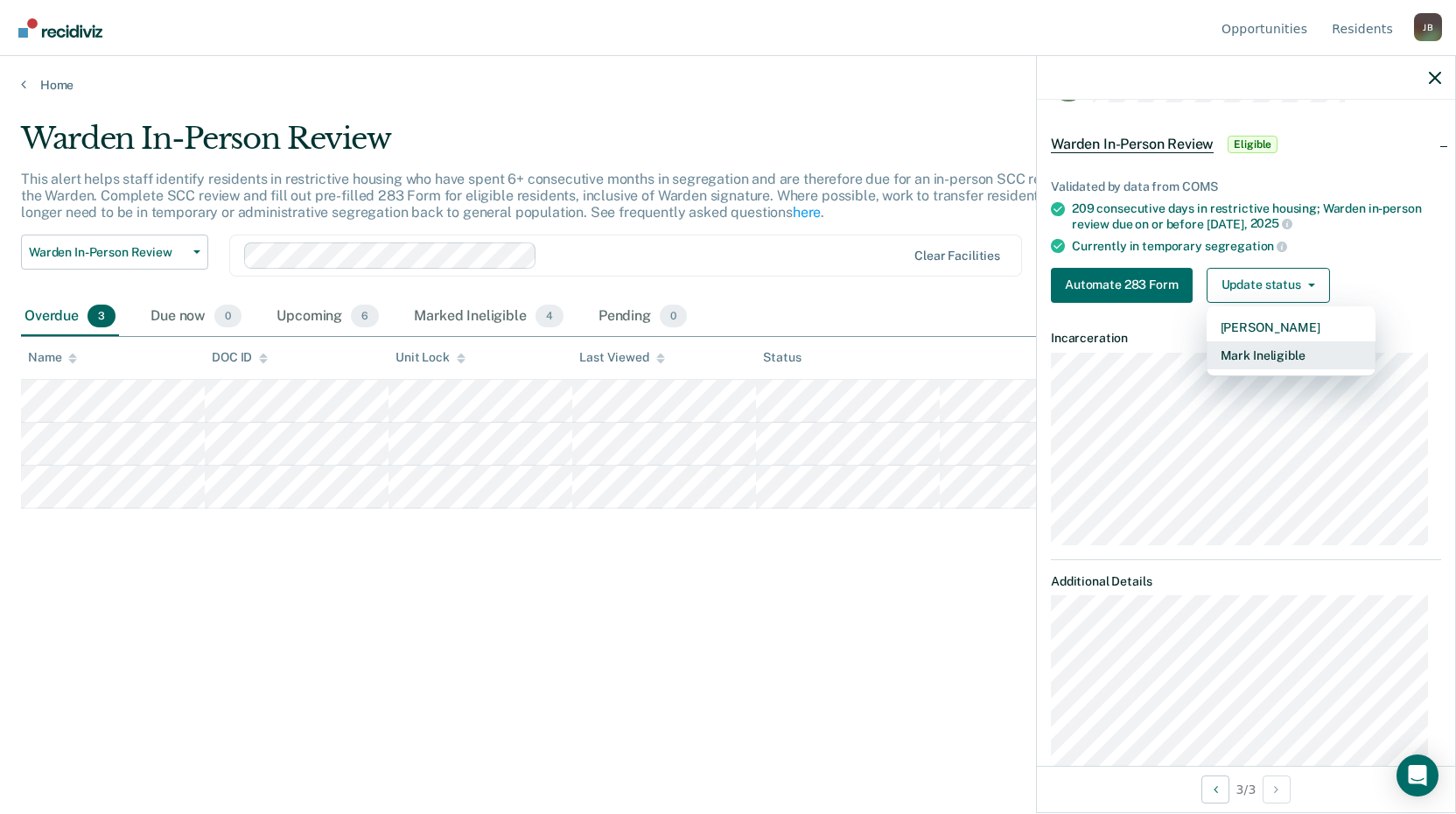
click at [1252, 353] on button "Mark Ineligible" at bounding box center [1291, 355] width 169 height 28
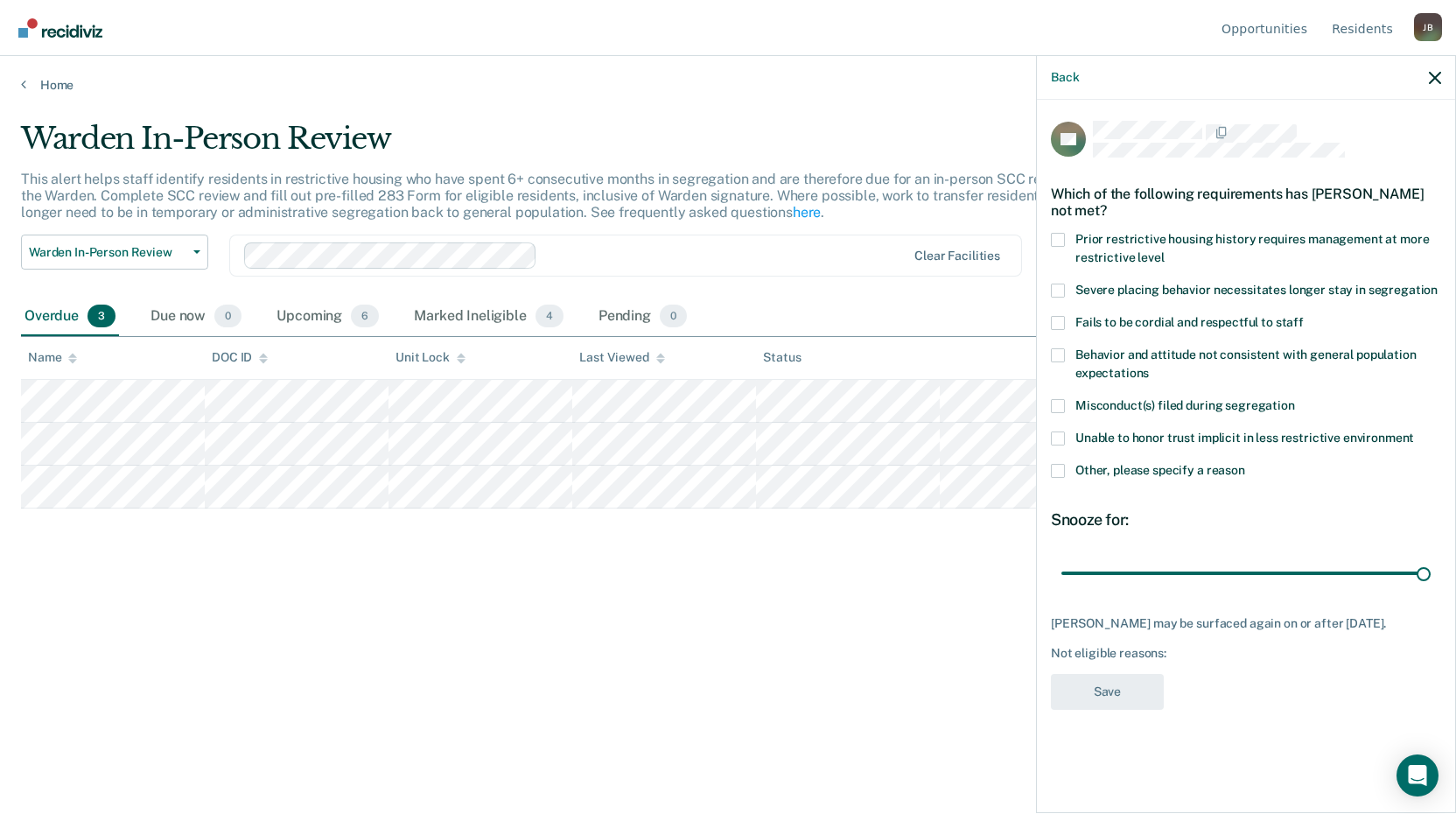
click at [1057, 464] on span at bounding box center [1058, 470] width 14 height 14
click at [1244, 464] on input "Other, please specify a reason" at bounding box center [1244, 464] width 0 height 0
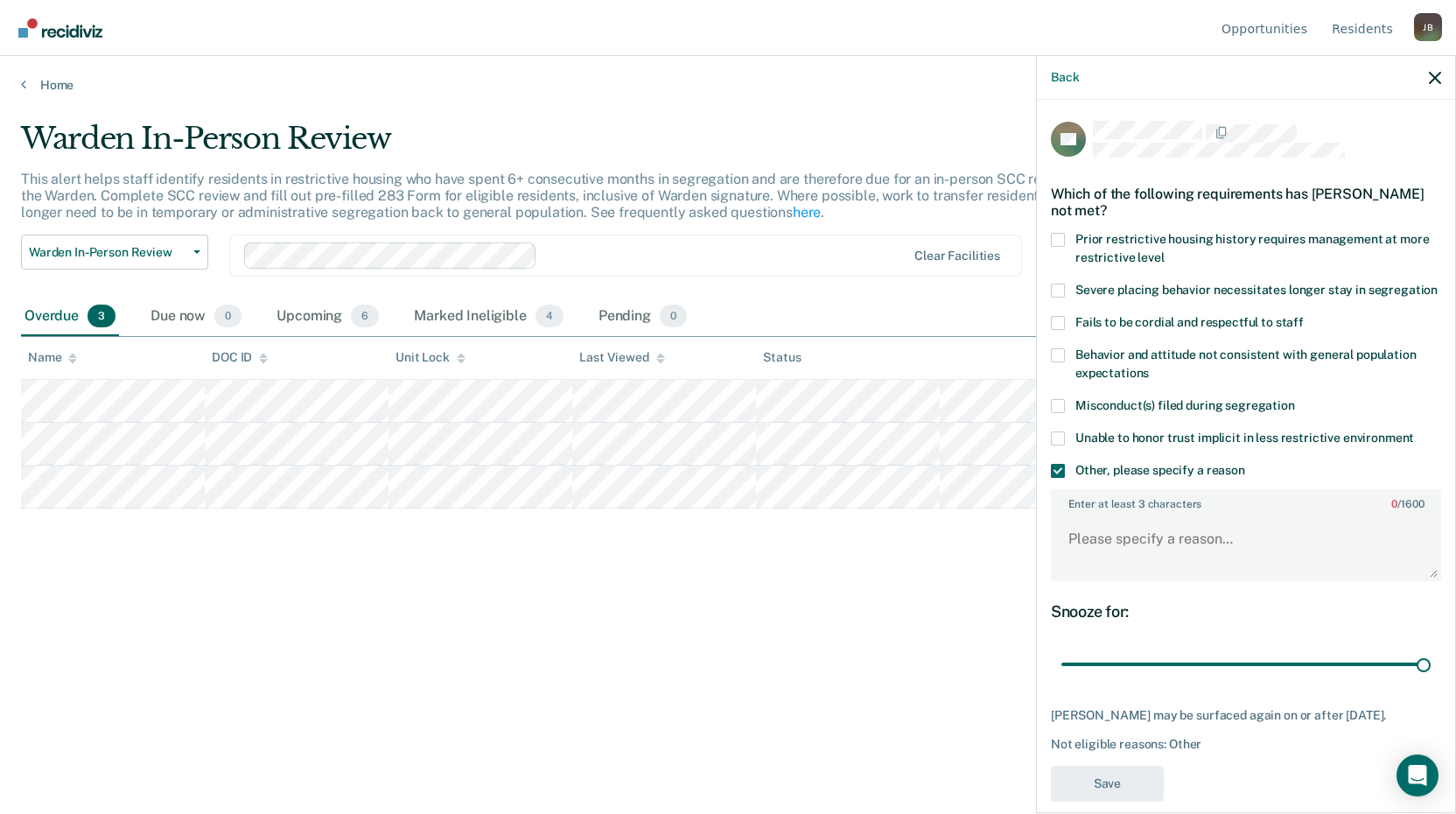
click at [1100, 653] on div "Snooze for: 30 days" at bounding box center [1245, 640] width 390 height 77
click at [1090, 563] on textarea "Enter at least 3 characters 0 / 1600" at bounding box center [1246, 547] width 387 height 65
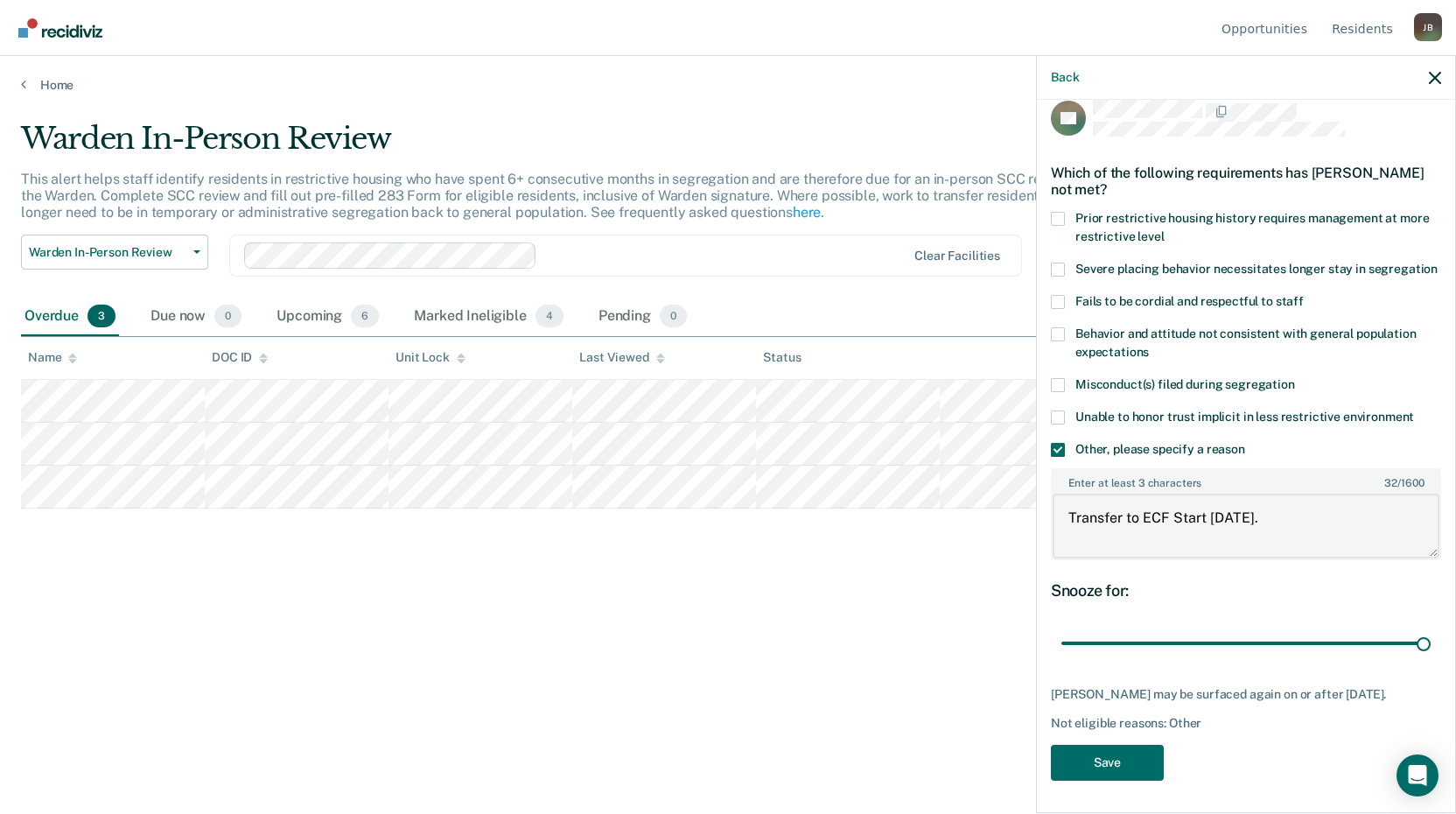
scroll to position [55, 0]
type textarea "Transfer to ECF Start 10/16/25."
click at [1130, 763] on button "Save" at bounding box center [1108, 760] width 113 height 36
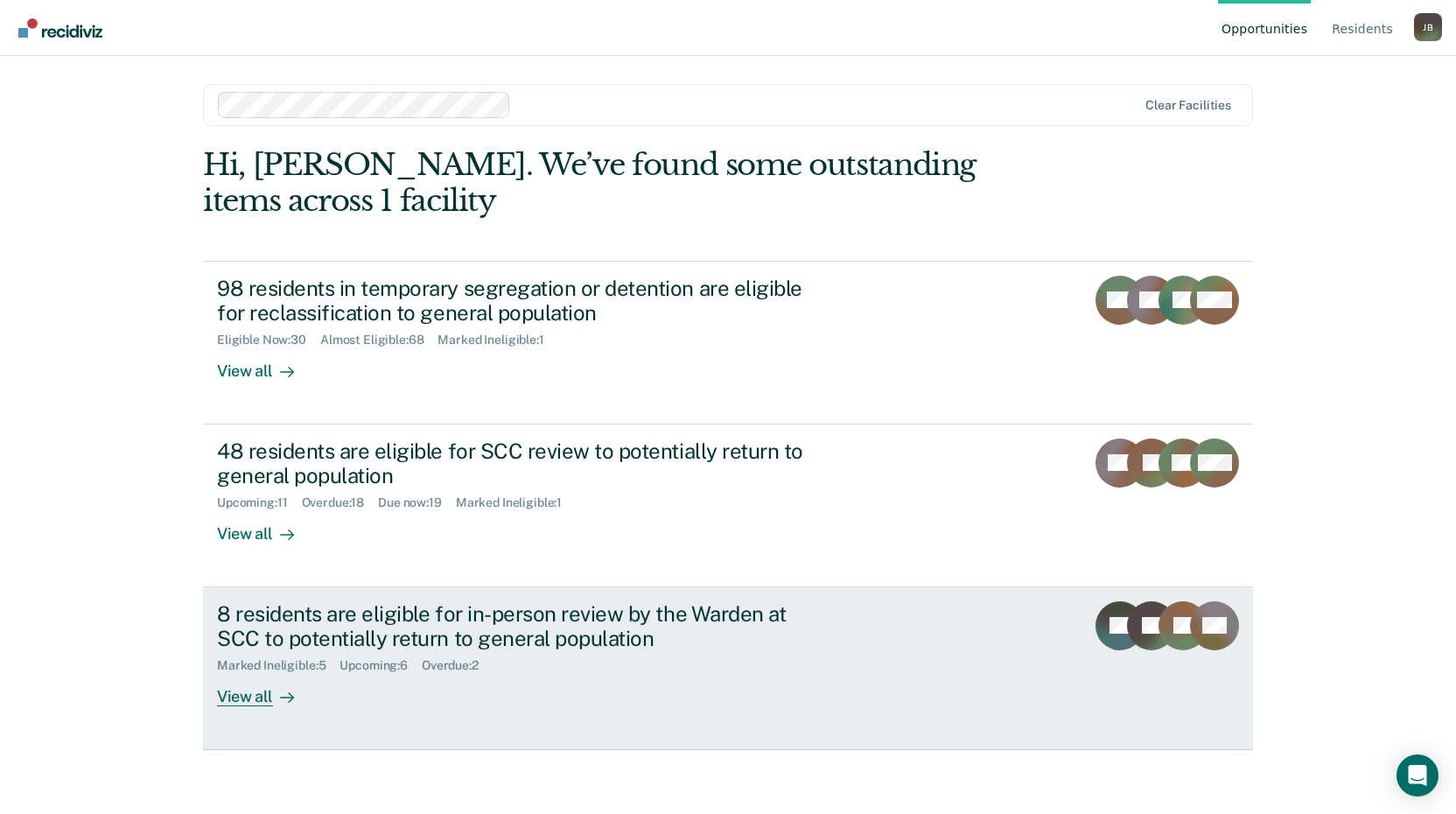
click at [236, 697] on div "View all" at bounding box center [266, 690] width 98 height 34
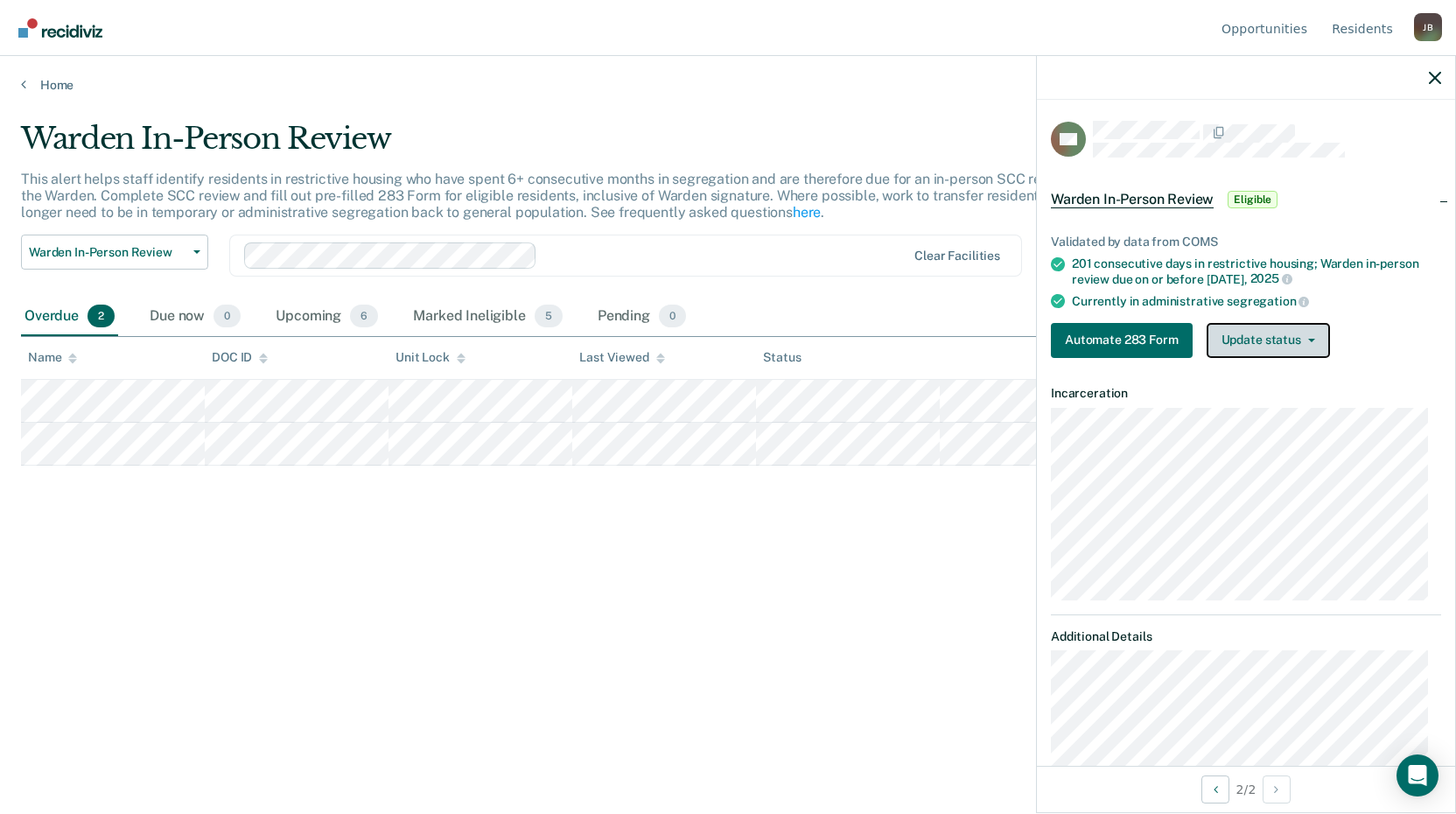
click at [1280, 348] on button "Update status" at bounding box center [1268, 340] width 124 height 35
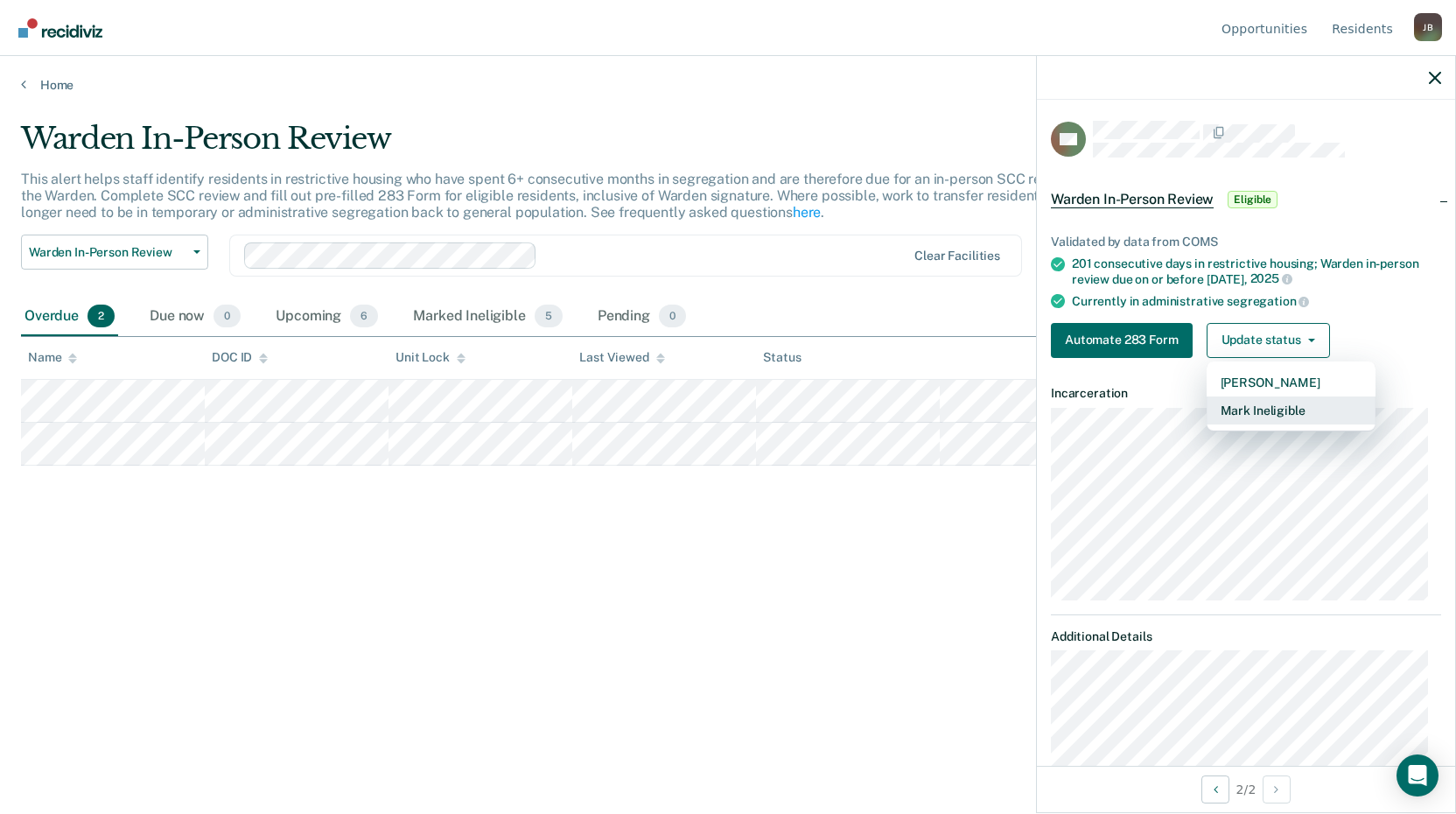
click at [1249, 414] on button "Mark Ineligible" at bounding box center [1291, 411] width 169 height 28
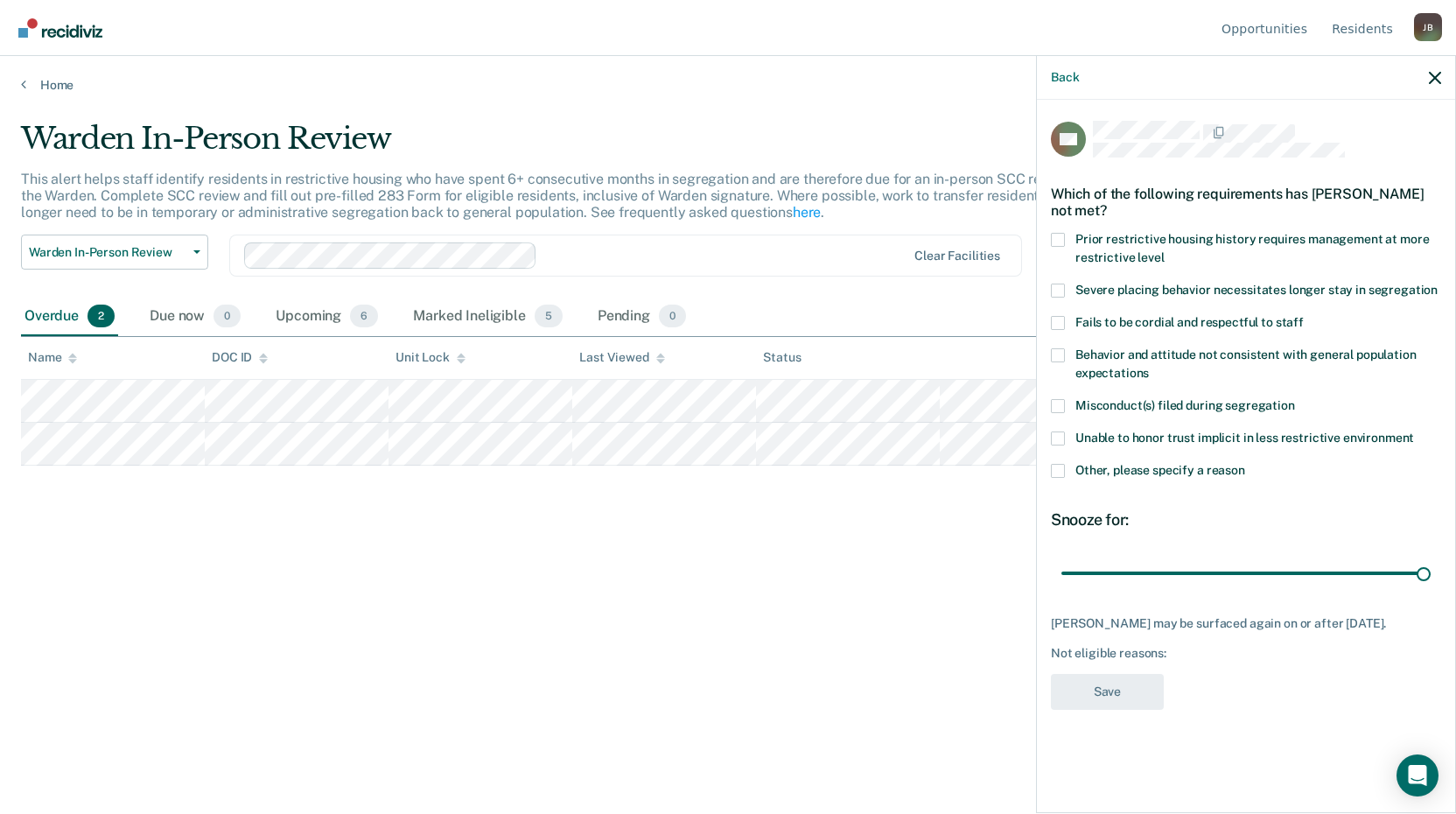
click at [1067, 404] on label "Misconduct(s) filed during segregation" at bounding box center [1245, 407] width 390 height 18
click at [1295, 399] on input "Misconduct(s) filed during segregation" at bounding box center [1295, 399] width 0 height 0
click at [1057, 441] on span at bounding box center [1058, 438] width 14 height 14
click at [1414, 432] on input "Unable to honor trust implicit in less restrictive environment" at bounding box center [1414, 432] width 0 height 0
click at [1072, 526] on div "Snooze for:" at bounding box center [1245, 519] width 390 height 19
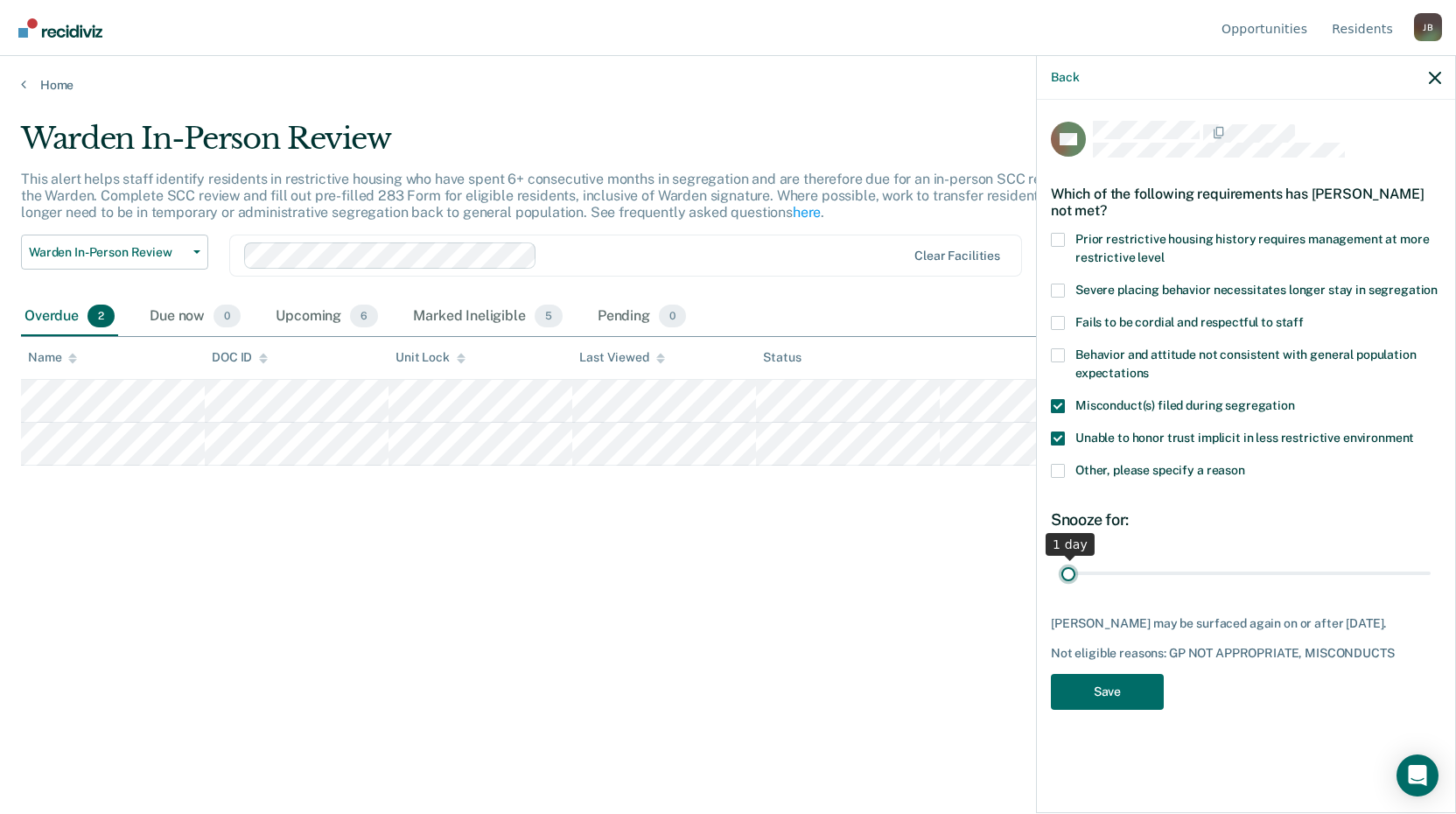
type input "1"
click at [1073, 563] on input "range" at bounding box center [1245, 572] width 369 height 30
click at [1089, 516] on div "Snooze for:" at bounding box center [1245, 519] width 390 height 19
click at [1058, 466] on span at bounding box center [1058, 470] width 14 height 14
click at [1244, 464] on input "Other, please specify a reason" at bounding box center [1244, 464] width 0 height 0
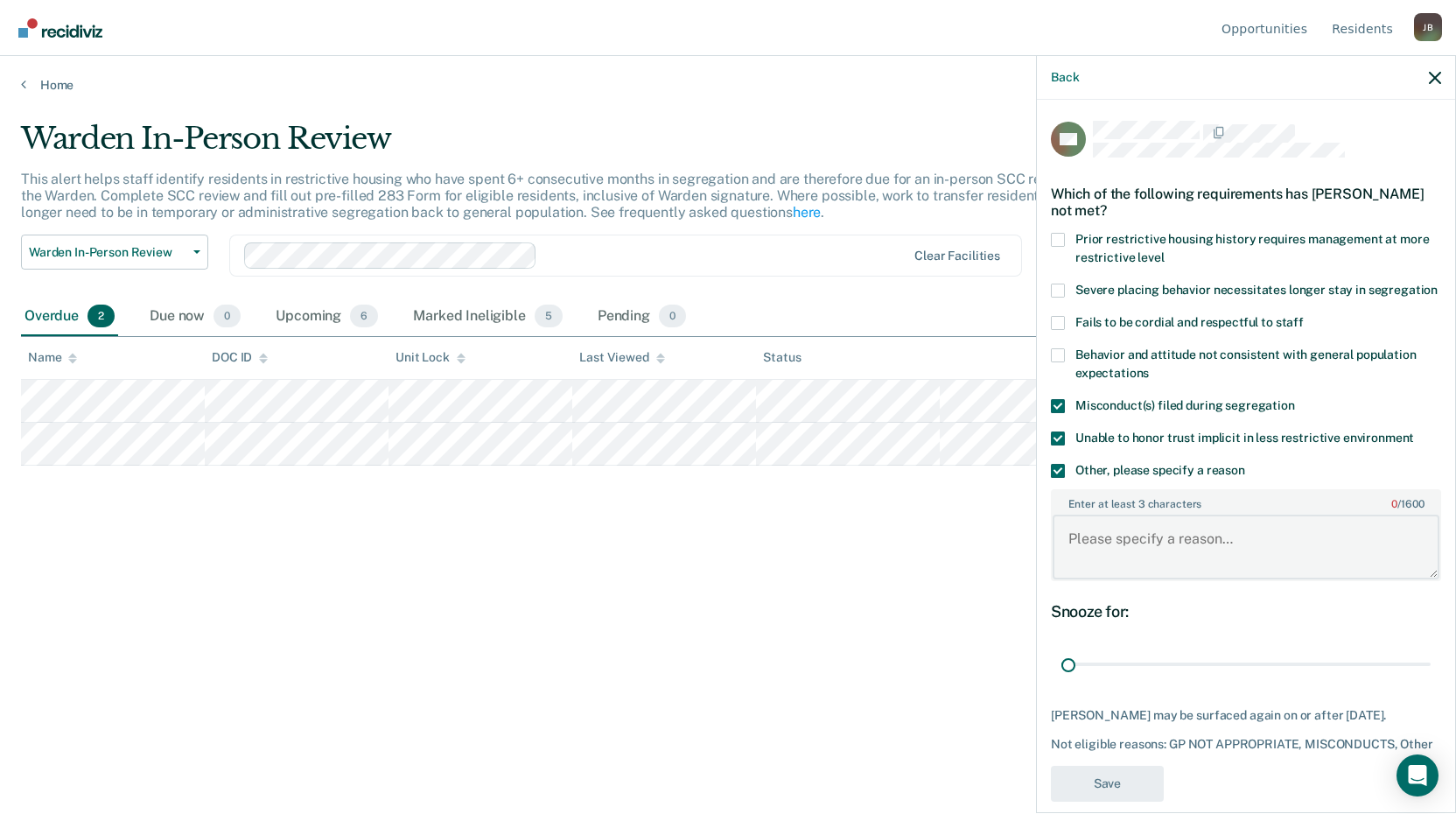
click at [1095, 553] on textarea "Enter at least 3 characters 0 / 1600" at bounding box center [1246, 547] width 387 height 65
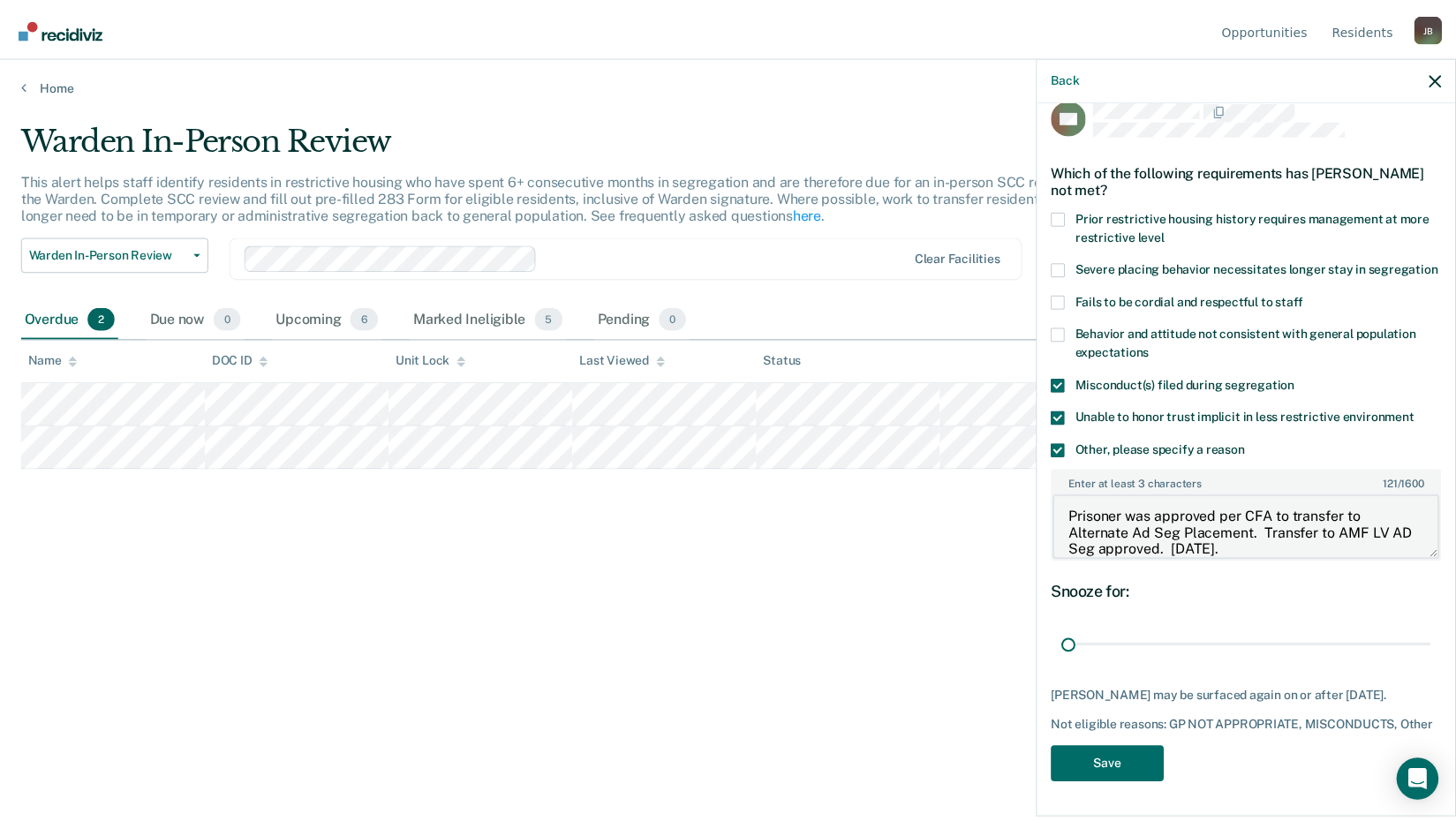
scroll to position [70, 0]
type textarea "Prisoner was approved per CFA to transfer to Alternate Ad Seg Placement. Transf…"
click at [1108, 759] on button "Save" at bounding box center [1118, 767] width 114 height 36
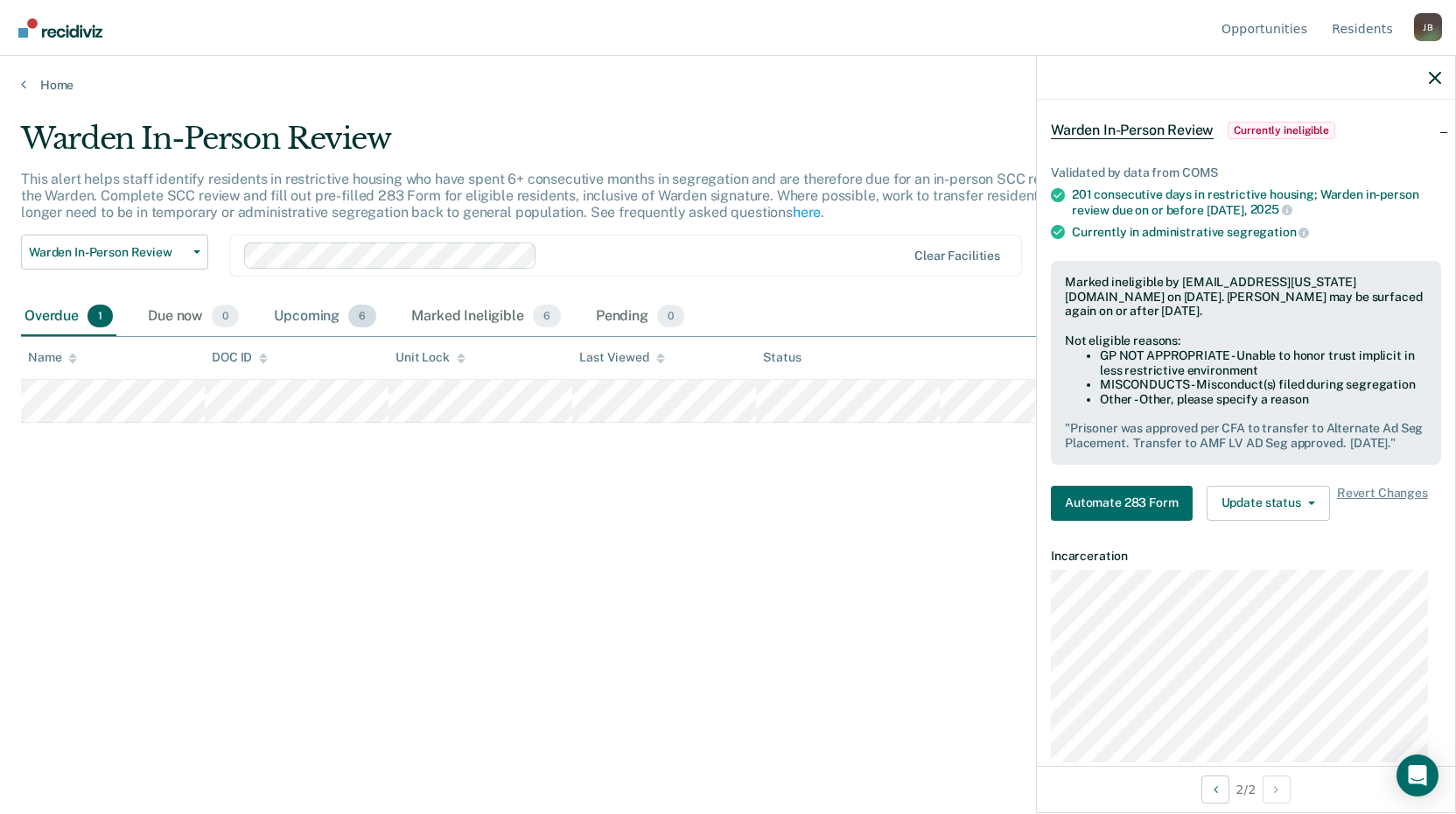
click at [329, 323] on div "Upcoming 6" at bounding box center [325, 316] width 110 height 39
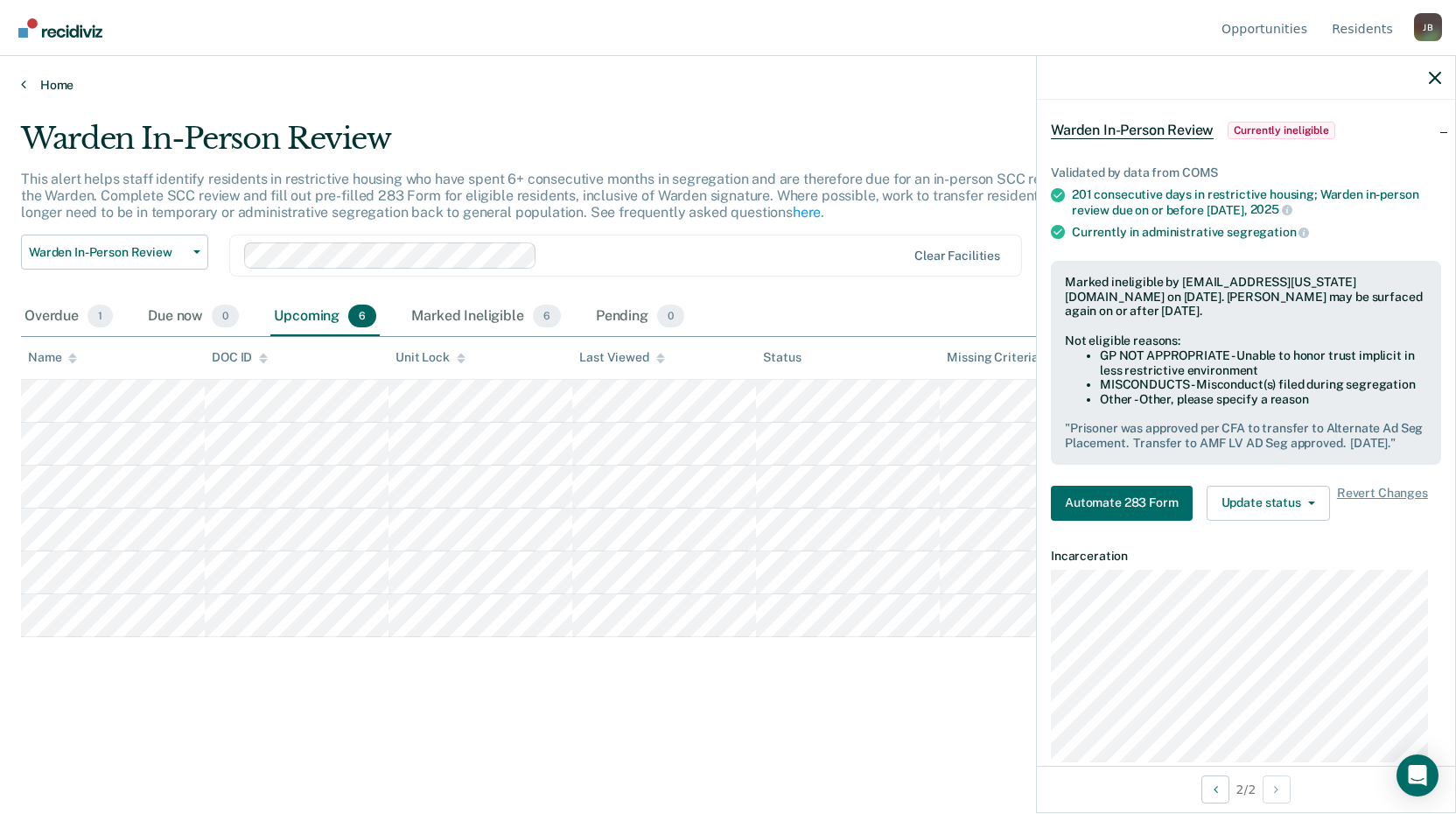
click at [25, 87] on icon at bounding box center [24, 84] width 6 height 14
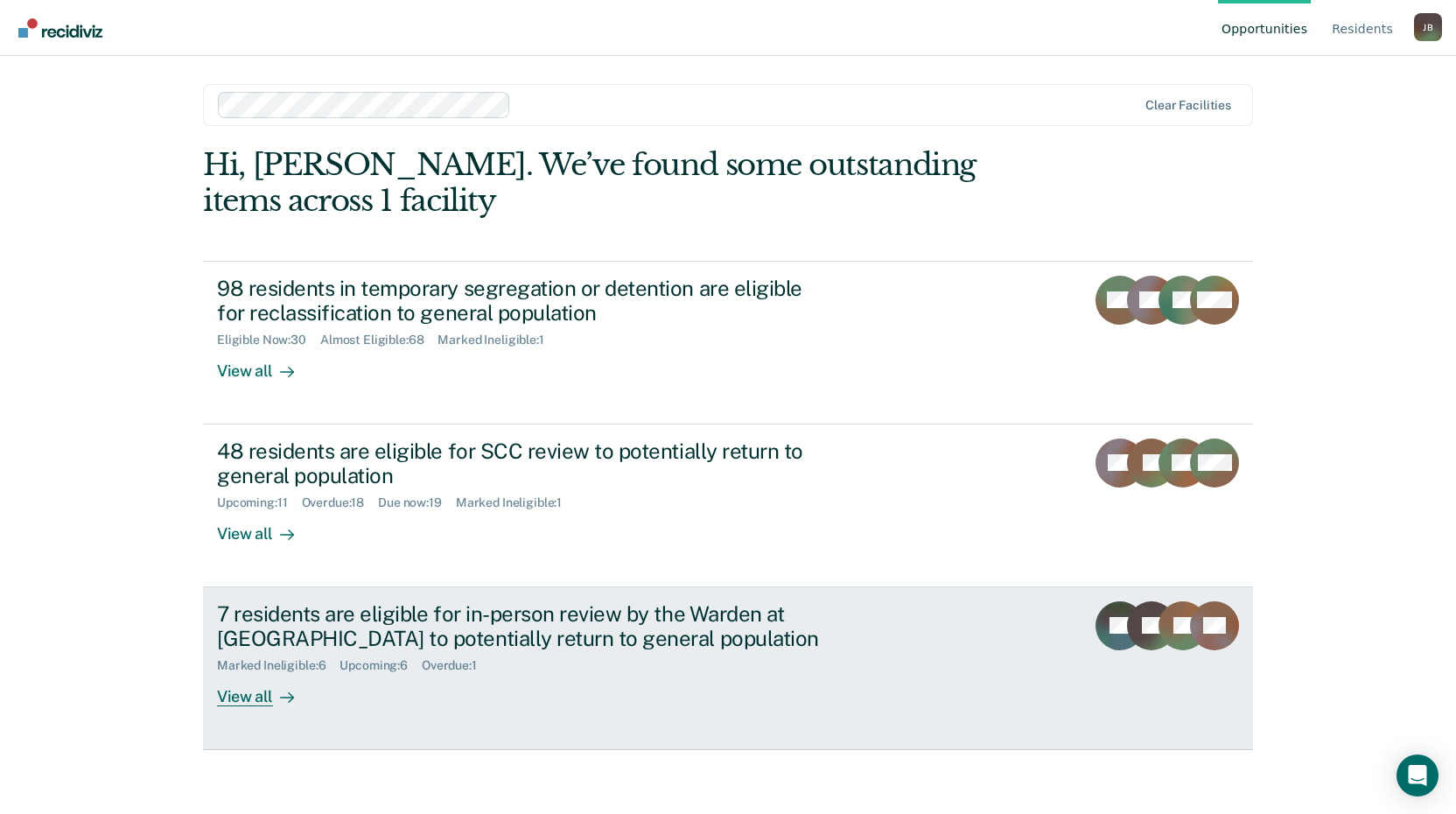
click at [245, 692] on div "View all" at bounding box center [266, 690] width 98 height 34
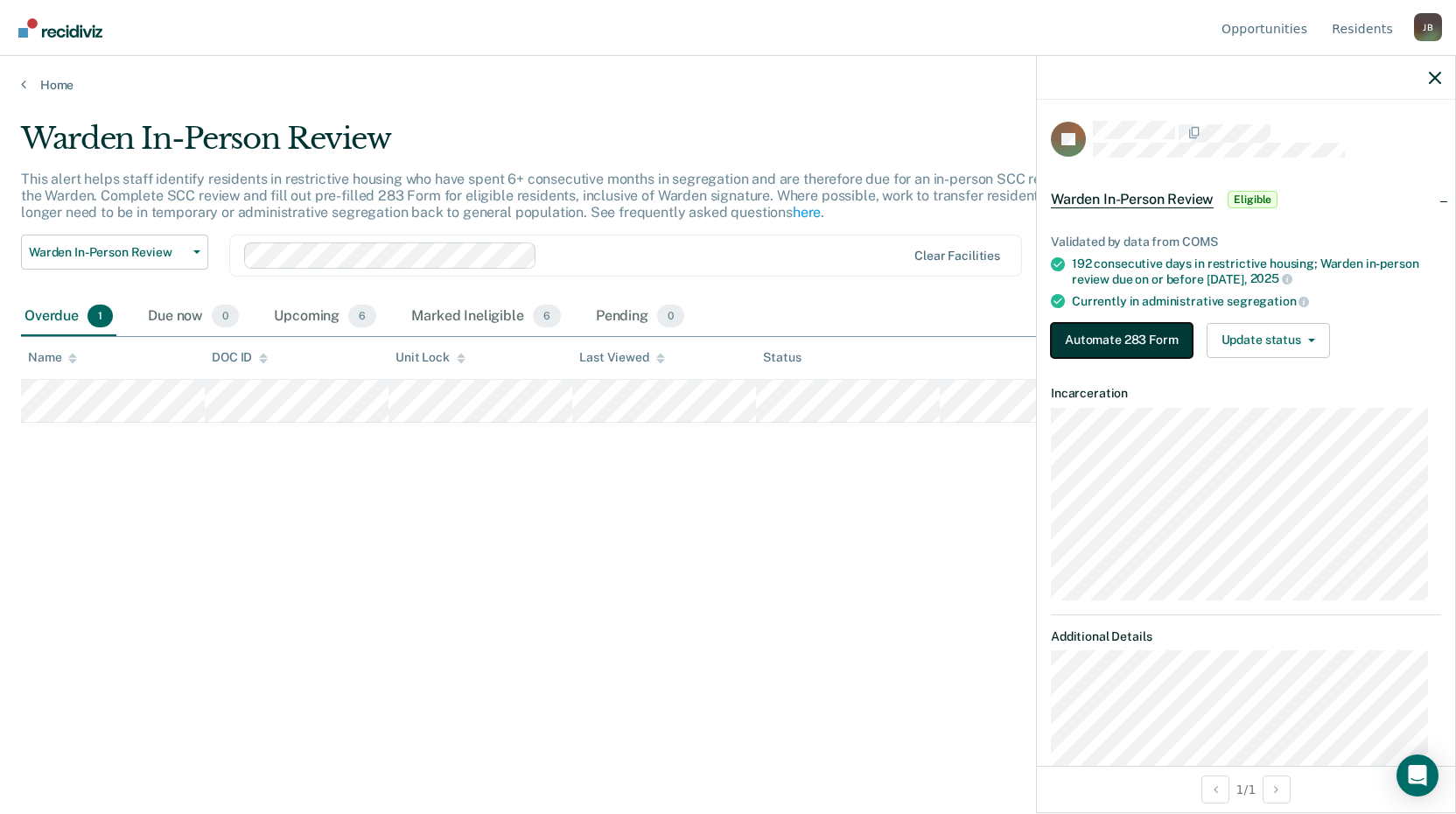
click at [1110, 339] on button "Automate 283 Form" at bounding box center [1122, 340] width 142 height 35
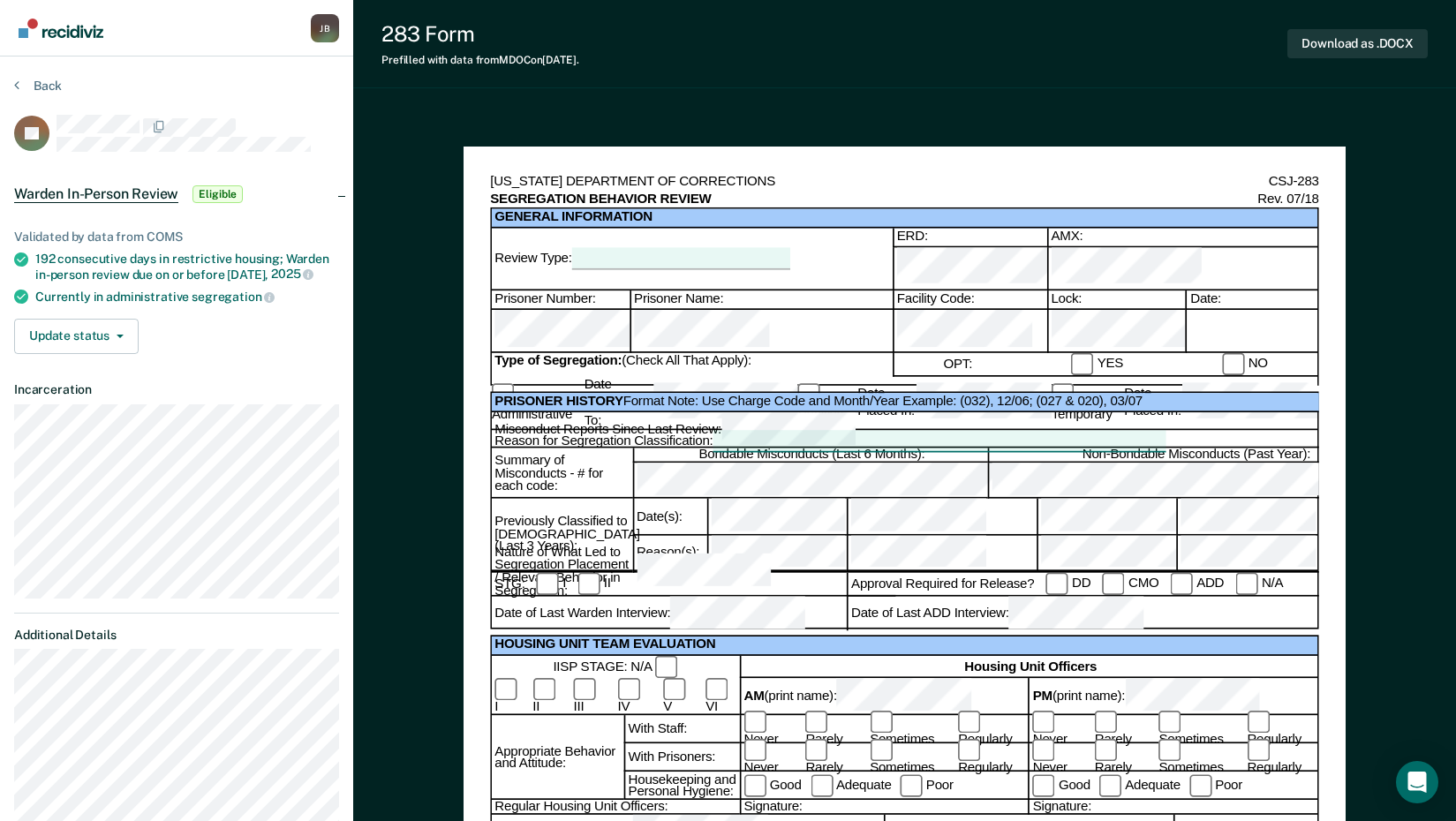
click at [643, 249] on div at bounding box center [681, 258] width 219 height 21
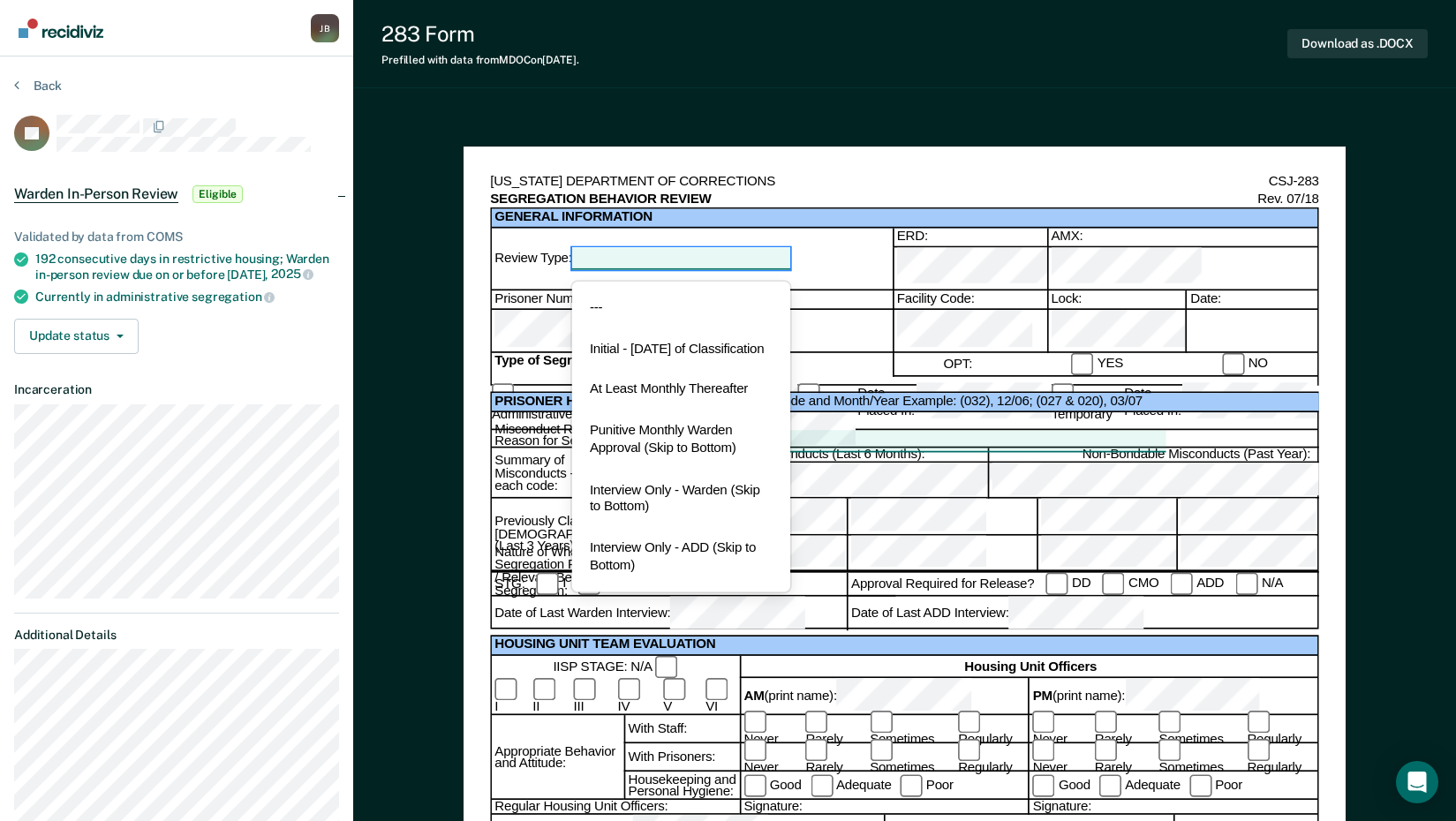
click at [834, 251] on div "Review Type: 6 results available. Use Up and Down to choose options, press Ente…" at bounding box center [693, 258] width 397 height 22
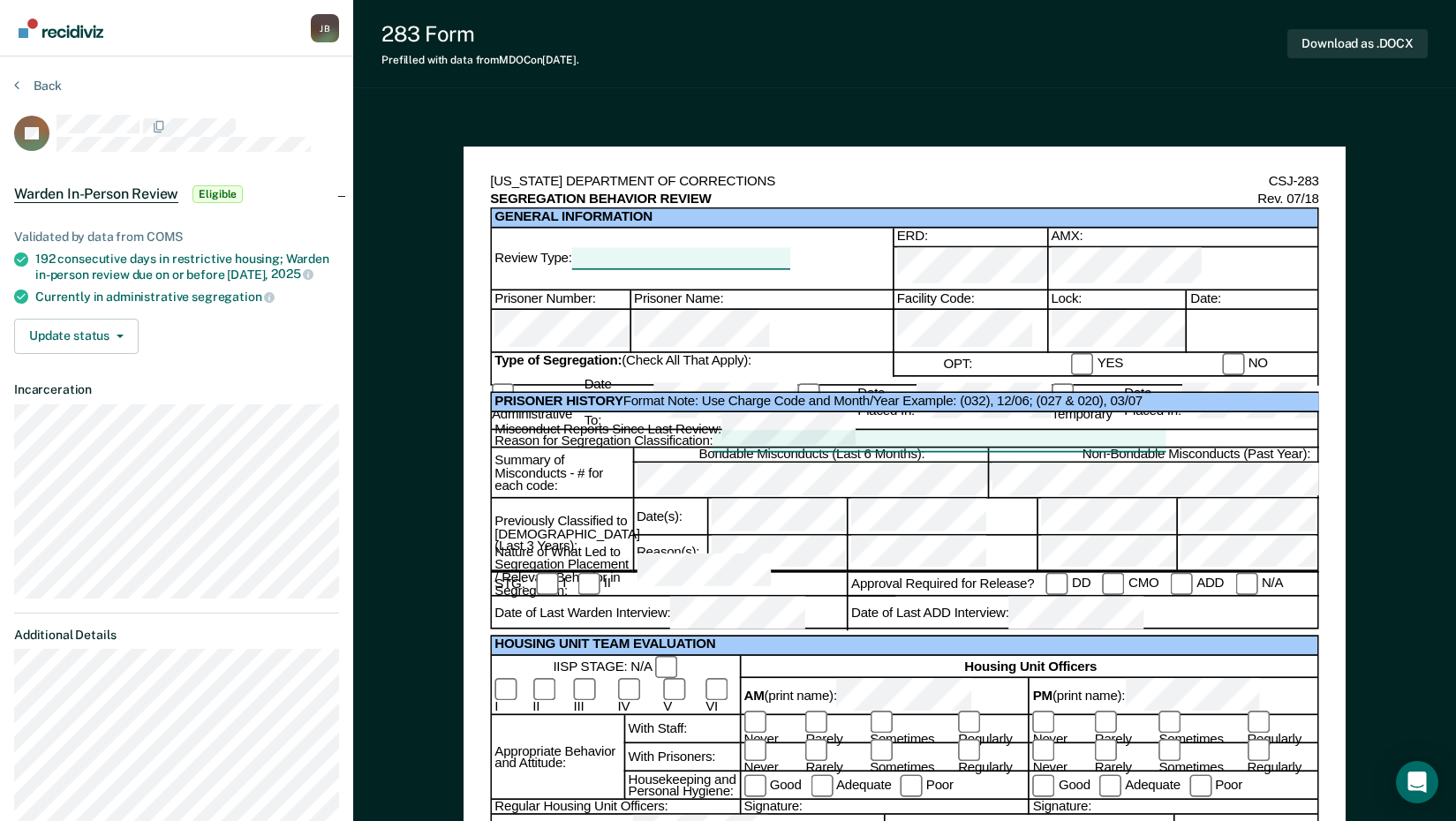
click at [1223, 310] on div at bounding box center [1251, 330] width 131 height 43
click at [112, 346] on button "Update status" at bounding box center [76, 335] width 125 height 35
click at [37, 100] on div "Back" at bounding box center [176, 96] width 325 height 37
click at [35, 89] on button "Back" at bounding box center [38, 86] width 48 height 16
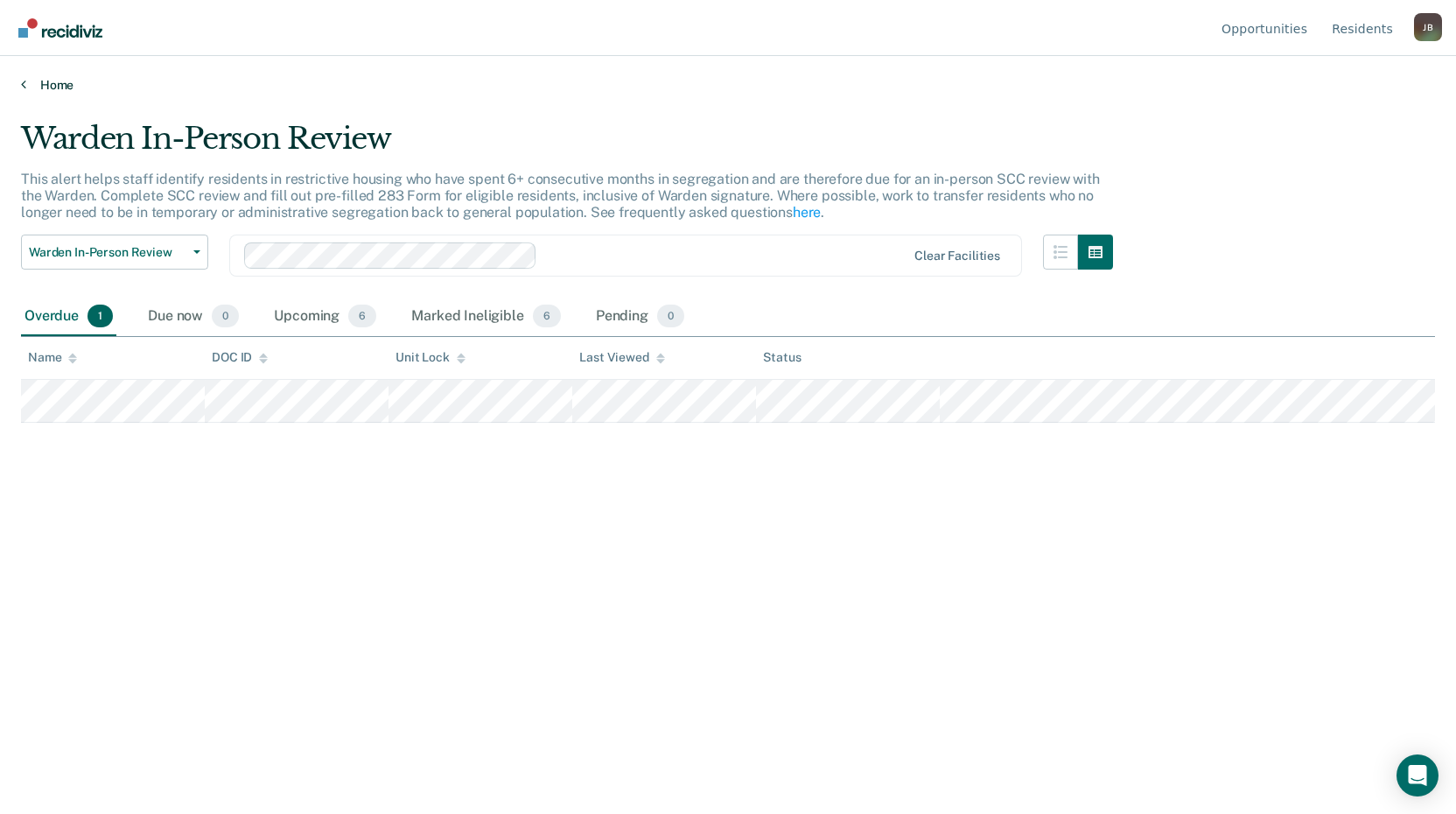
click at [50, 82] on link "Home" at bounding box center [727, 85] width 1414 height 16
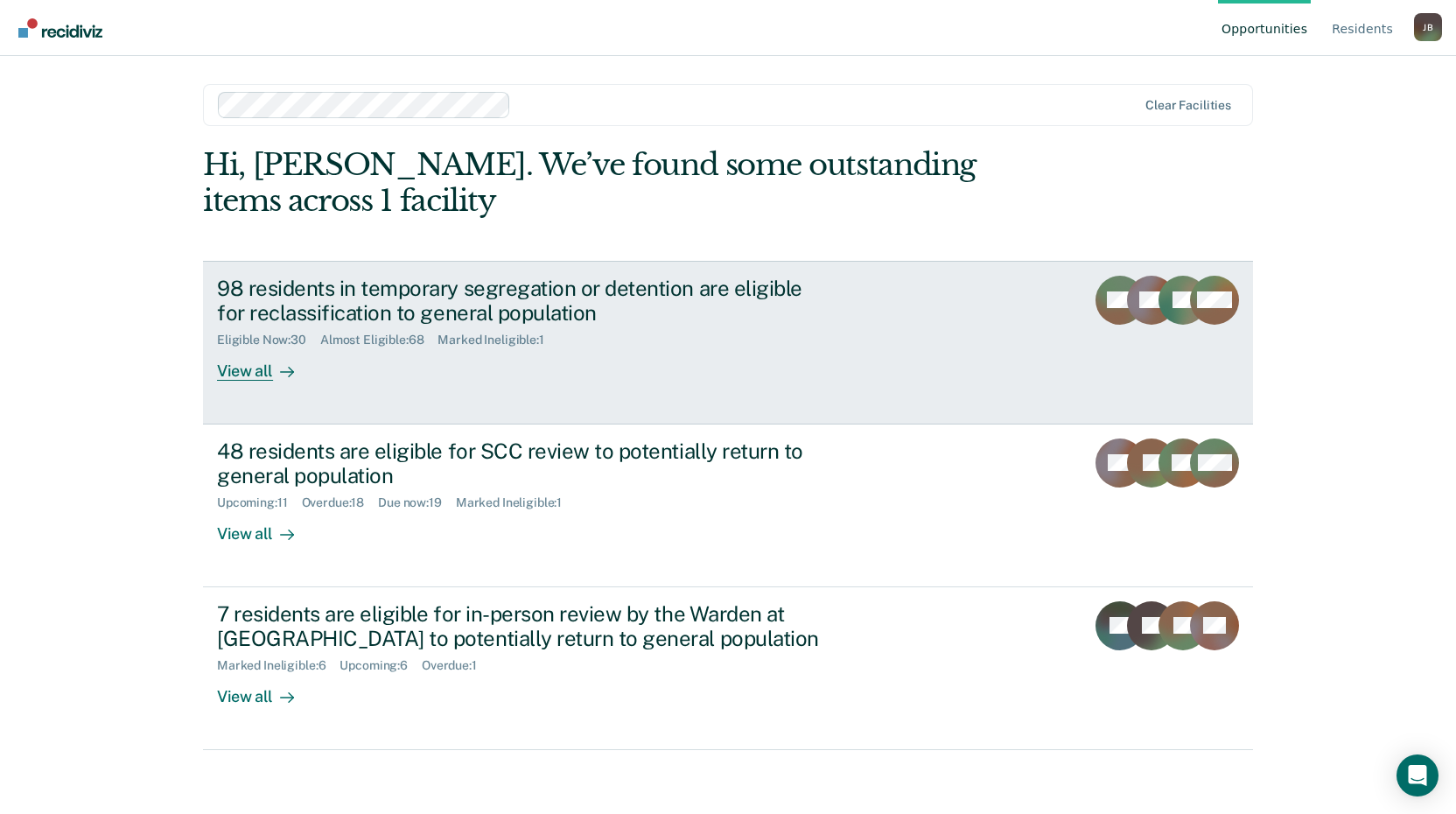
click at [262, 377] on div "View all" at bounding box center [266, 365] width 98 height 34
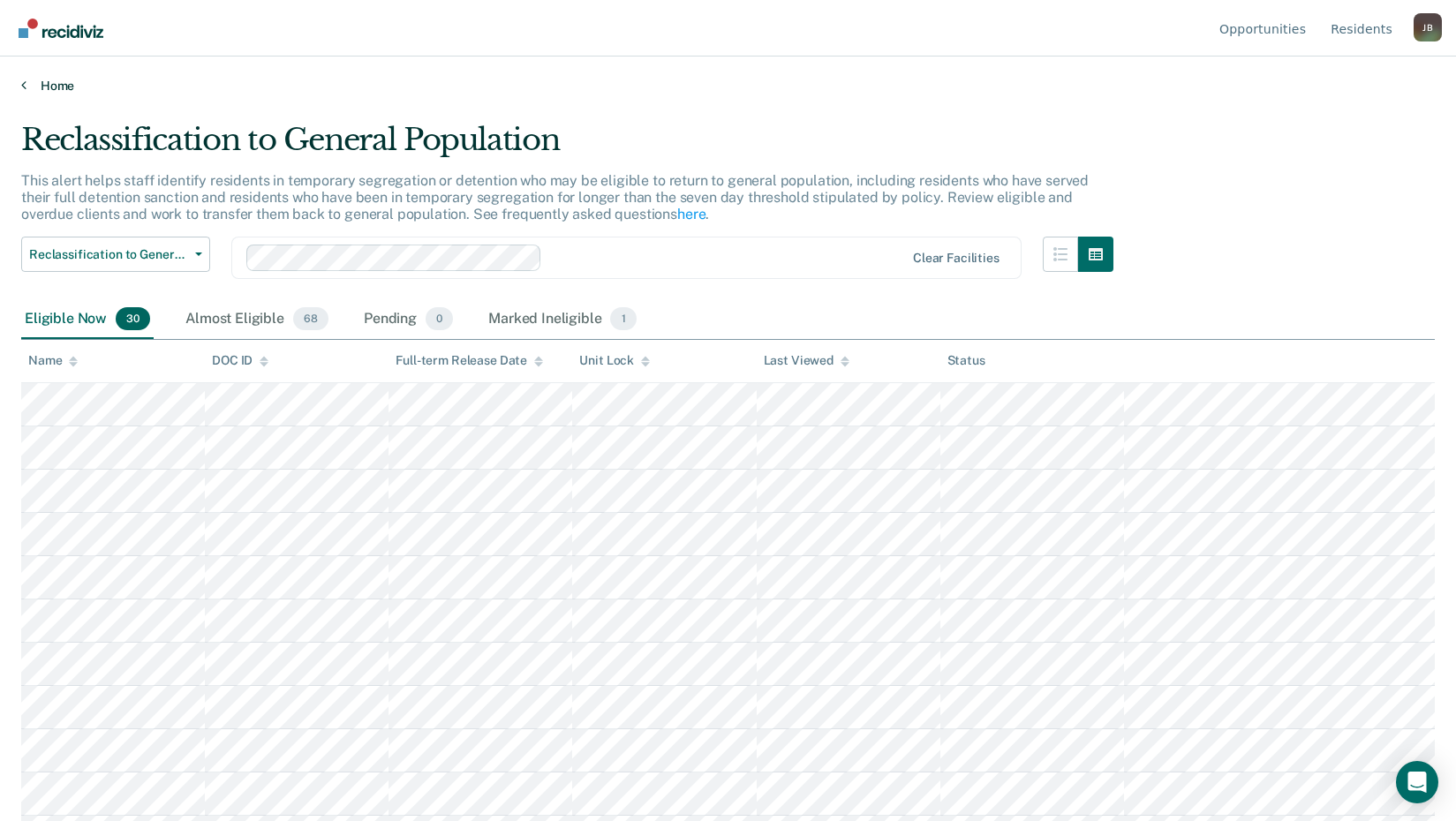
click at [24, 91] on link "Home" at bounding box center [727, 86] width 1413 height 16
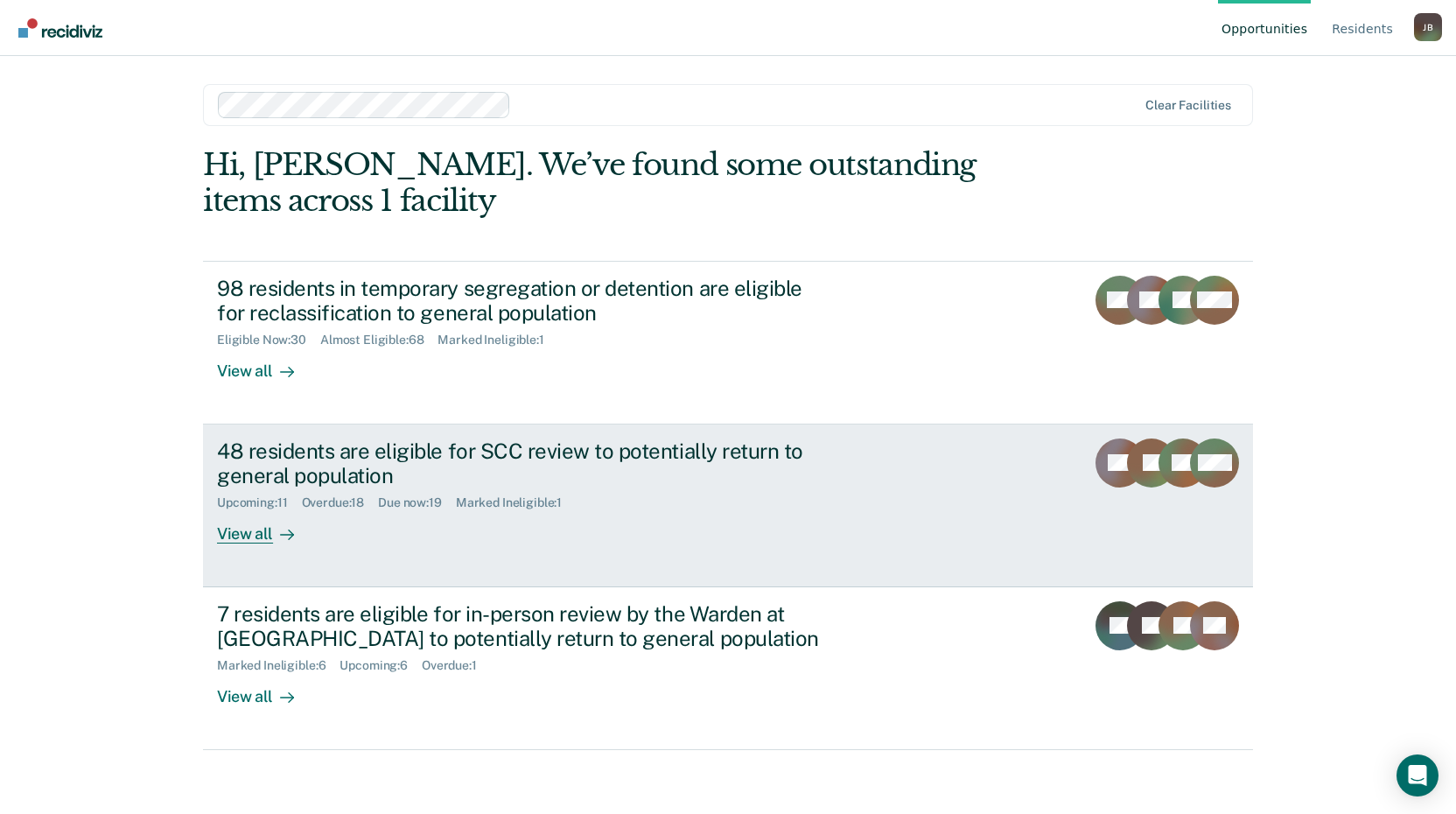
click at [289, 470] on div "48 residents are eligible for SCC review to potentially return to general popul…" at bounding box center [524, 464] width 614 height 51
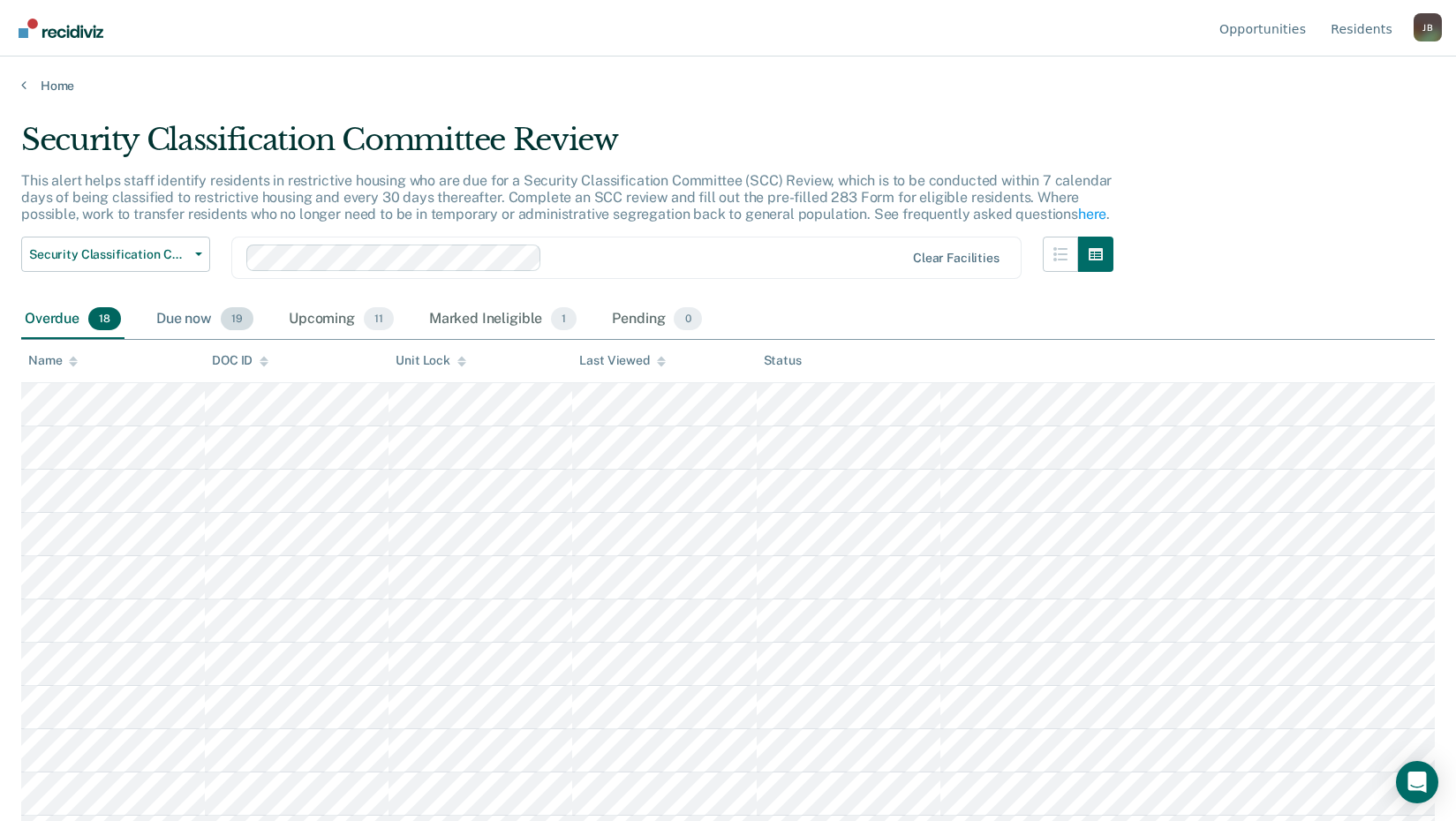
click at [178, 323] on div "Due now 19" at bounding box center [204, 319] width 104 height 39
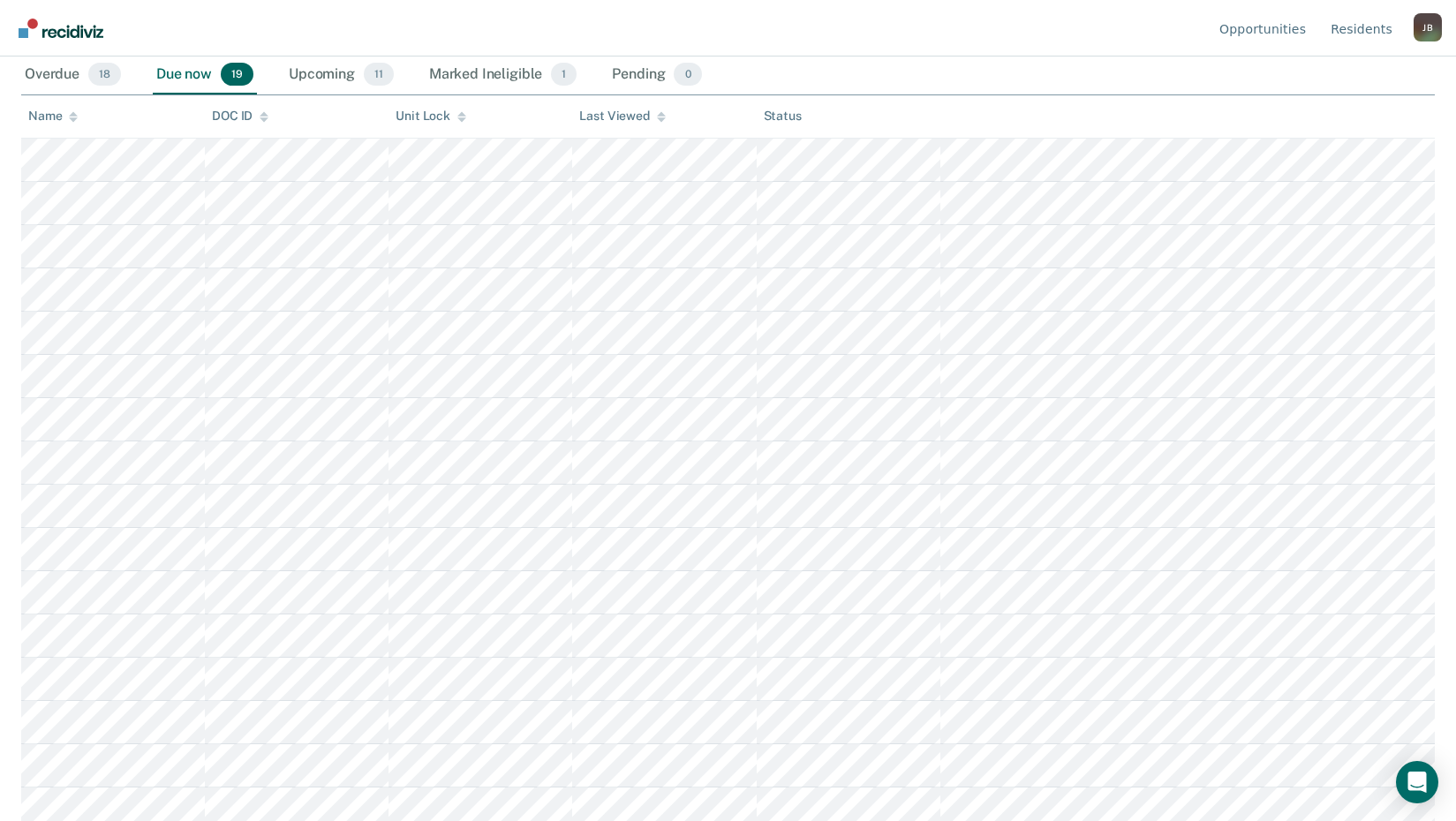
scroll to position [265, 0]
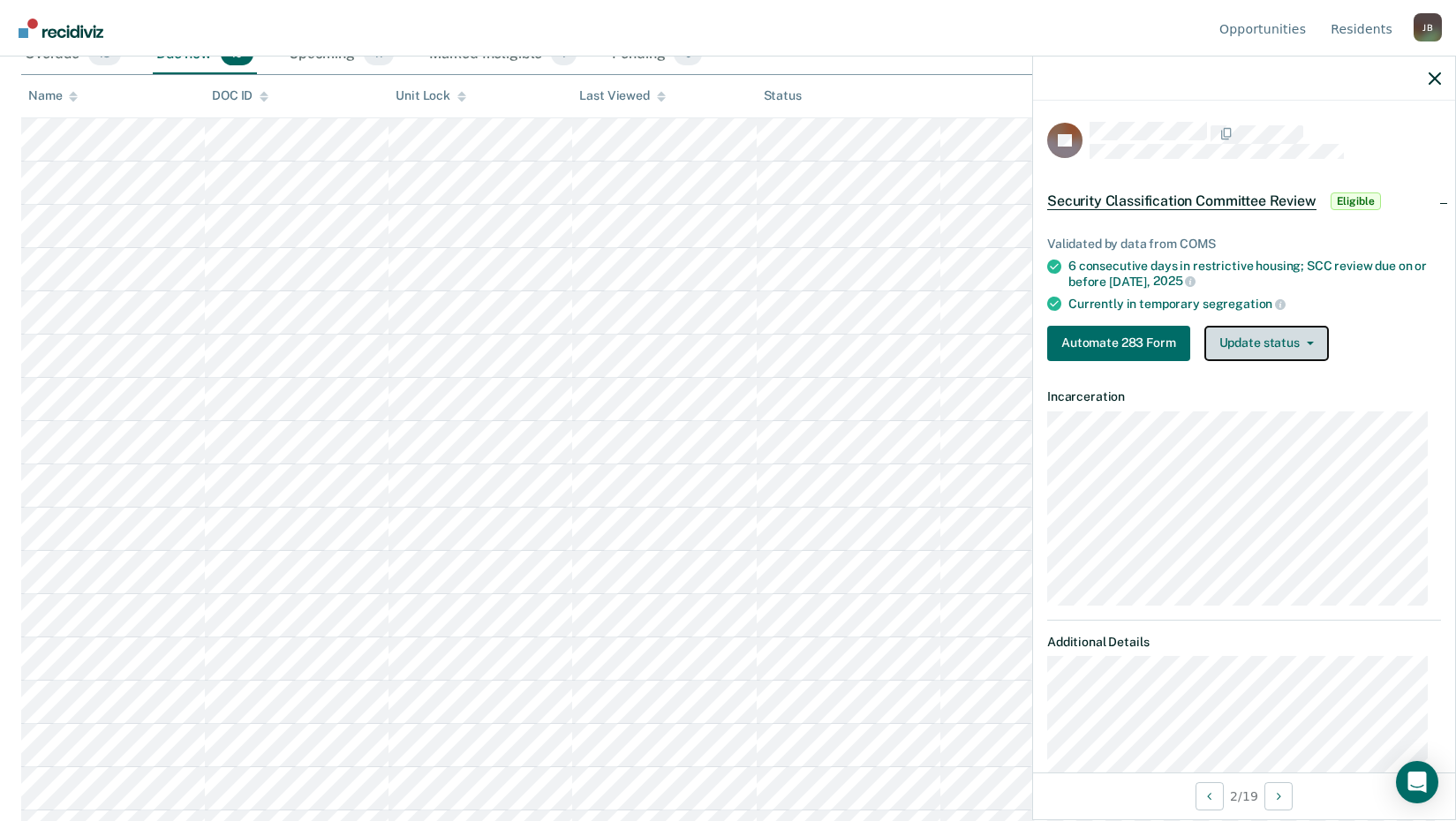
click at [1248, 351] on button "Update status" at bounding box center [1266, 343] width 125 height 35
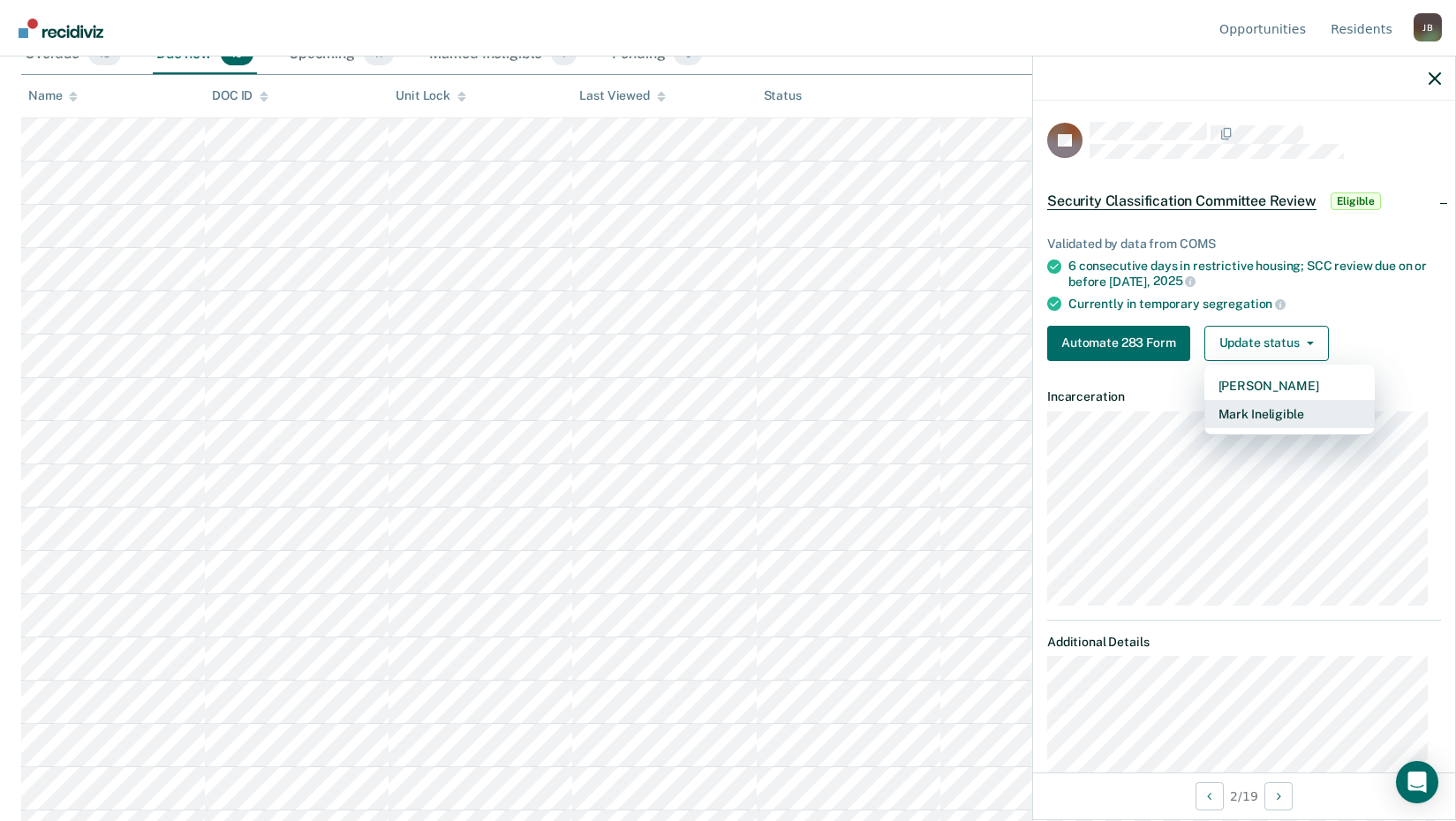
click at [1256, 413] on button "Mark Ineligible" at bounding box center [1289, 414] width 171 height 29
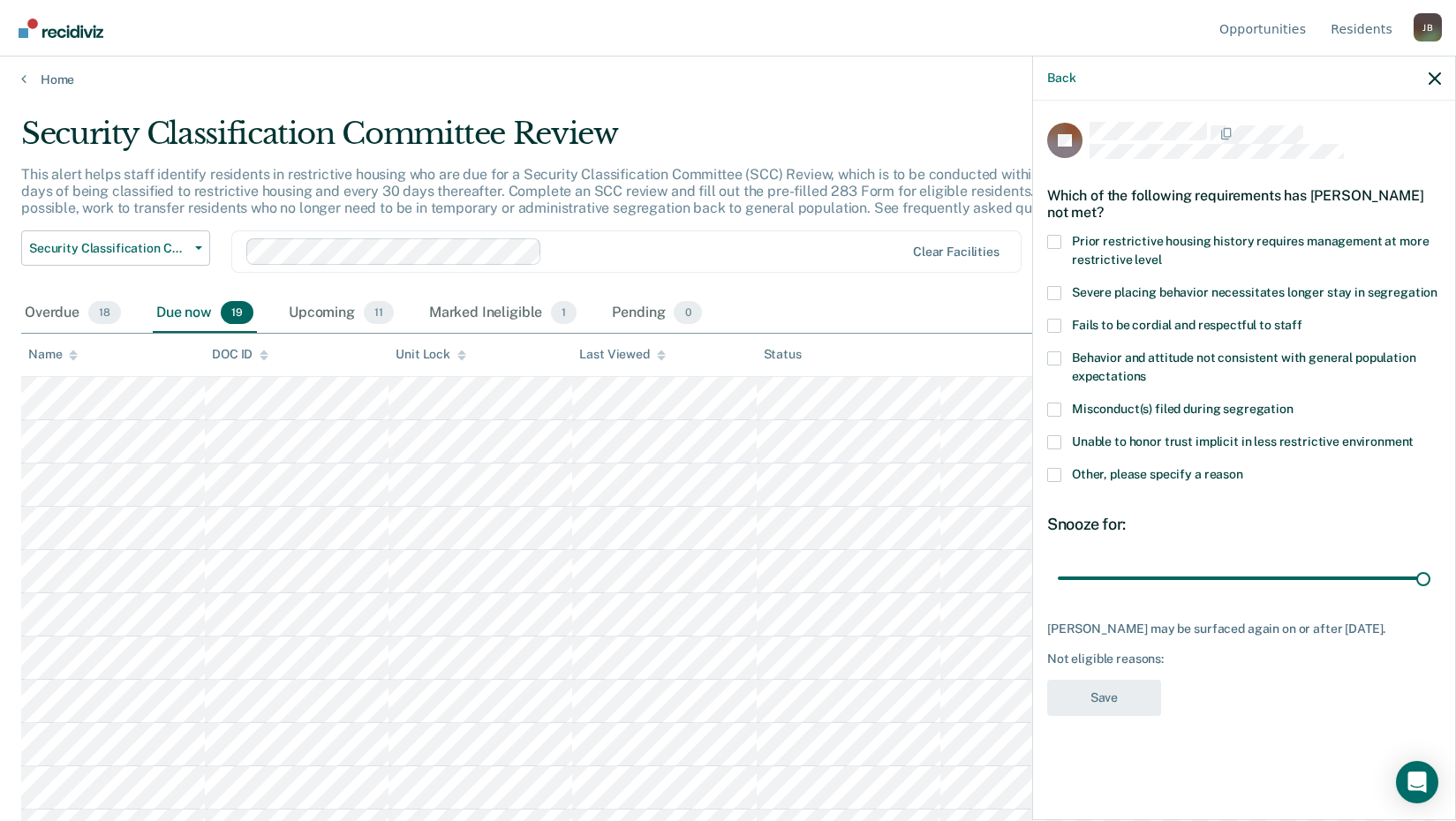
scroll to position [0, 0]
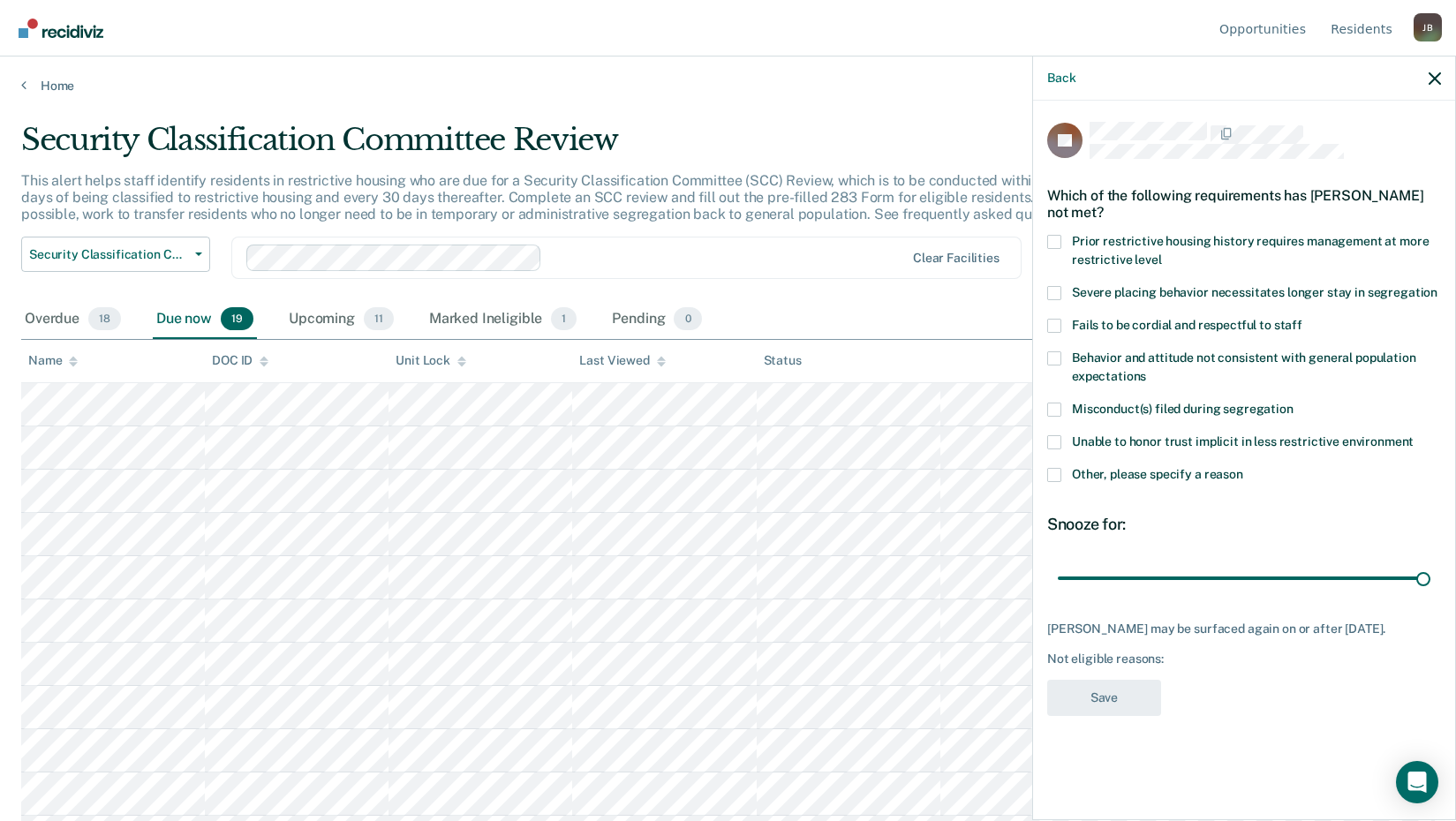
click at [1061, 472] on span at bounding box center [1054, 474] width 14 height 14
click at [1244, 468] on input "Other, please specify a reason" at bounding box center [1244, 468] width 0 height 0
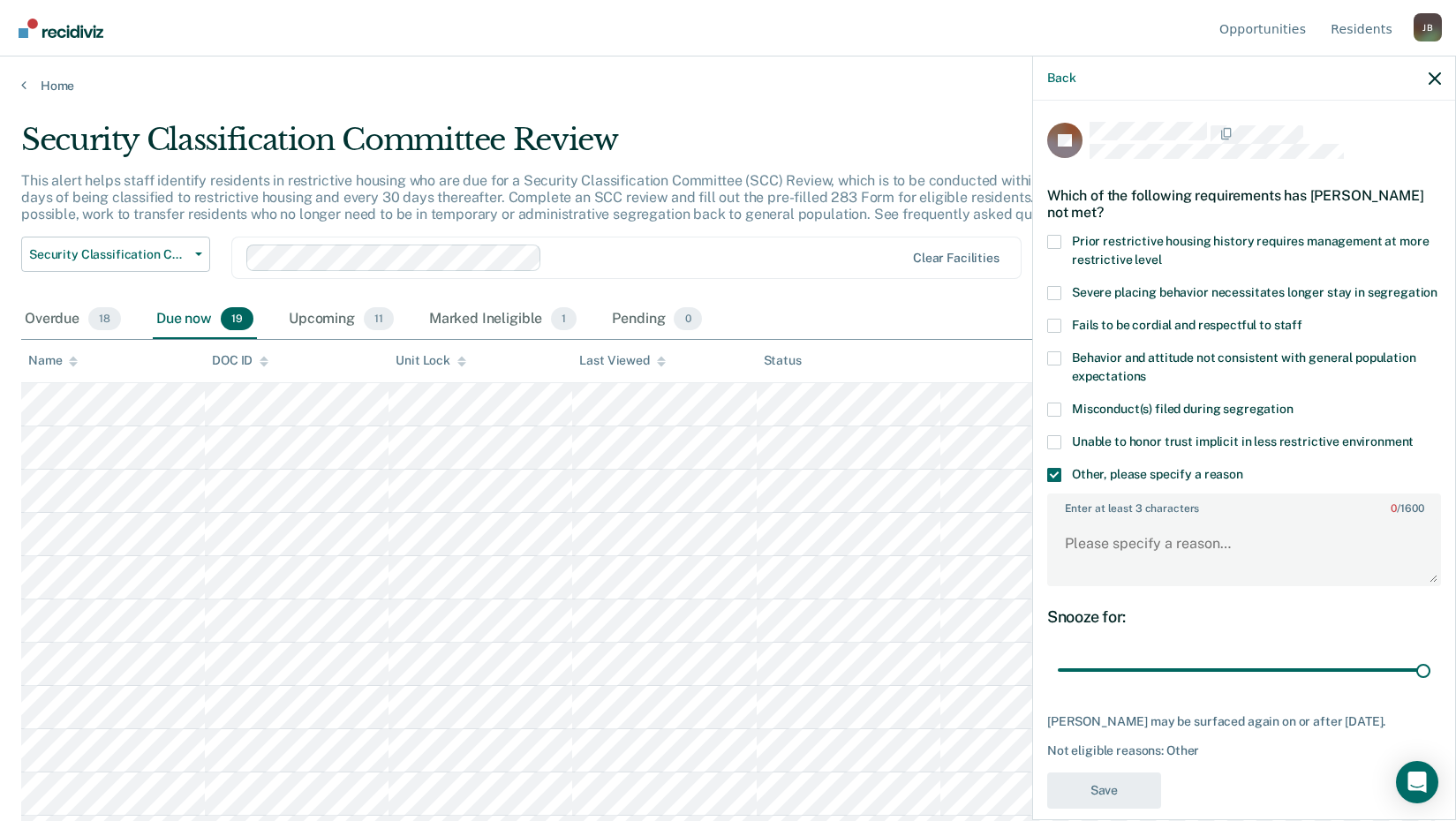
click at [1048, 366] on span at bounding box center [1054, 358] width 14 height 14
click at [1146, 370] on input "Behavior and attitude not consistent with general population expectations" at bounding box center [1146, 370] width 0 height 0
click at [1052, 482] on span at bounding box center [1054, 474] width 14 height 14
click at [1244, 468] on input "Other, please specify a reason" at bounding box center [1244, 468] width 0 height 0
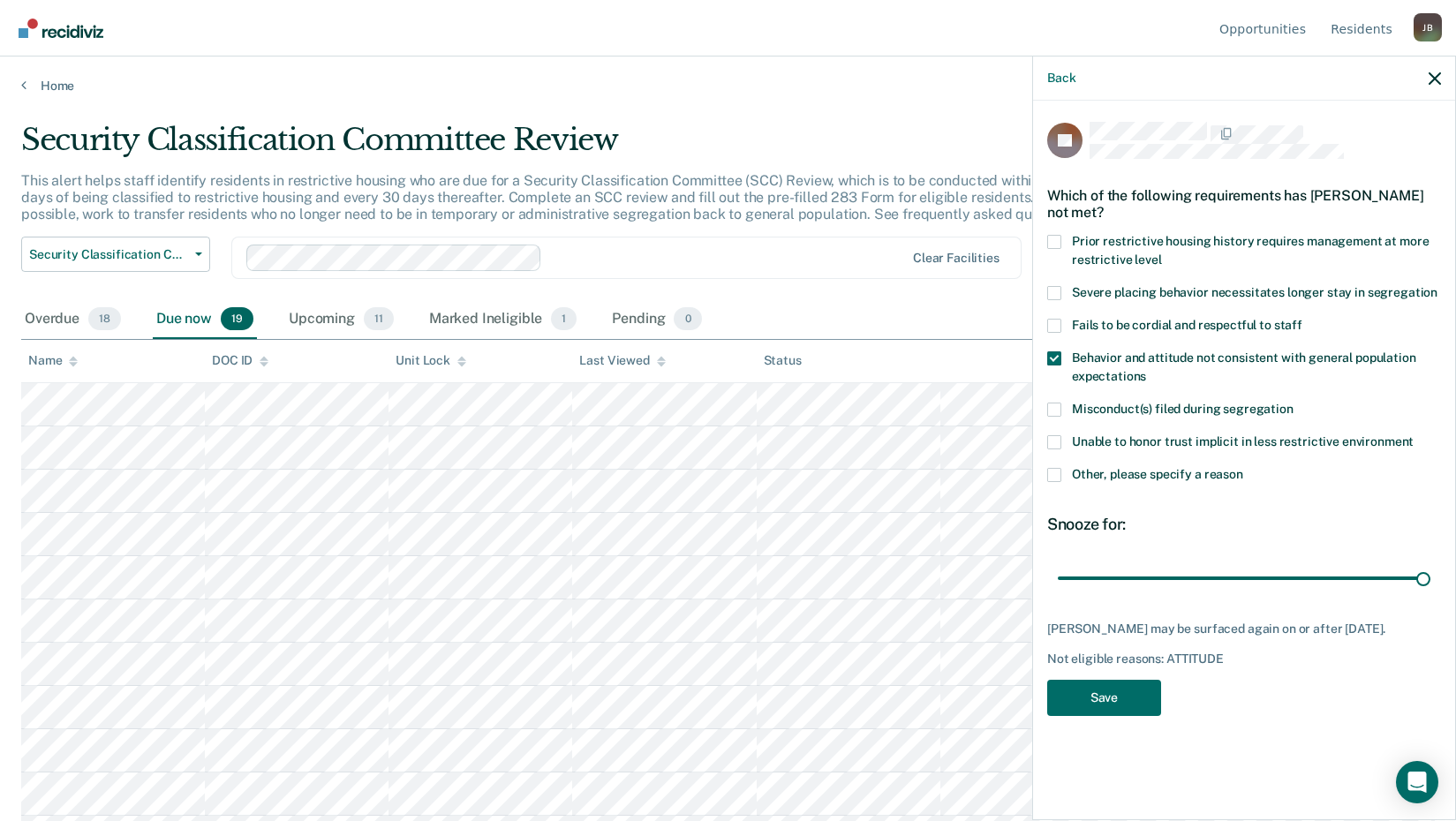
click at [1049, 465] on div "Unable to honor trust implicit in less restrictive environment" at bounding box center [1244, 451] width 394 height 32
click at [1051, 474] on span at bounding box center [1054, 474] width 14 height 14
click at [1244, 468] on input "Other, please specify a reason" at bounding box center [1244, 468] width 0 height 0
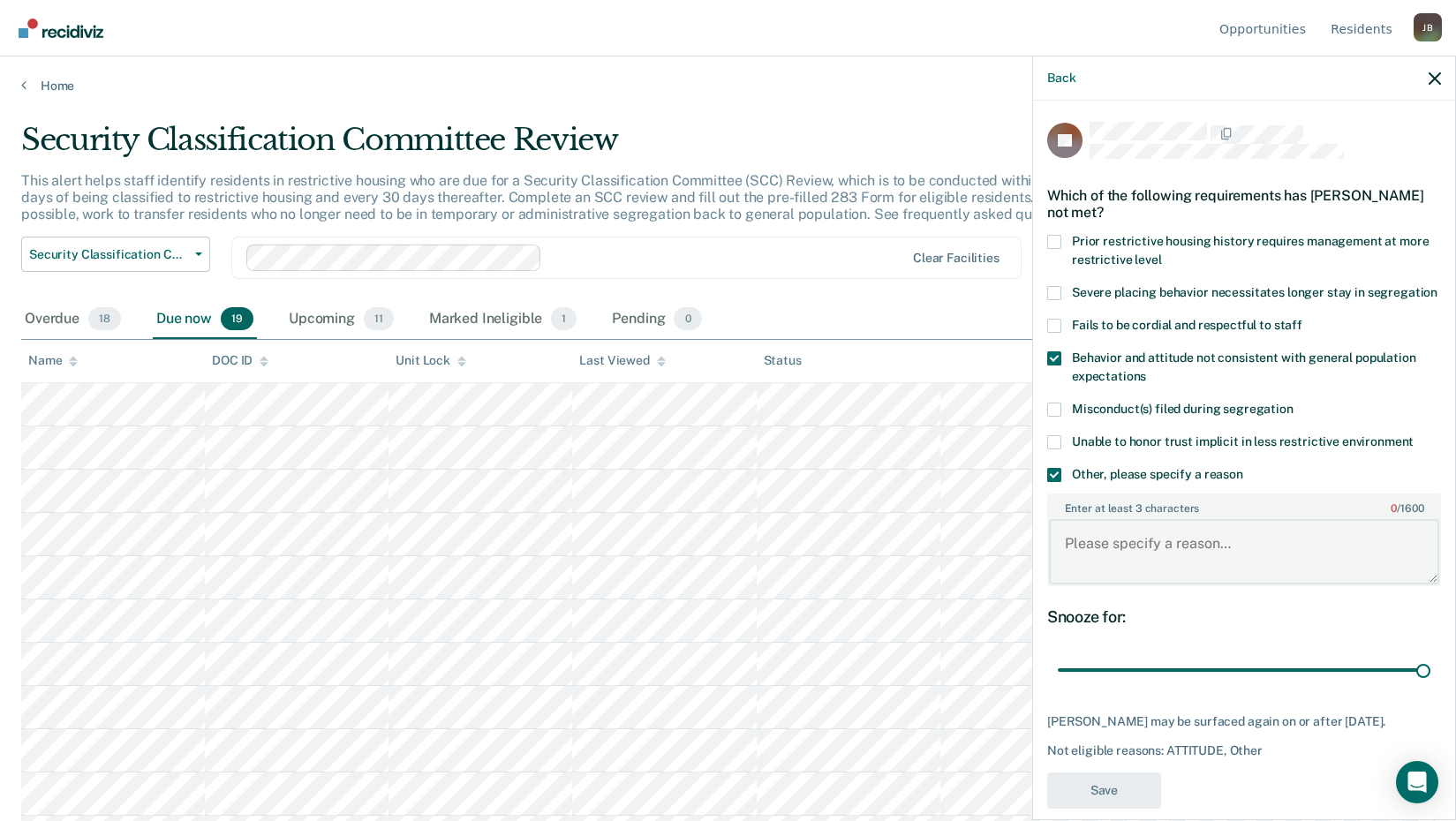
click at [1067, 552] on textarea "Enter at least 3 characters 0 / 1600" at bounding box center [1244, 551] width 391 height 66
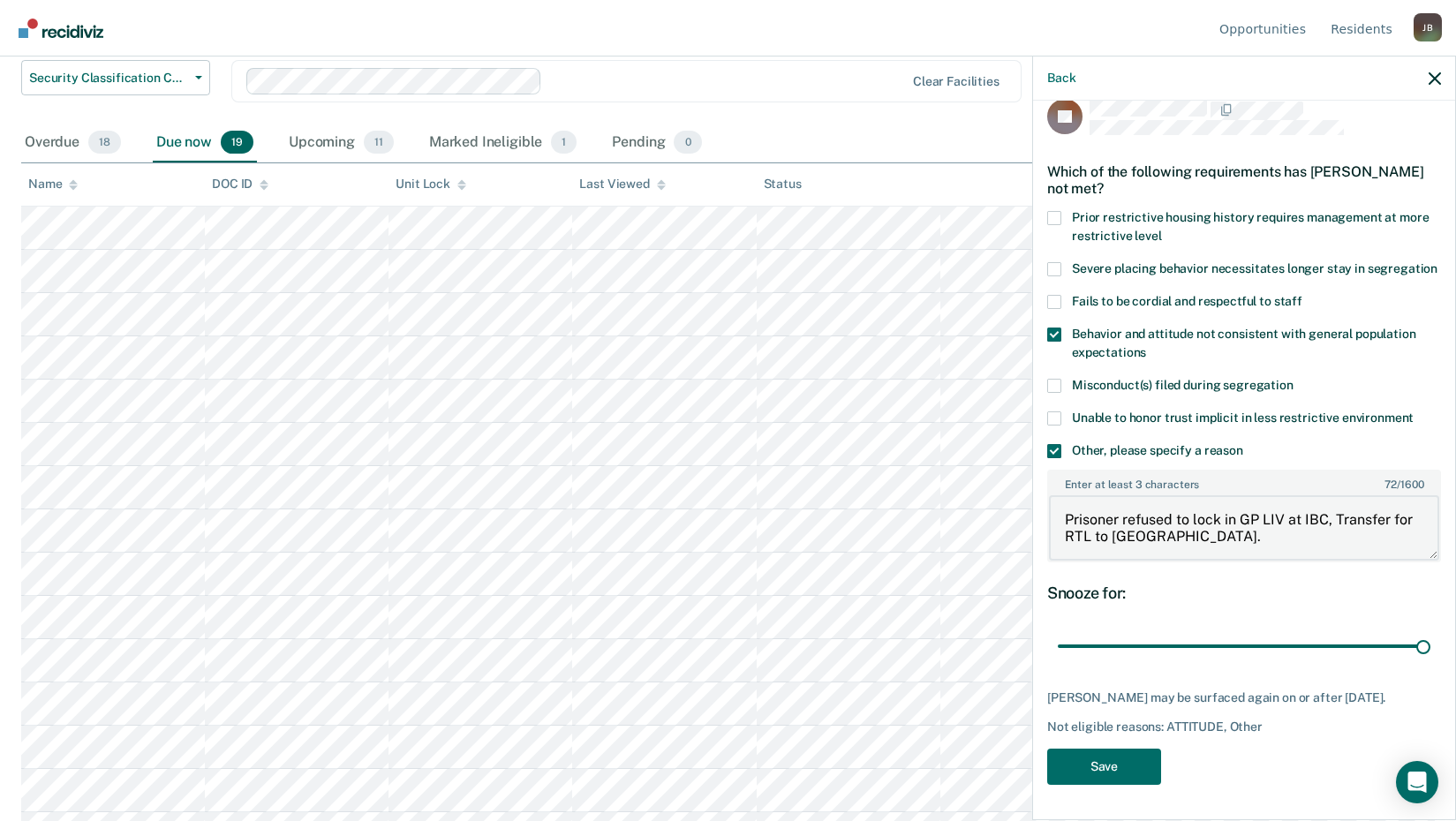
scroll to position [55, 0]
type textarea "Prisoner refused to lock in GP LIV at IBC, Transfer for RTL to [GEOGRAPHIC_DATA…"
click at [1093, 766] on button "Save" at bounding box center [1104, 767] width 114 height 36
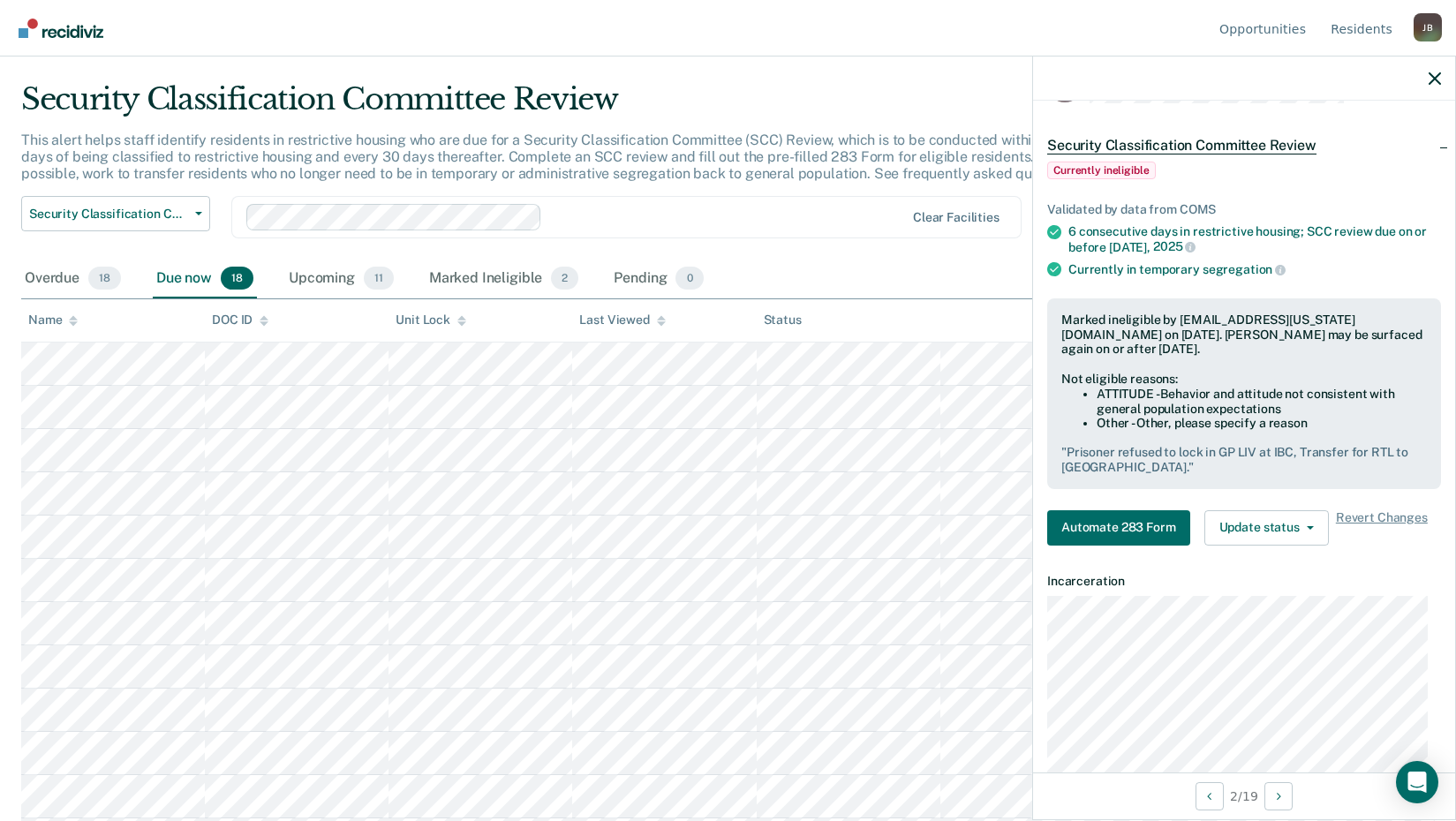
scroll to position [0, 0]
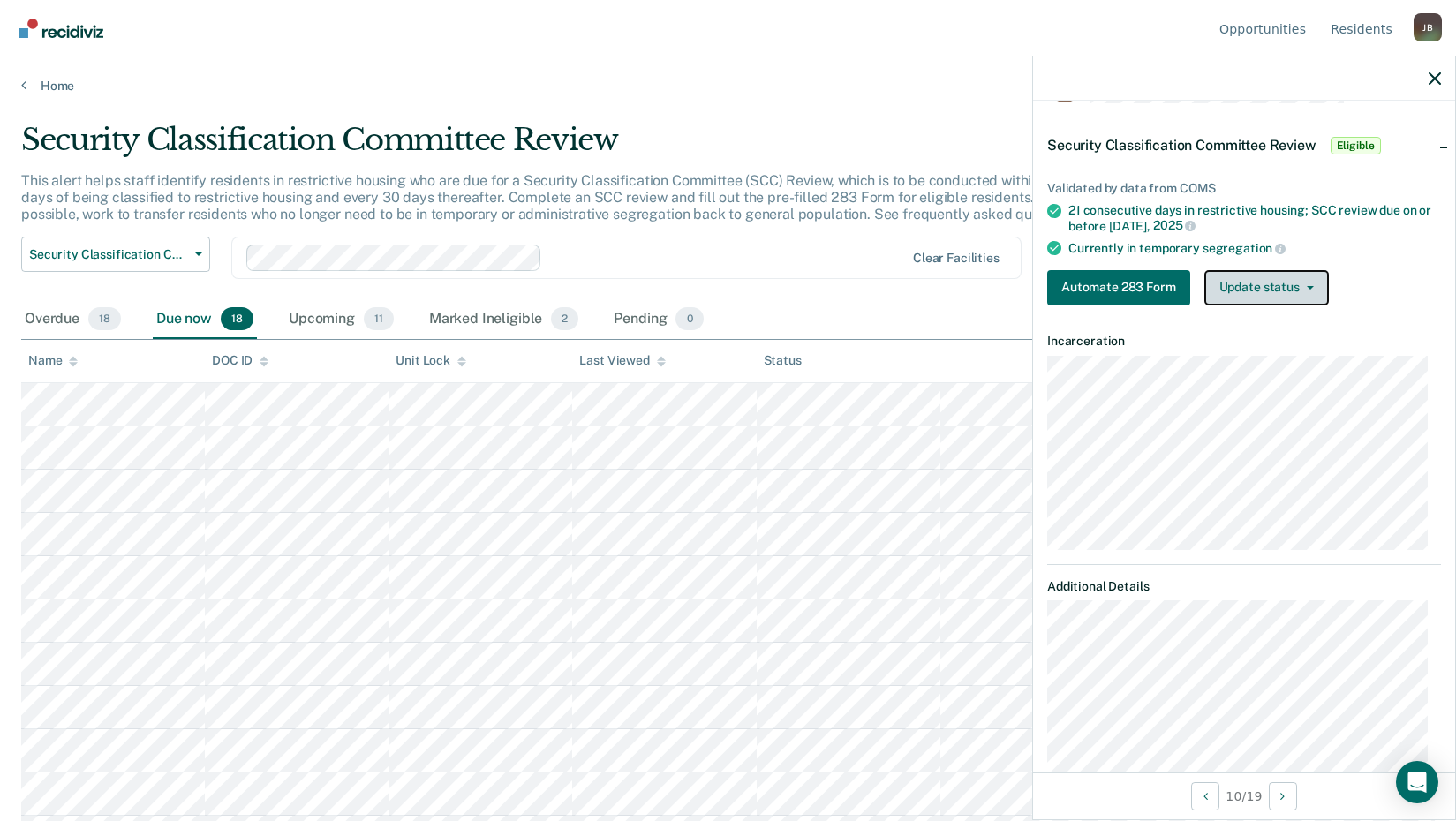
click at [1300, 286] on span "button" at bounding box center [1306, 288] width 14 height 4
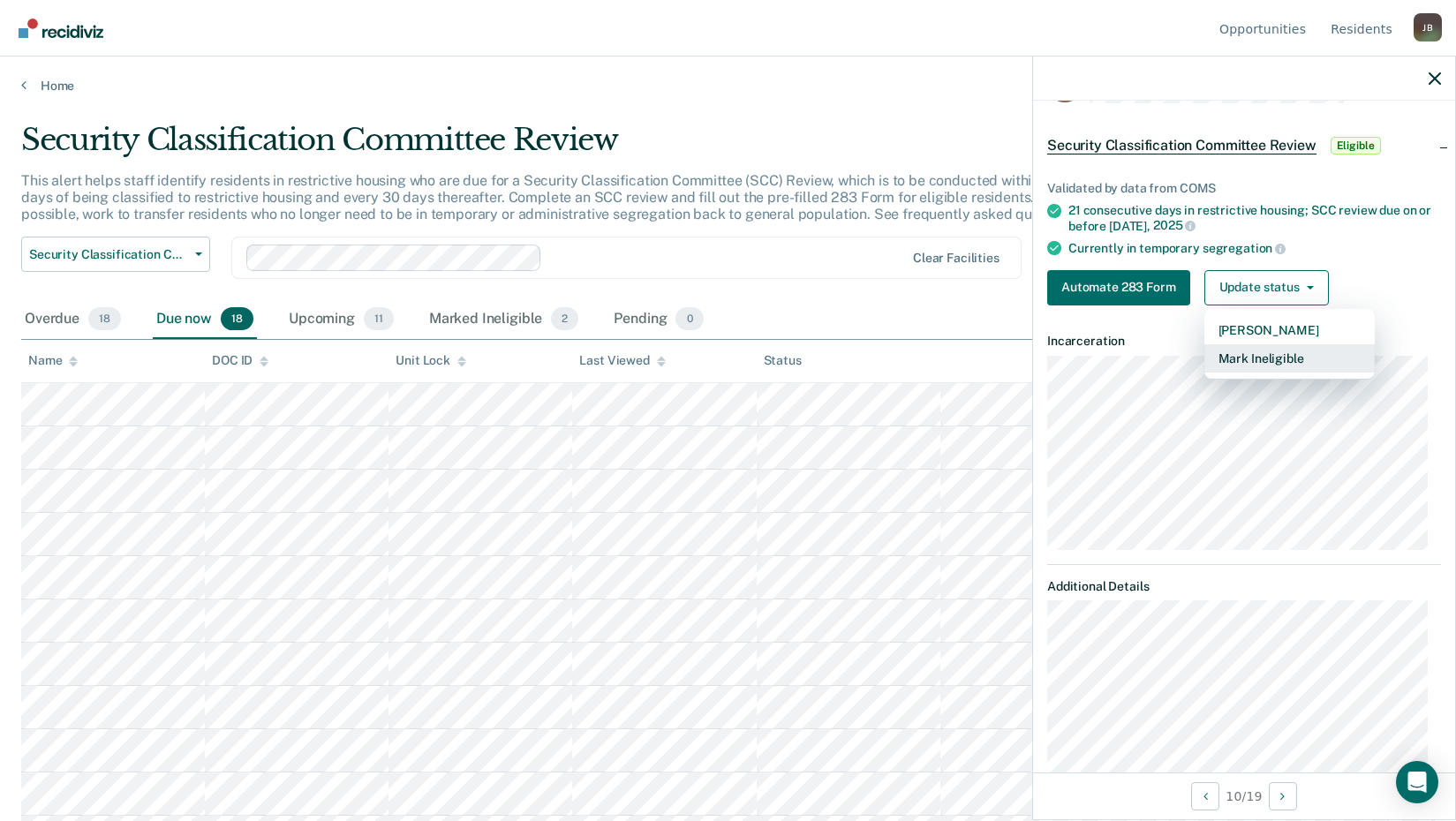
click at [1253, 366] on button "Mark Ineligible" at bounding box center [1289, 358] width 171 height 29
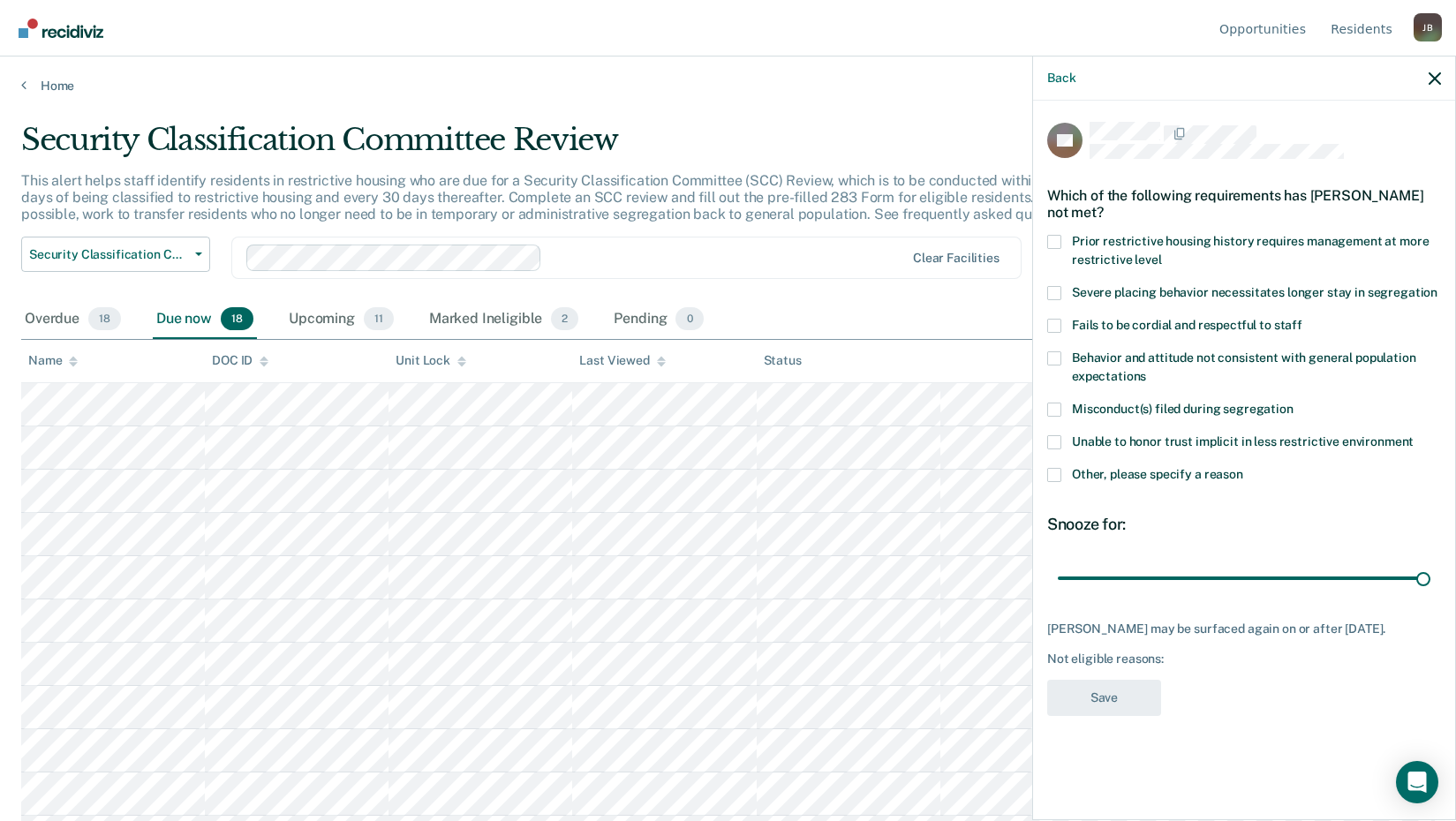
click at [1058, 468] on span at bounding box center [1054, 474] width 14 height 14
click at [1244, 468] on input "Other, please specify a reason" at bounding box center [1244, 468] width 0 height 0
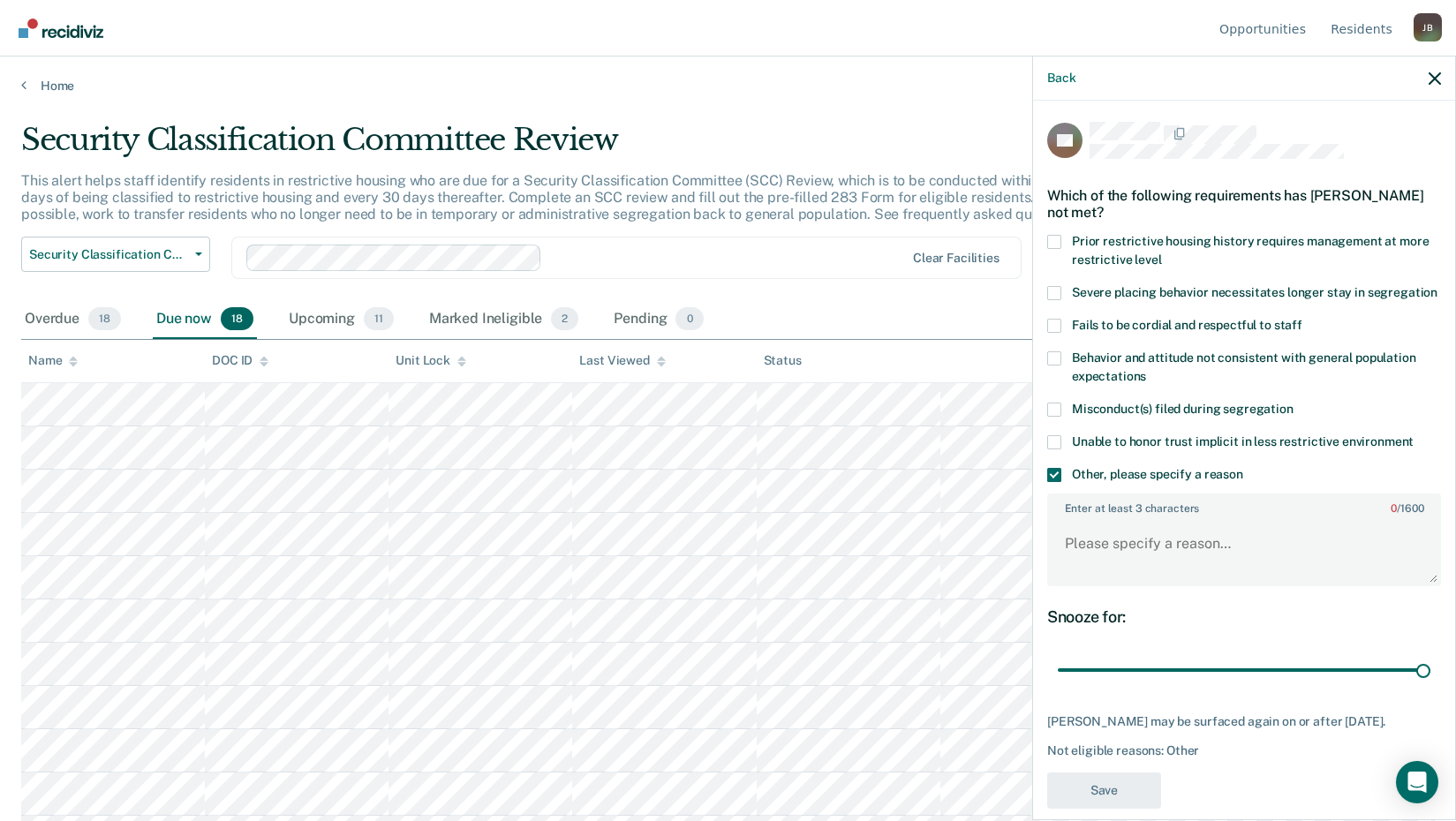
click at [1051, 435] on div "Misconduct(s) filed during segregation" at bounding box center [1244, 418] width 394 height 32
click at [1051, 416] on span at bounding box center [1054, 409] width 14 height 14
click at [1293, 402] on input "Misconduct(s) filed during segregation" at bounding box center [1293, 402] width 0 height 0
click at [1091, 561] on textarea "Enter at least 3 characters 0 / 1600" at bounding box center [1244, 551] width 391 height 66
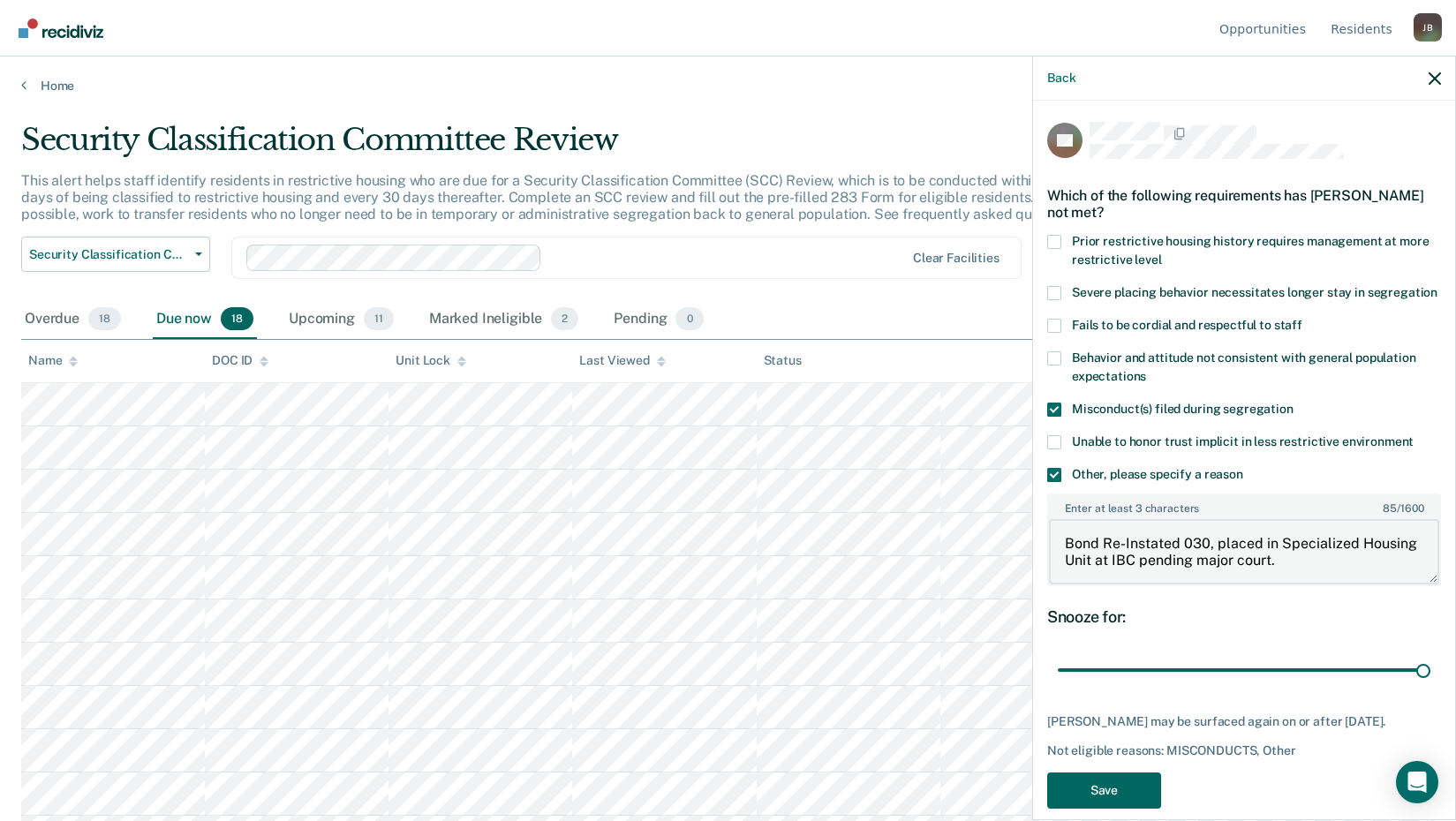
type textarea "Bond Re-Instated 030, placed in Specialized Housing Unit at IBC pending major c…"
click at [1100, 798] on button "Save" at bounding box center [1104, 791] width 114 height 36
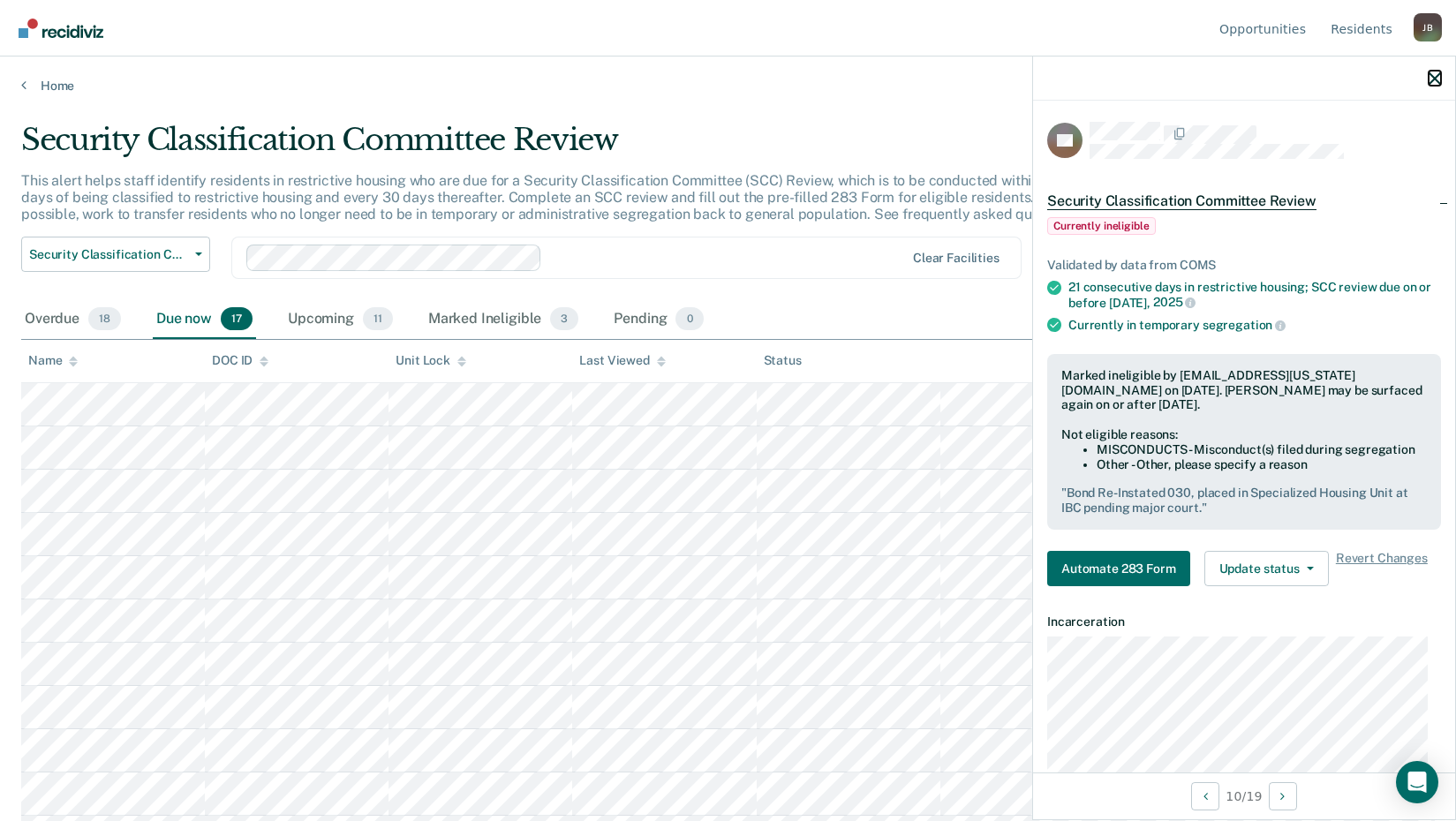
click at [1431, 78] on icon "button" at bounding box center [1434, 78] width 12 height 12
